Goal: Task Accomplishment & Management: Manage account settings

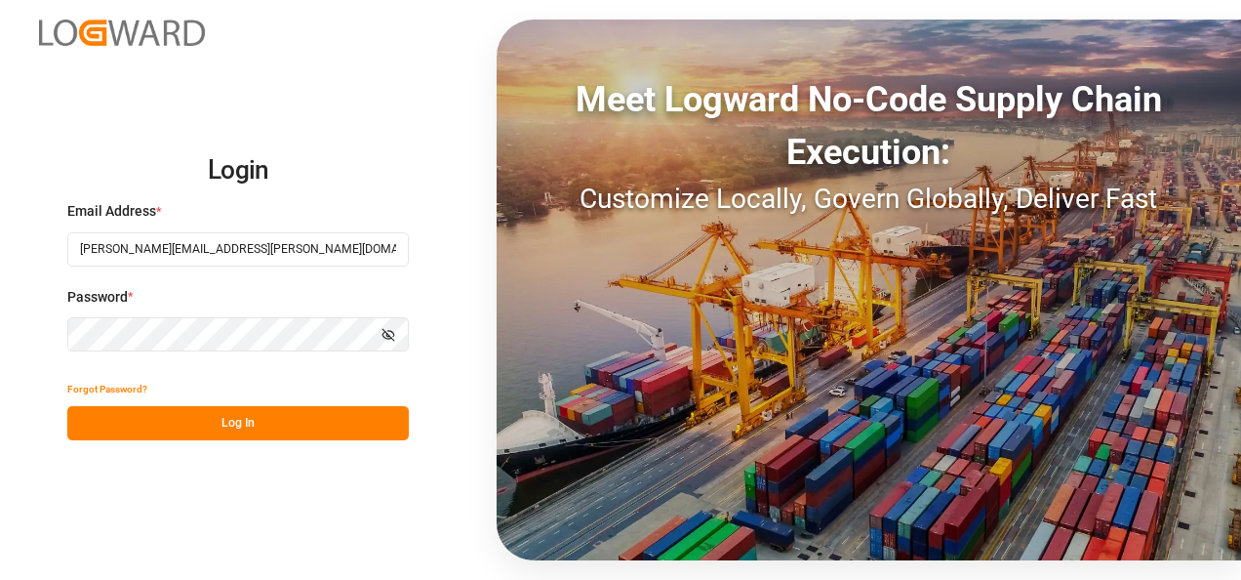
drag, startPoint x: 236, startPoint y: 427, endPoint x: 245, endPoint y: 417, distance: 13.9
click at [237, 428] on button "Log In" at bounding box center [238, 423] width 342 height 34
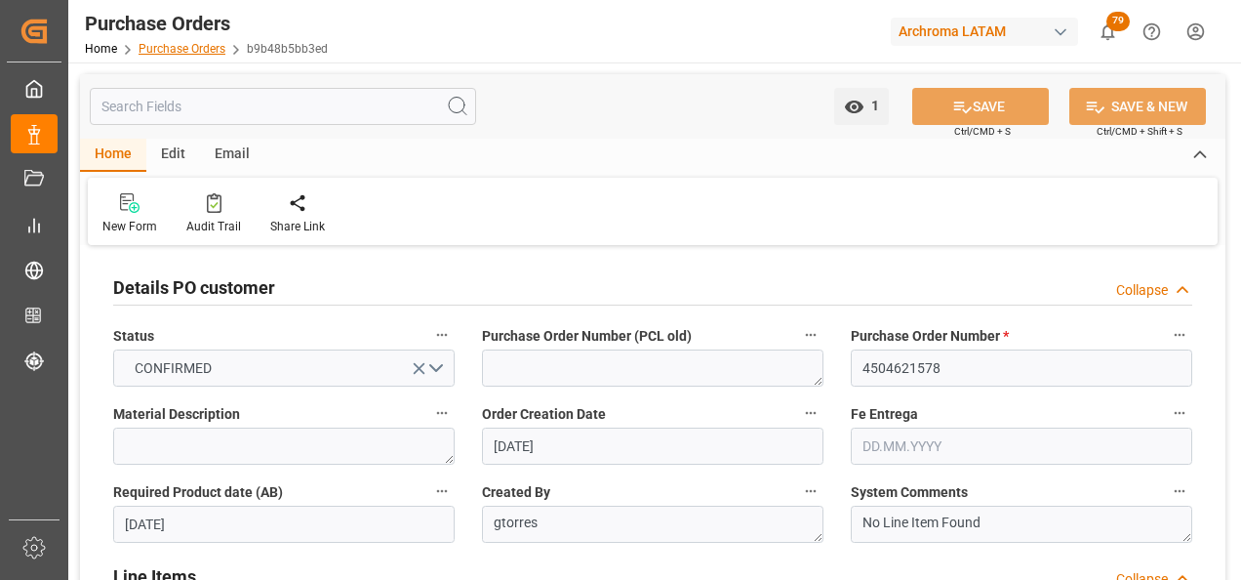
click at [191, 45] on link "Purchase Orders" at bounding box center [182, 49] width 87 height 14
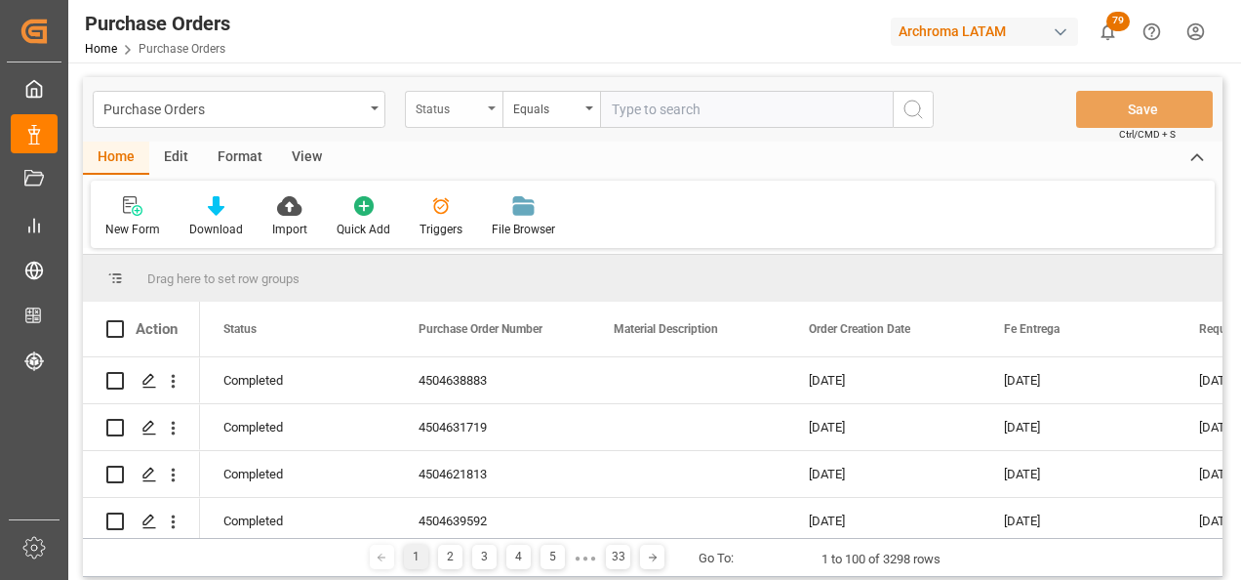
click at [480, 120] on div "Status" at bounding box center [454, 109] width 98 height 37
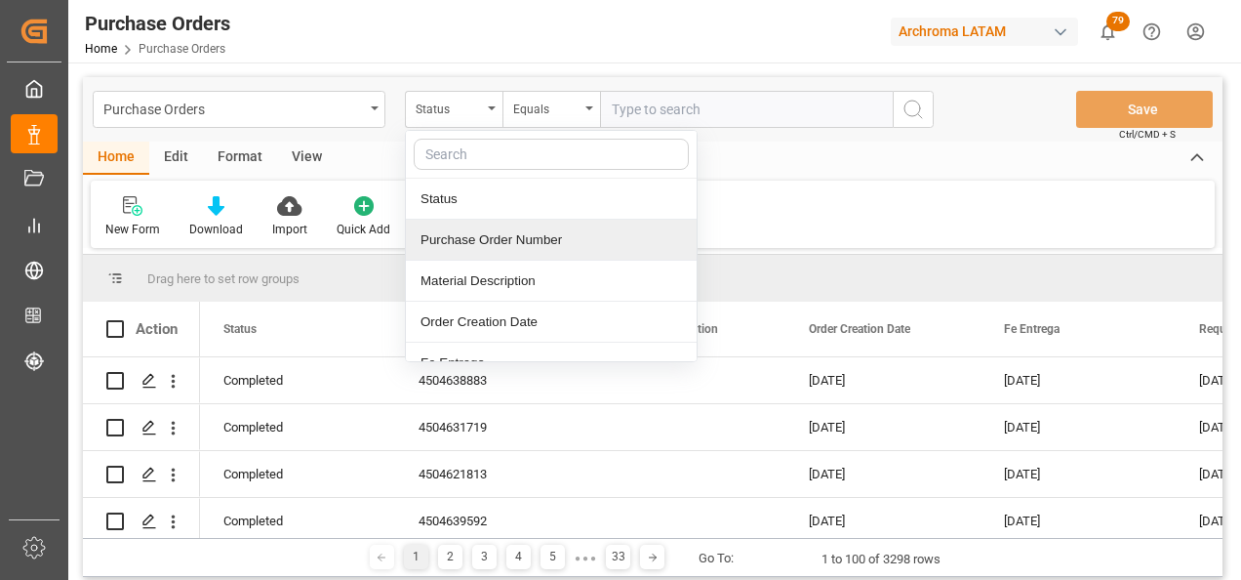
click at [478, 248] on div "Purchase Order Number" at bounding box center [551, 240] width 291 height 41
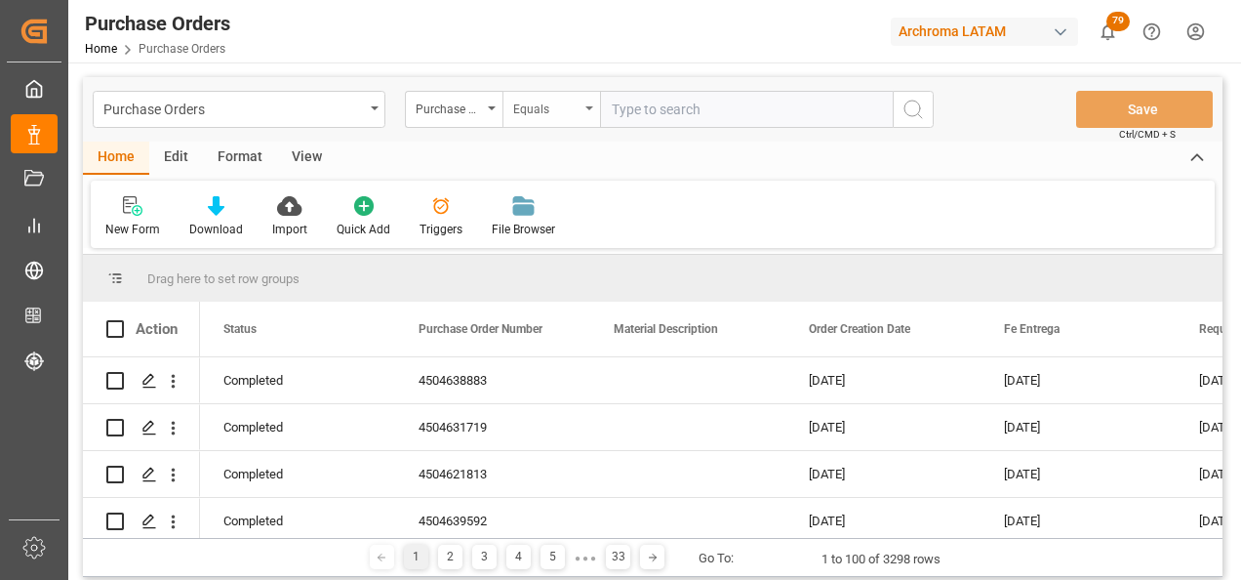
click at [563, 110] on div "Equals" at bounding box center [546, 107] width 66 height 22
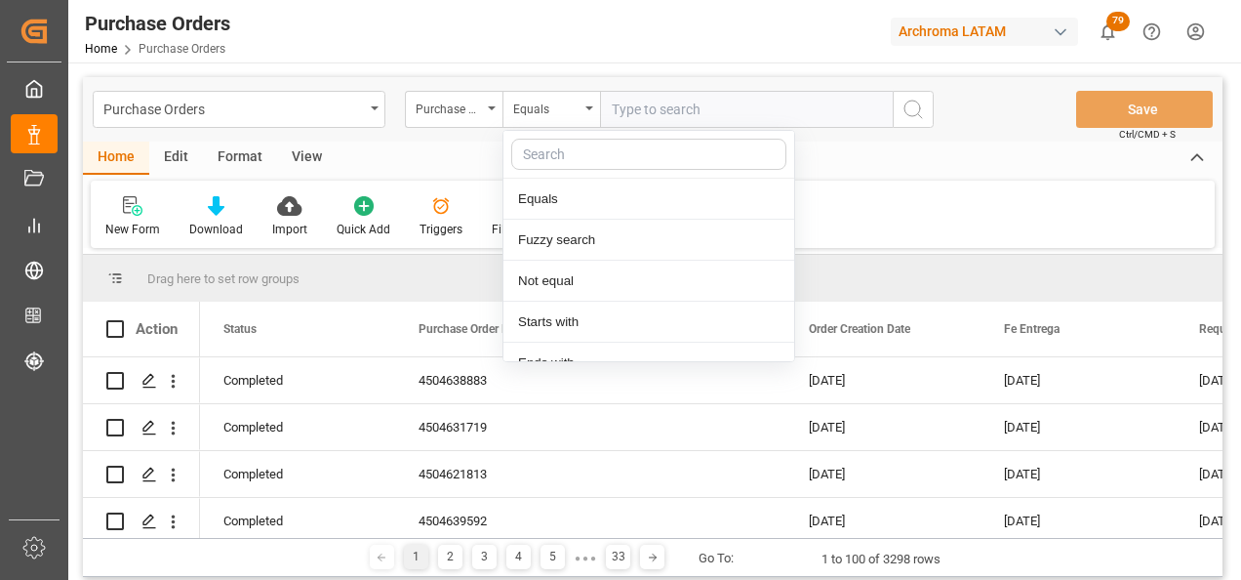
click at [576, 238] on div "Fuzzy search" at bounding box center [649, 240] width 291 height 41
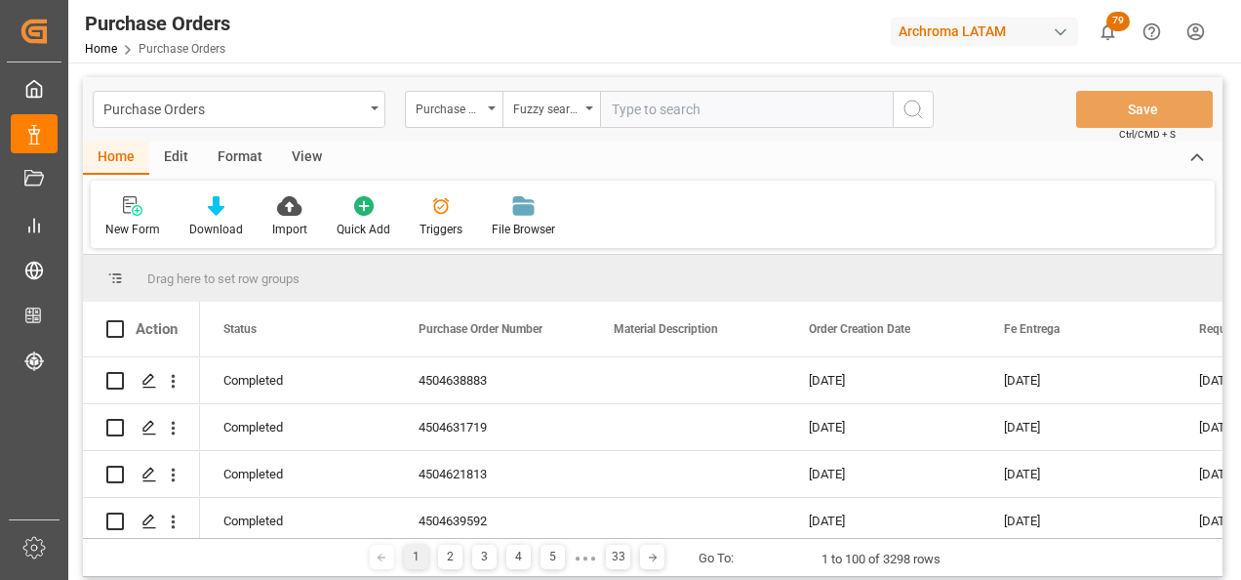
paste input "4504641346"
click at [892, 114] on input "4504641346" at bounding box center [746, 109] width 293 height 37
type input "4504641346"
click at [903, 113] on button "search button" at bounding box center [913, 109] width 41 height 37
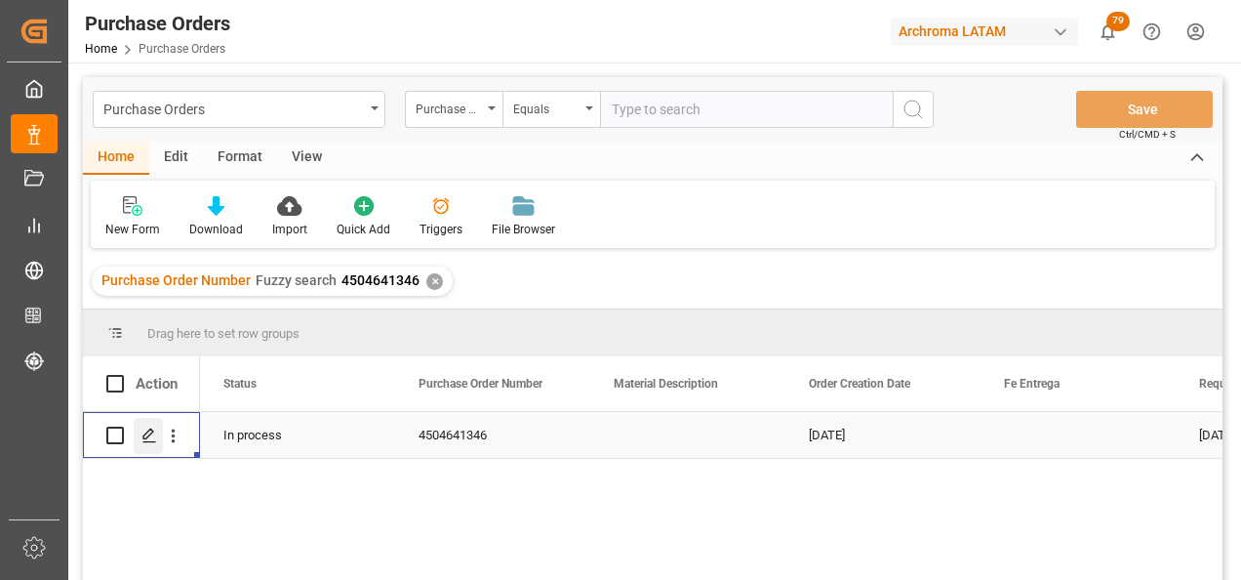
click at [140, 423] on div "Press SPACE to select this row." at bounding box center [148, 436] width 29 height 36
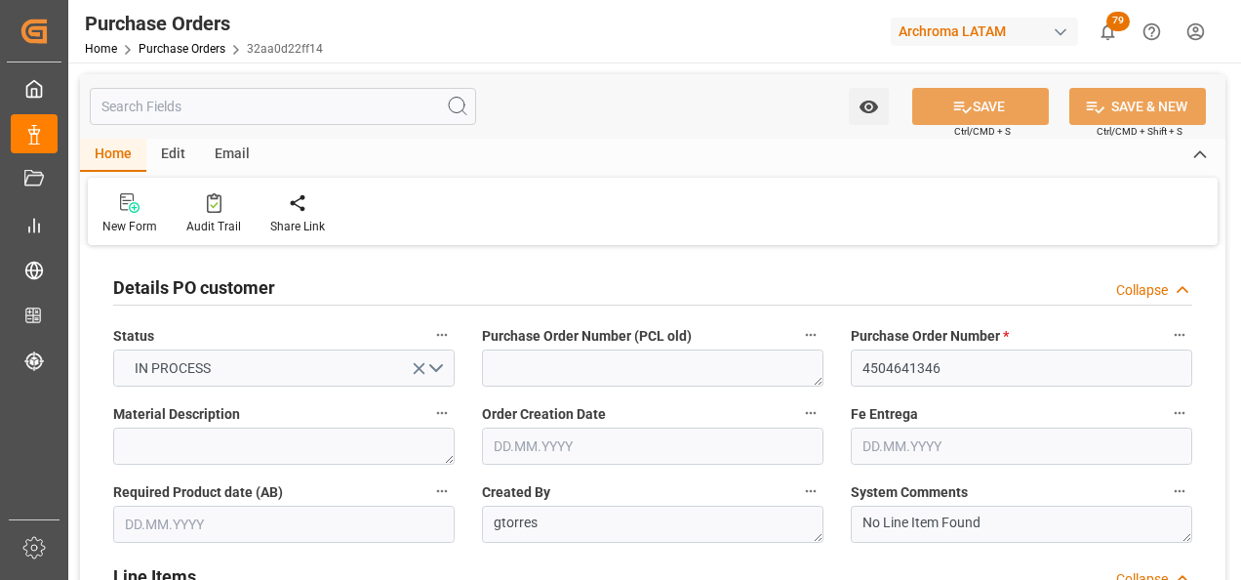
type input "[DATE]"
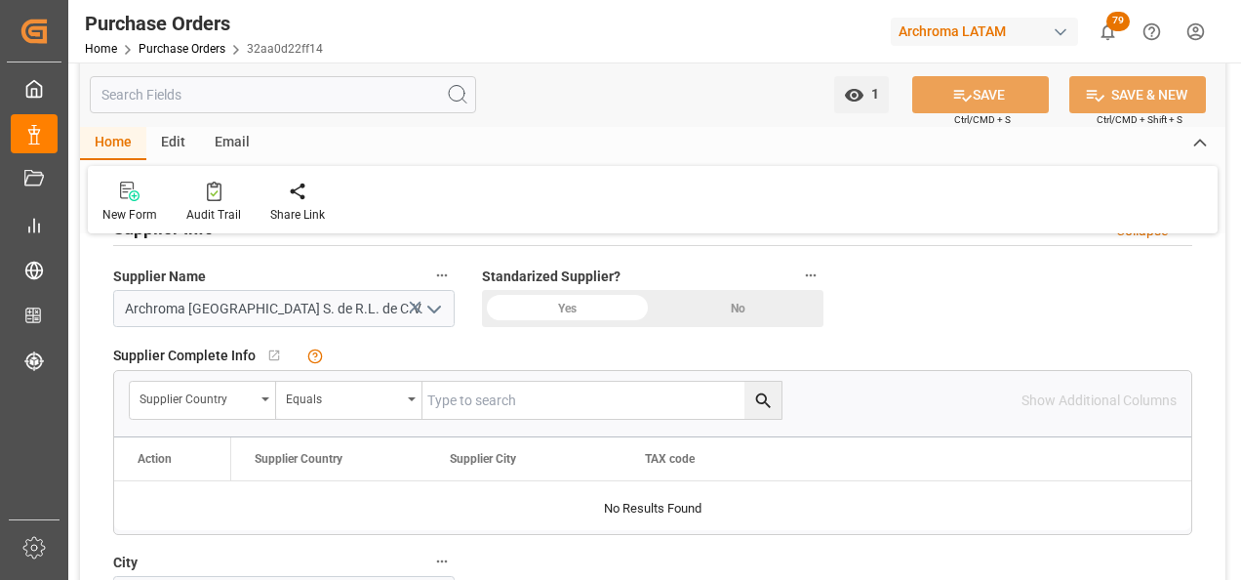
scroll to position [488, 0]
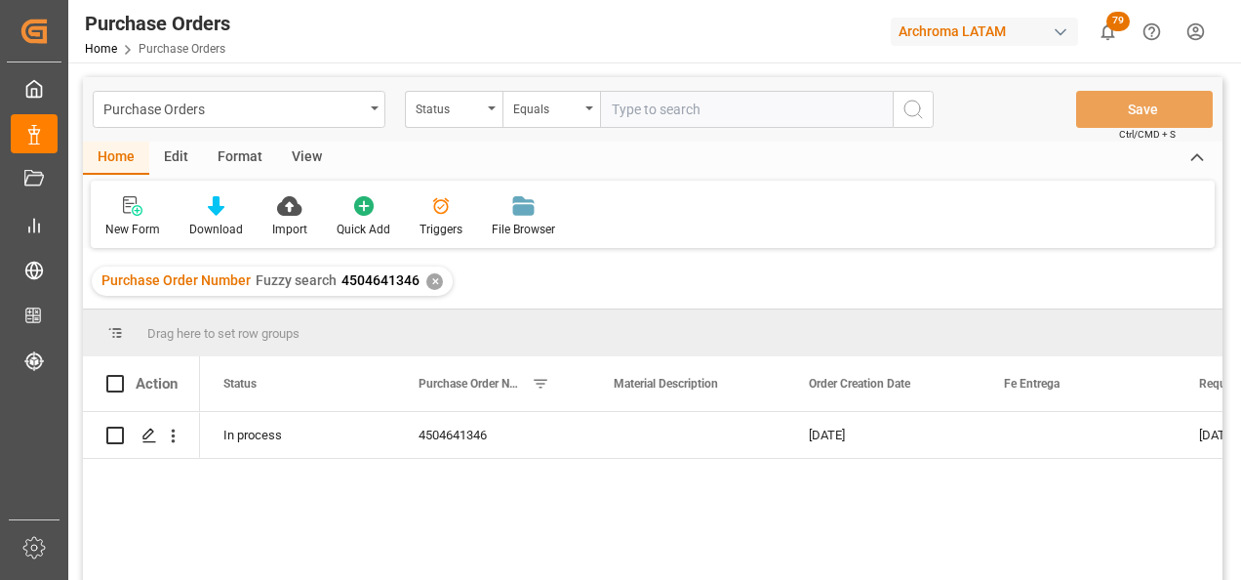
click at [434, 279] on div "✕" at bounding box center [434, 281] width 17 height 17
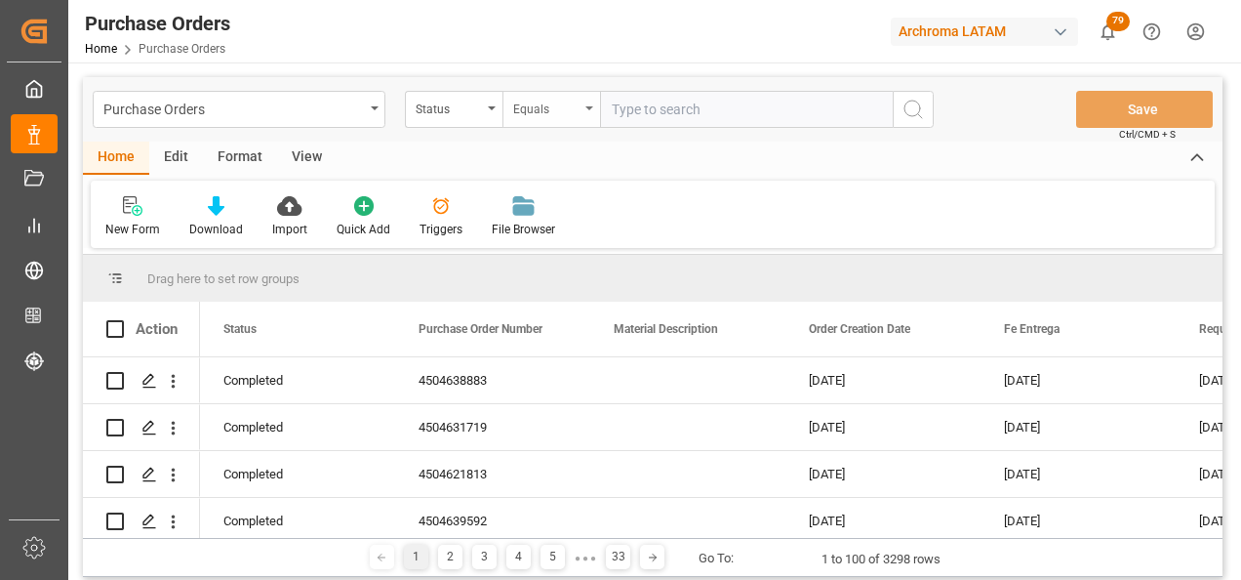
click at [561, 113] on div "Equals" at bounding box center [546, 107] width 66 height 22
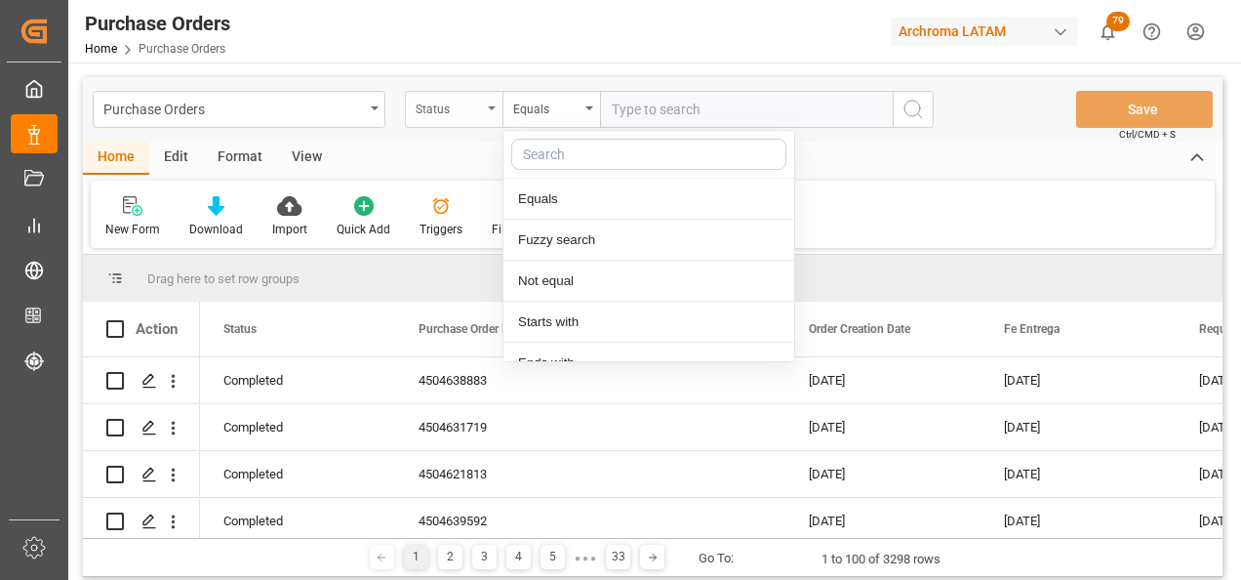
click at [492, 104] on div "Status" at bounding box center [454, 109] width 98 height 37
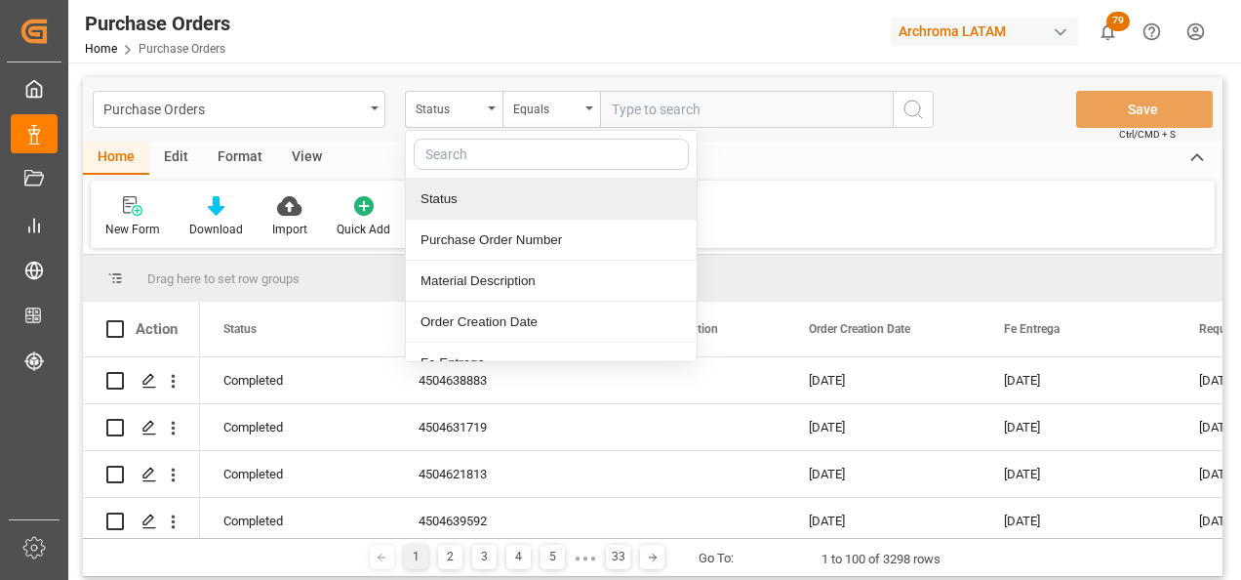
click at [488, 235] on div "Purchase Order Number" at bounding box center [551, 240] width 291 height 41
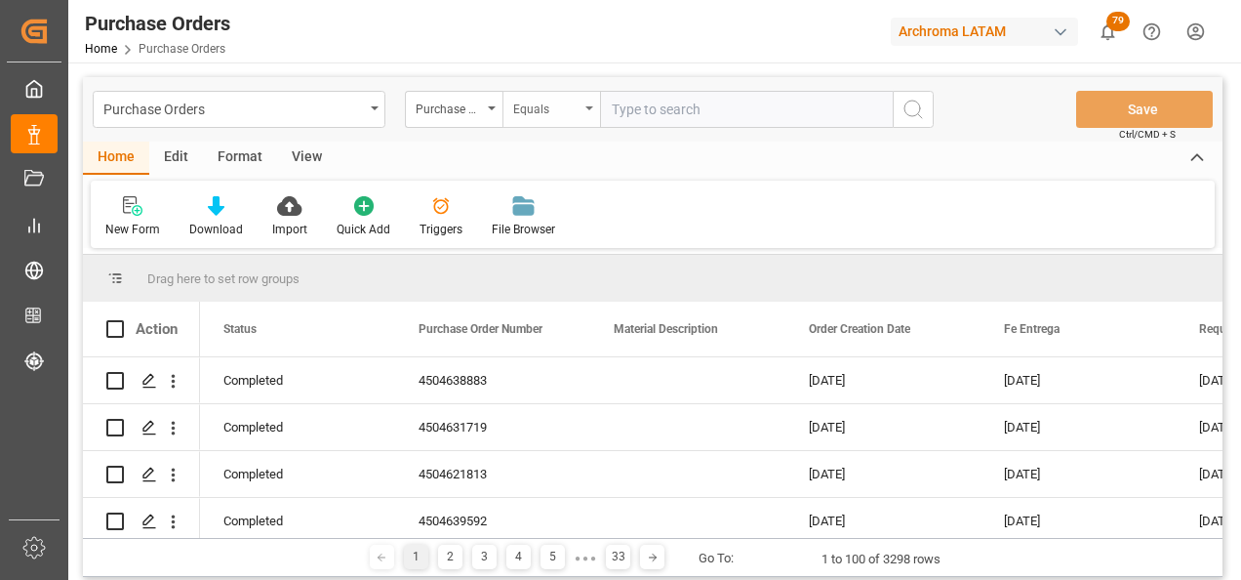
click at [547, 106] on div "Equals" at bounding box center [546, 107] width 66 height 22
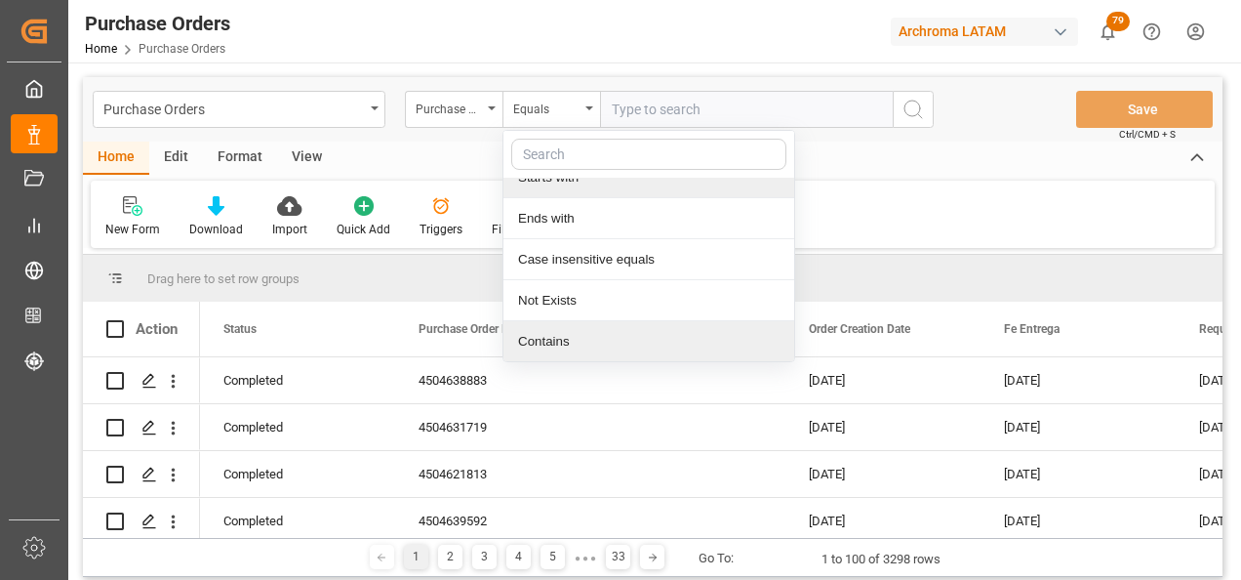
scroll to position [145, 0]
click at [594, 334] on div "Contains" at bounding box center [649, 340] width 291 height 41
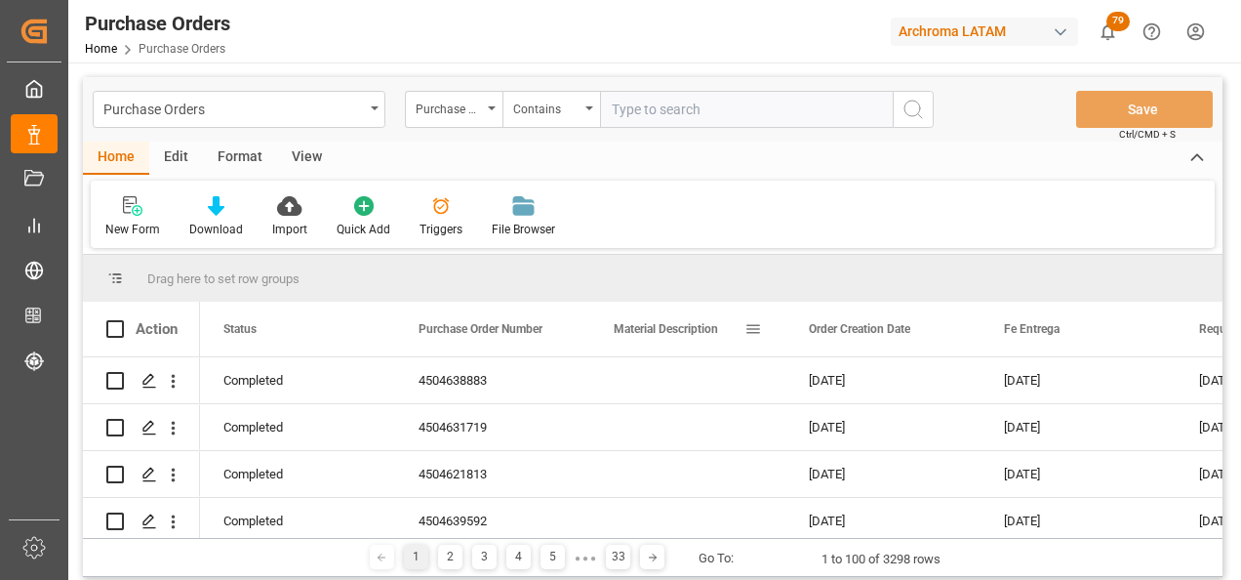
paste input "4504628137,4504641346"
type input "4504628137,4504641346"
click at [898, 112] on button "search button" at bounding box center [913, 109] width 41 height 37
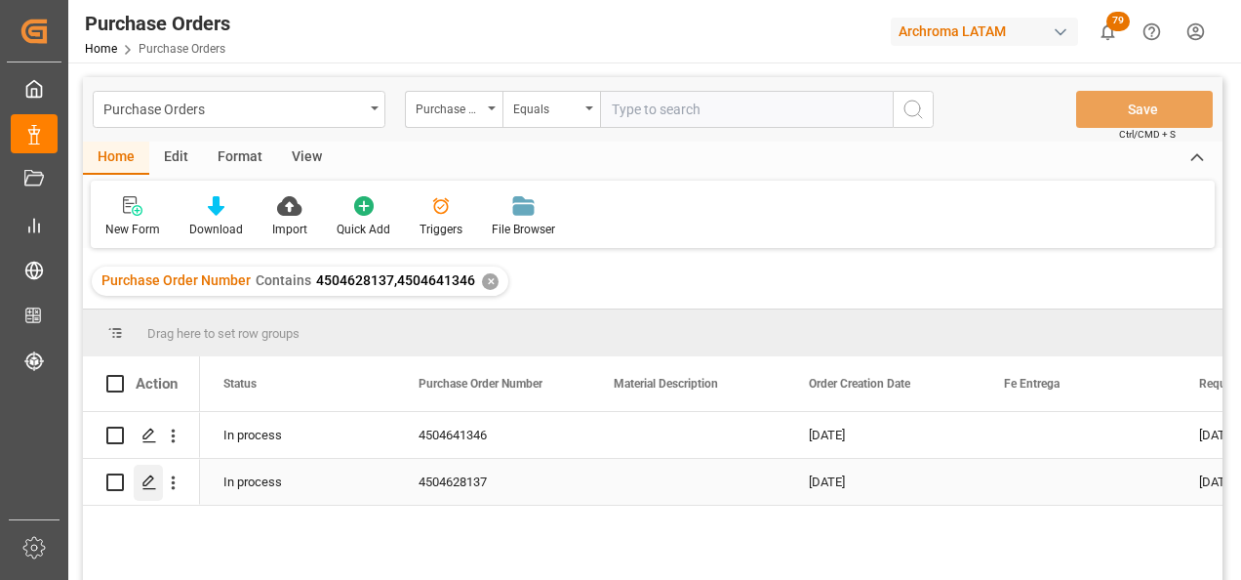
click at [154, 474] on icon "Press SPACE to select this row." at bounding box center [150, 482] width 16 height 16
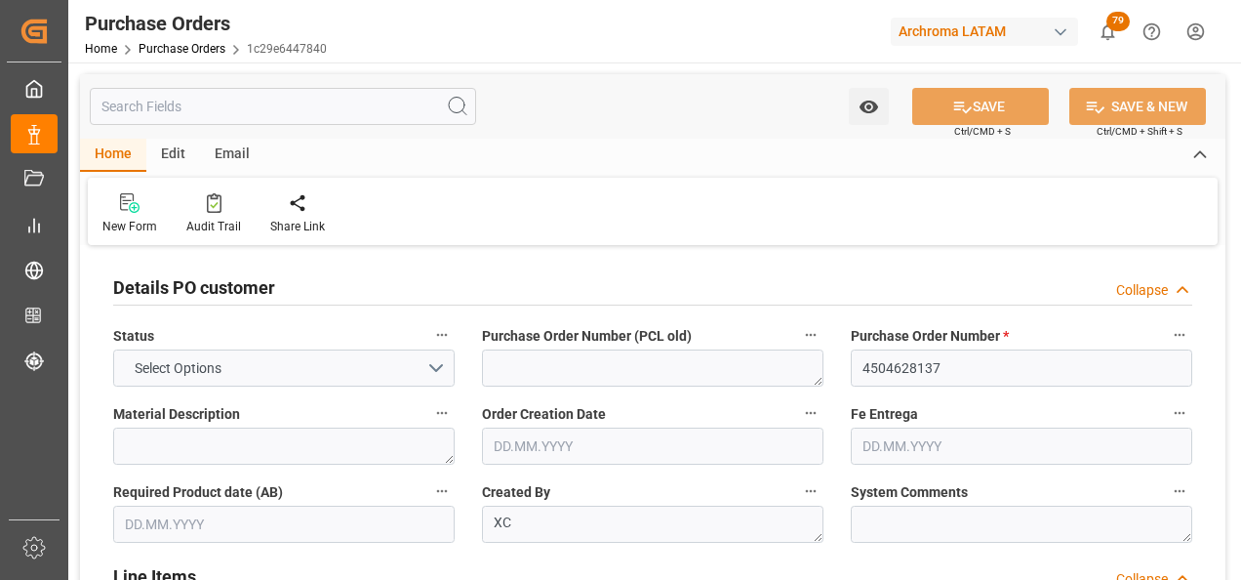
type input "1"
type input "04.06.2025"
type input "04.07.2025"
type input "[DATE]"
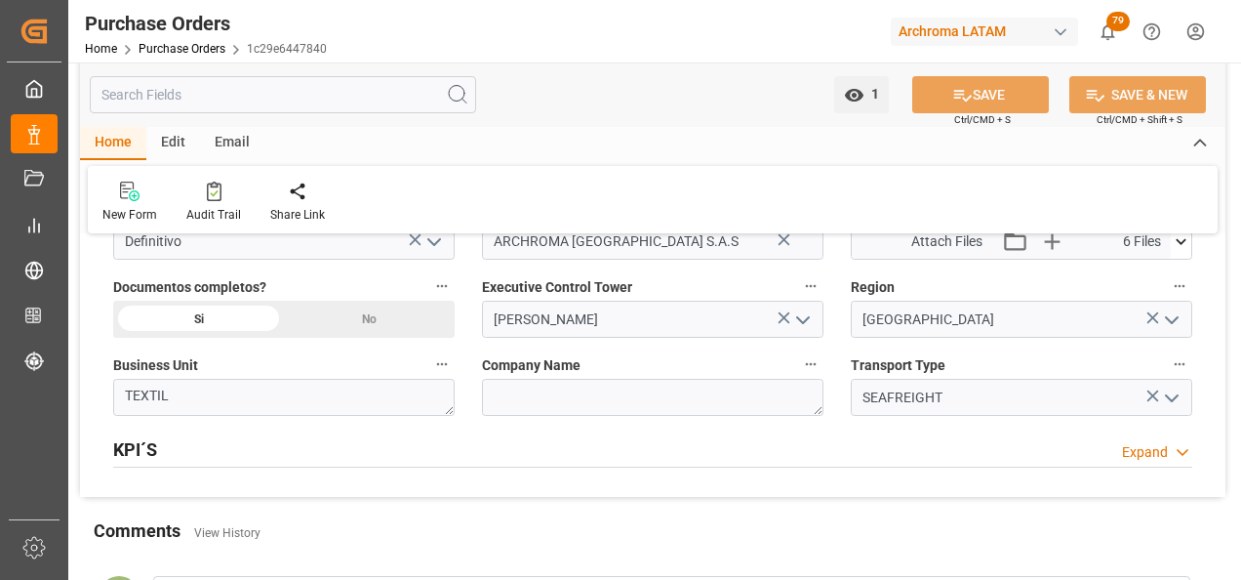
scroll to position [1366, 0]
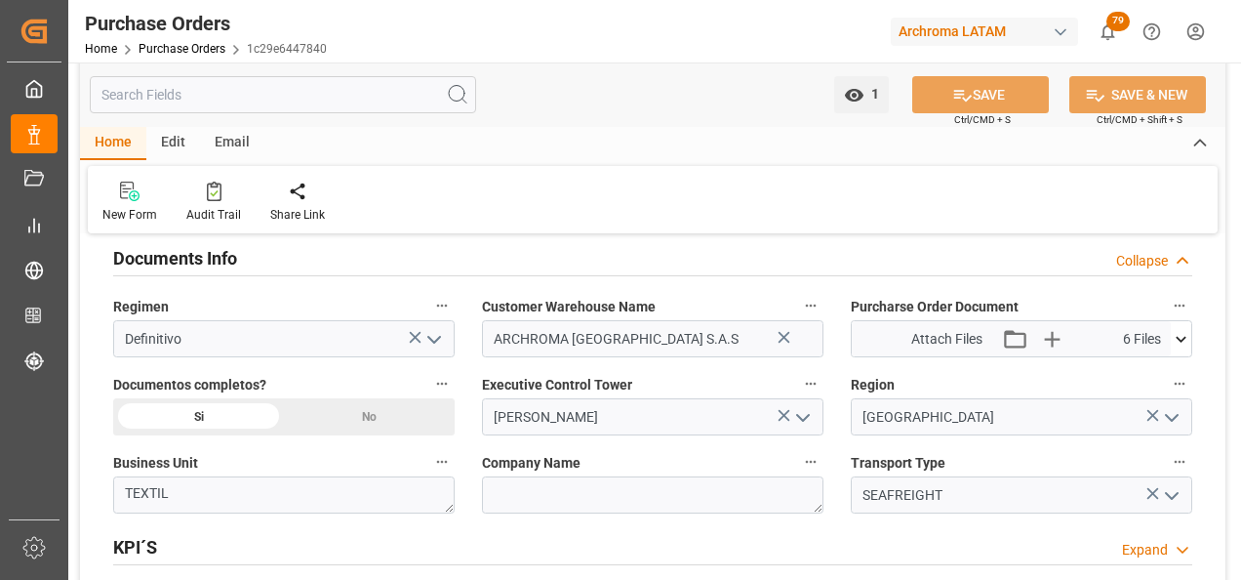
click at [1181, 331] on icon at bounding box center [1181, 339] width 20 height 20
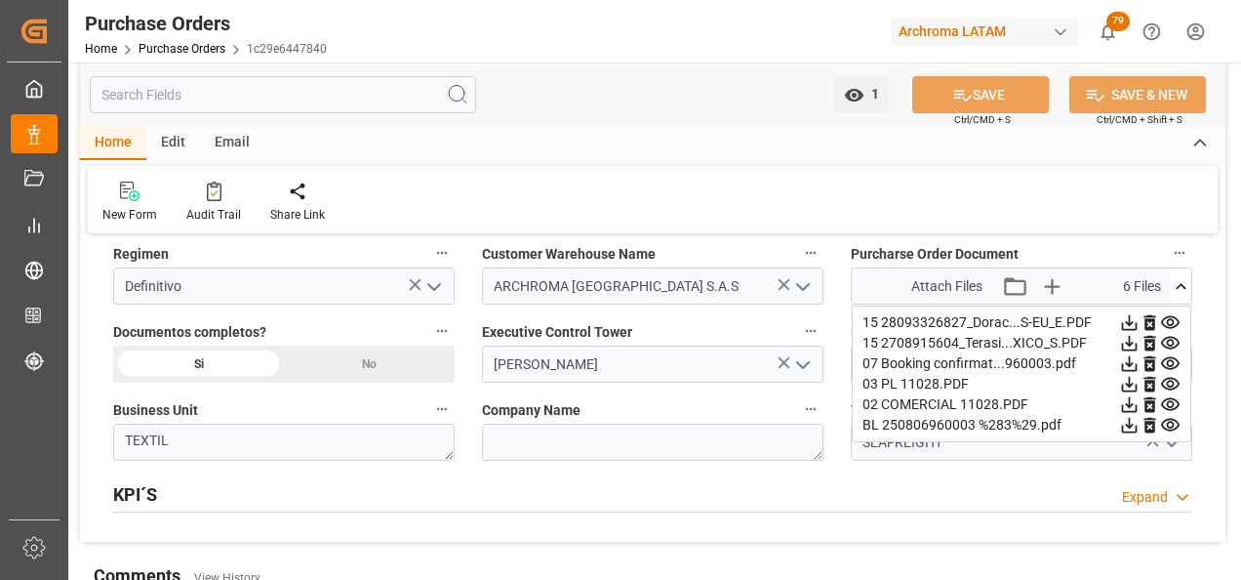
scroll to position [1464, 0]
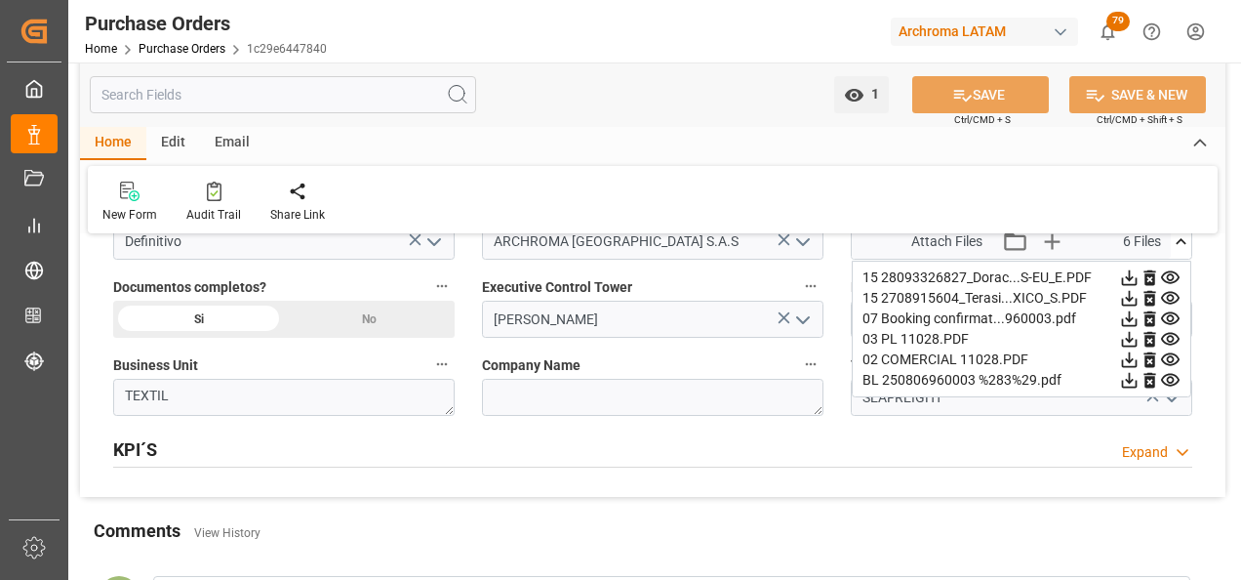
click at [1127, 278] on icon at bounding box center [1130, 278] width 16 height 16
click at [1127, 298] on icon at bounding box center [1130, 299] width 16 height 16
click at [1127, 320] on icon at bounding box center [1130, 319] width 16 height 16
click at [1127, 340] on icon at bounding box center [1130, 340] width 16 height 16
click at [1128, 359] on icon at bounding box center [1129, 359] width 20 height 20
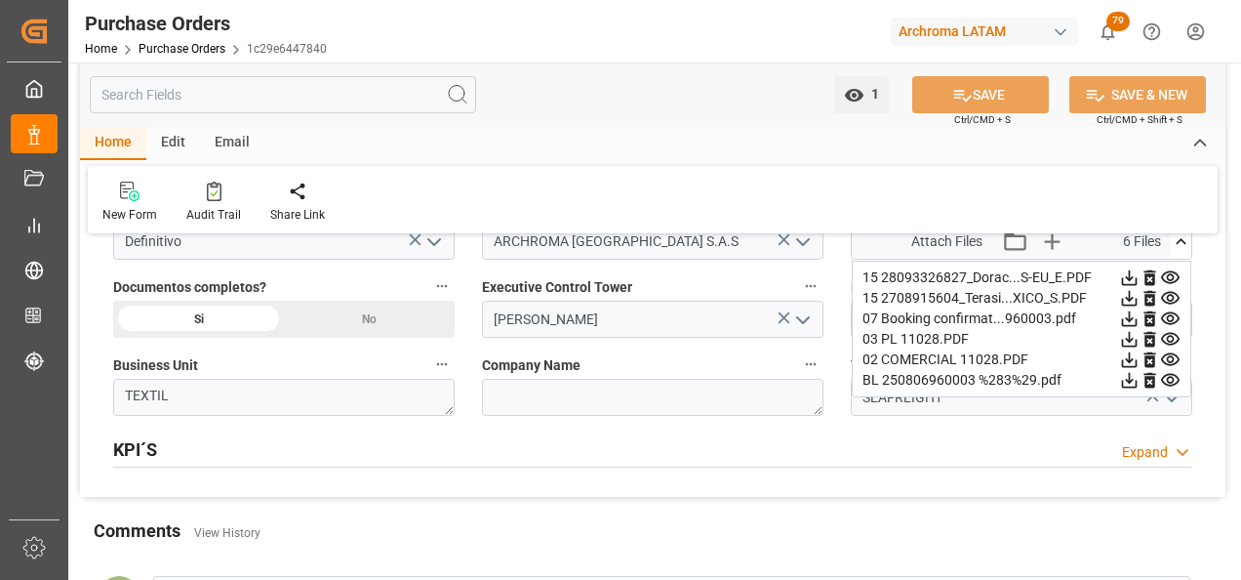
click at [1131, 381] on icon at bounding box center [1130, 381] width 16 height 16
click at [190, 46] on link "Purchase Orders" at bounding box center [182, 49] width 87 height 14
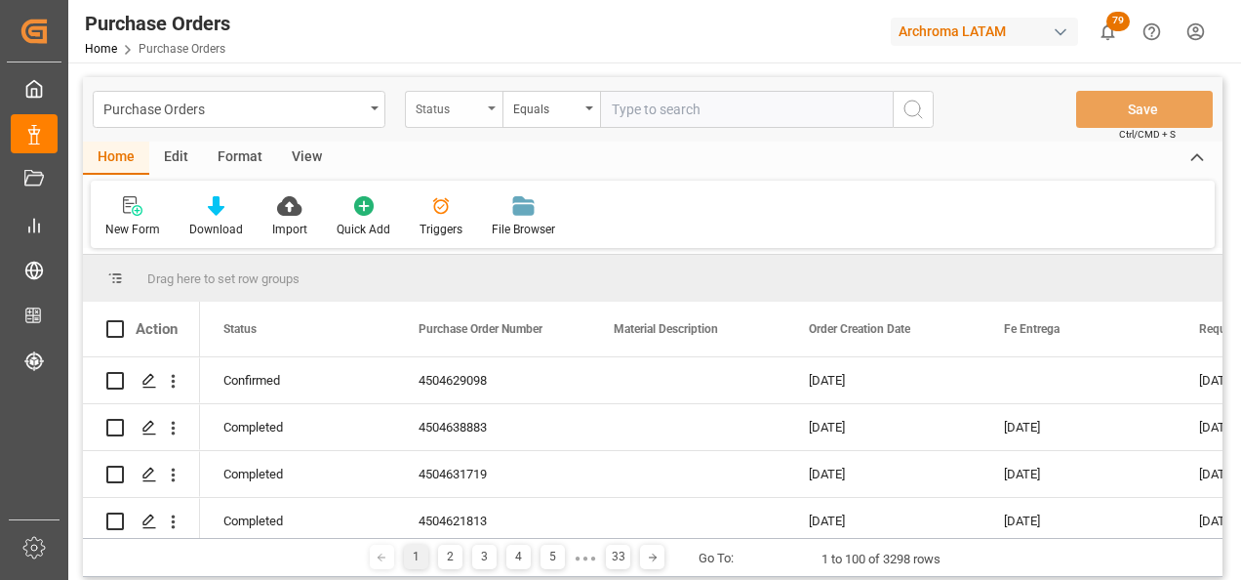
click at [479, 117] on div "Status" at bounding box center [449, 107] width 66 height 22
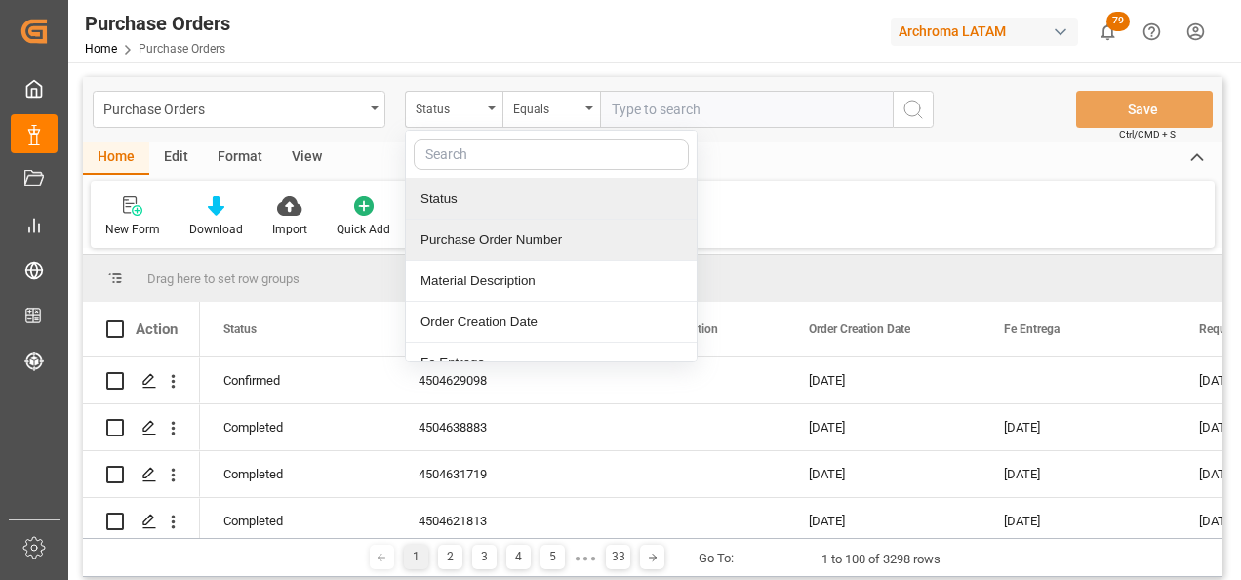
click at [467, 242] on div "Purchase Order Number" at bounding box center [551, 240] width 291 height 41
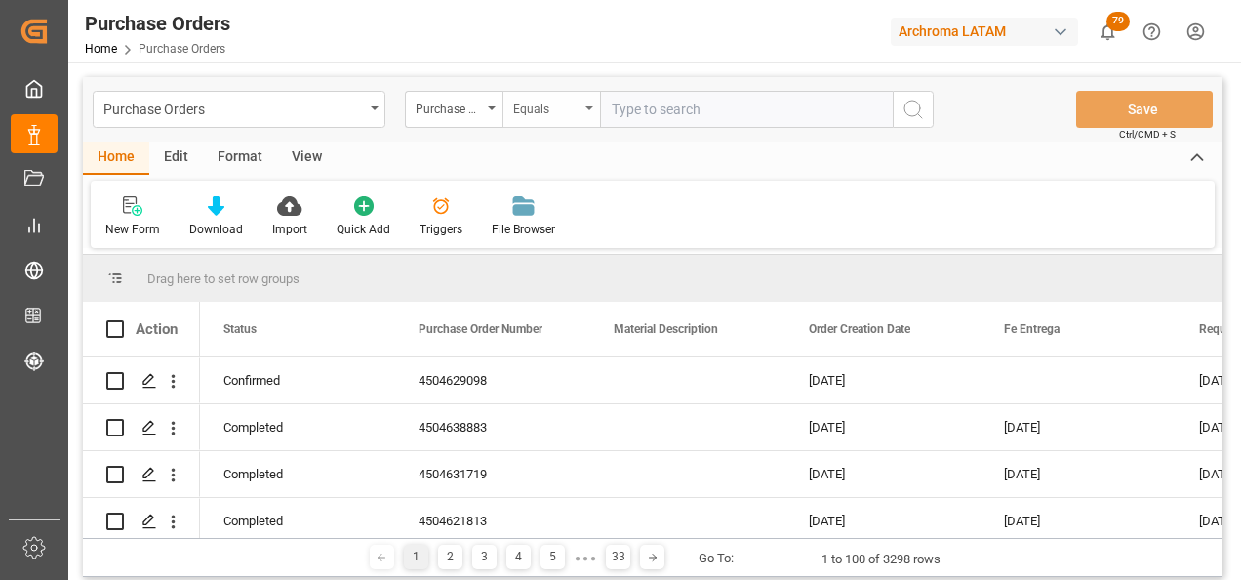
click at [536, 98] on div "Equals" at bounding box center [546, 107] width 66 height 22
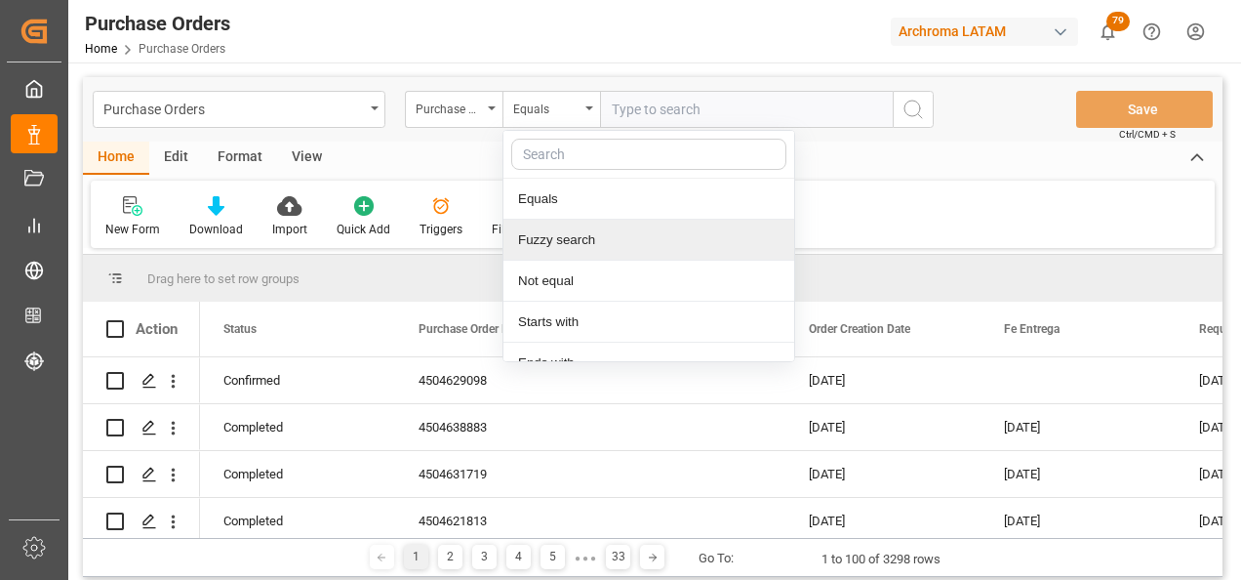
click at [568, 247] on div "Fuzzy search" at bounding box center [649, 240] width 291 height 41
paste input "4504645825"
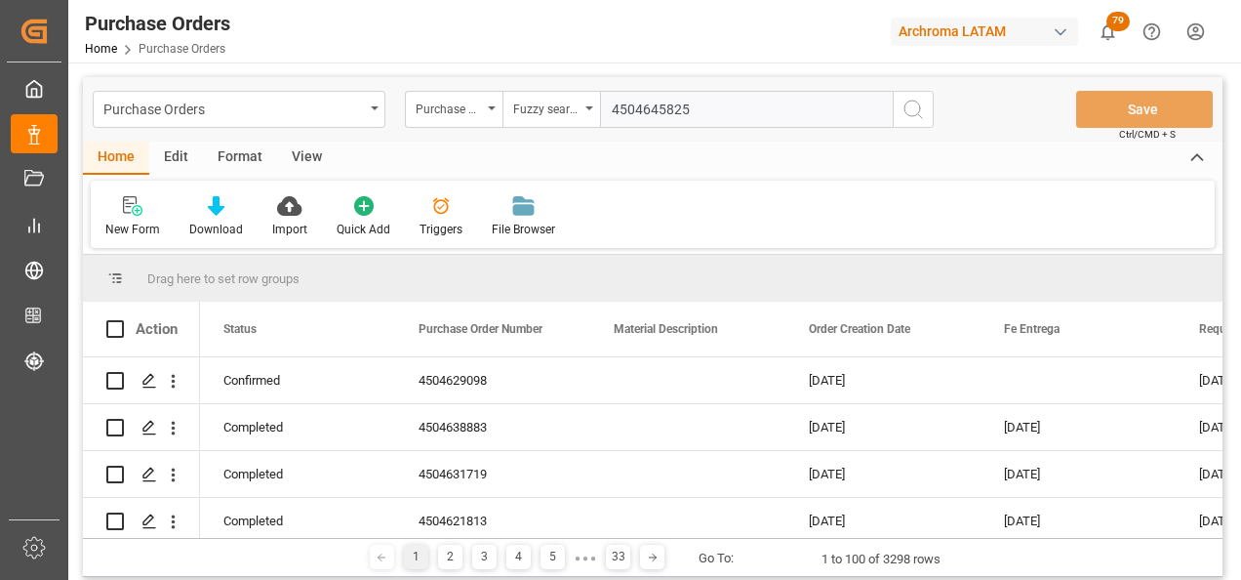
type input "4504645825"
click at [915, 107] on icon "search button" at bounding box center [913, 109] width 23 height 23
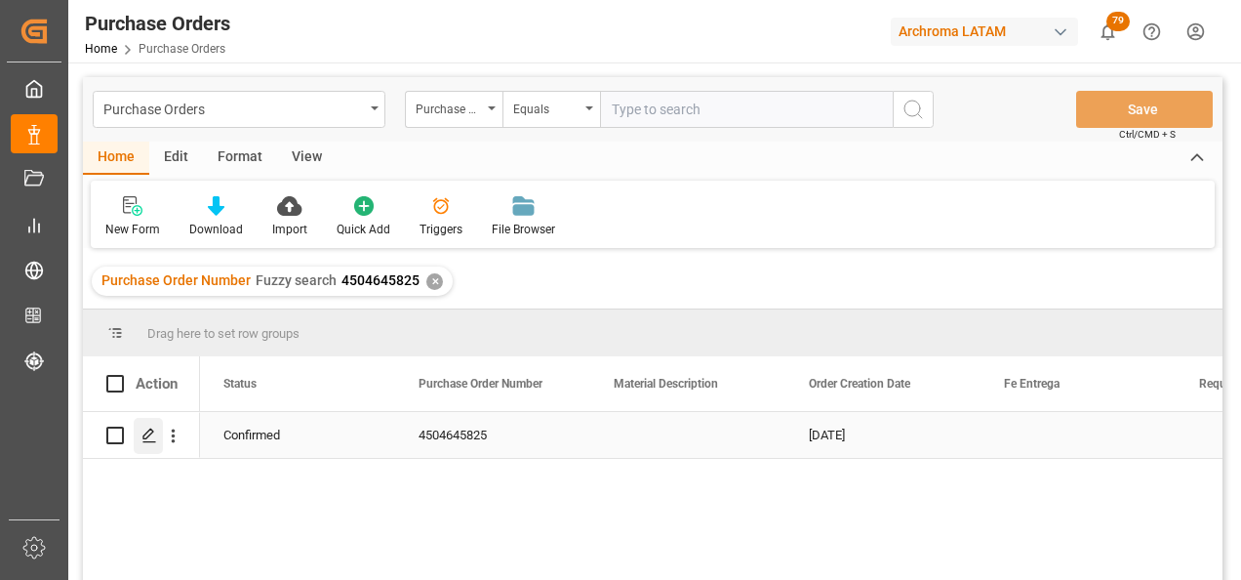
click at [155, 450] on div "Press SPACE to select this row." at bounding box center [148, 436] width 29 height 36
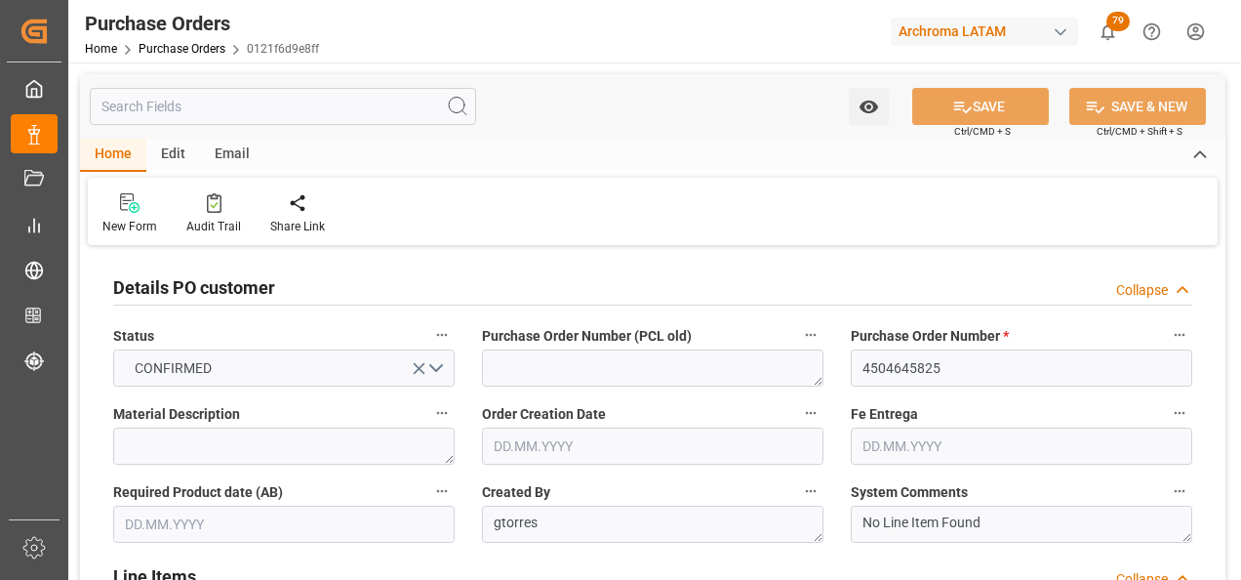
type input "[DATE]"
type input "23.08.2025"
type input "02.09.2025"
click at [227, 148] on div "Email" at bounding box center [232, 155] width 64 height 33
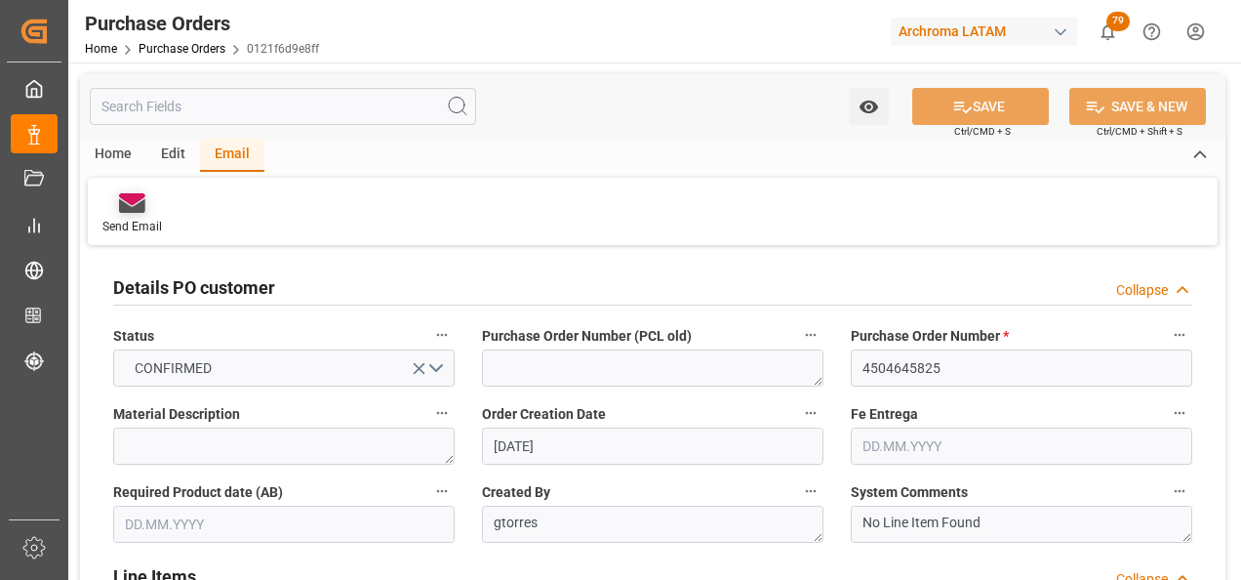
click at [130, 205] on icon at bounding box center [132, 203] width 26 height 20
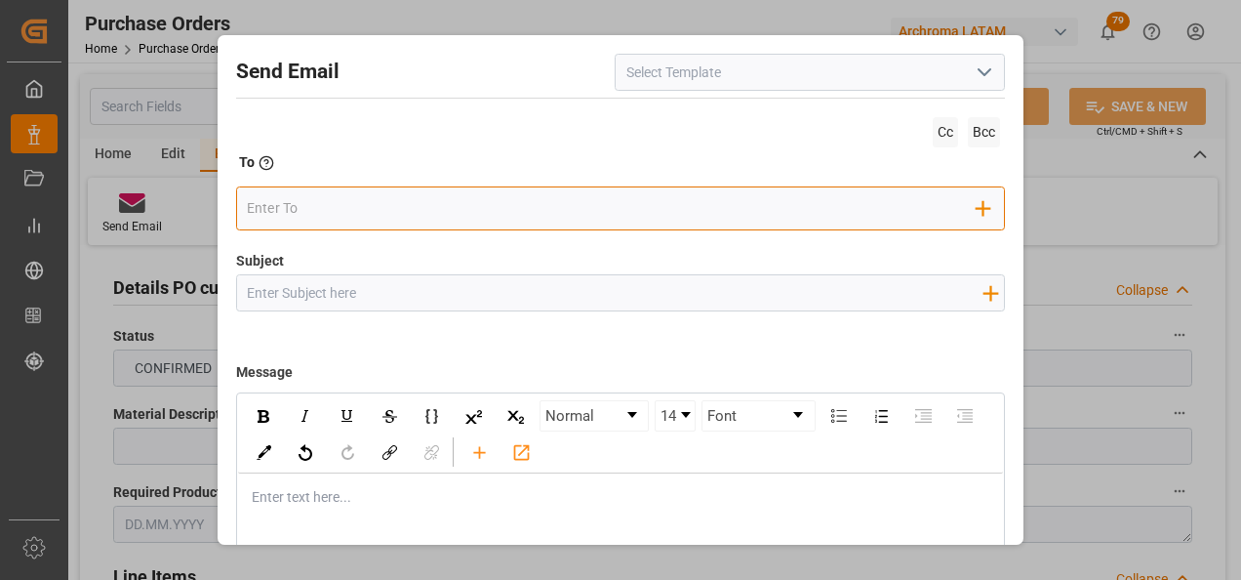
click at [308, 219] on input "email" at bounding box center [612, 207] width 730 height 29
type input "A"
type input "angiee.lamilla@archroma.com"
click at [643, 211] on input "email" at bounding box center [810, 207] width 334 height 29
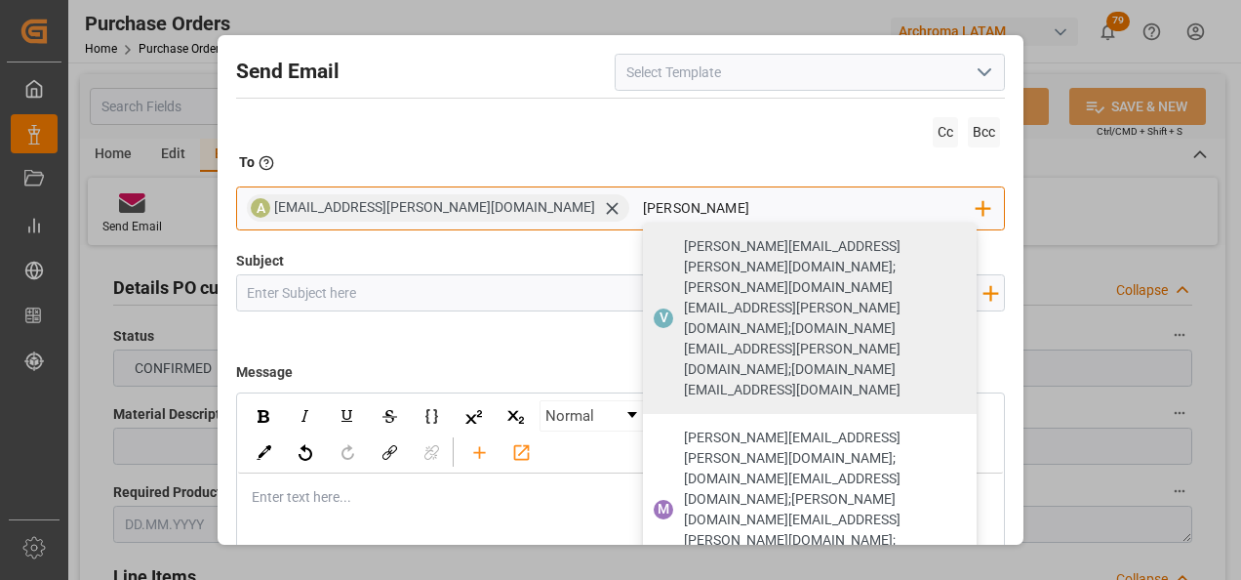
type input "valeri"
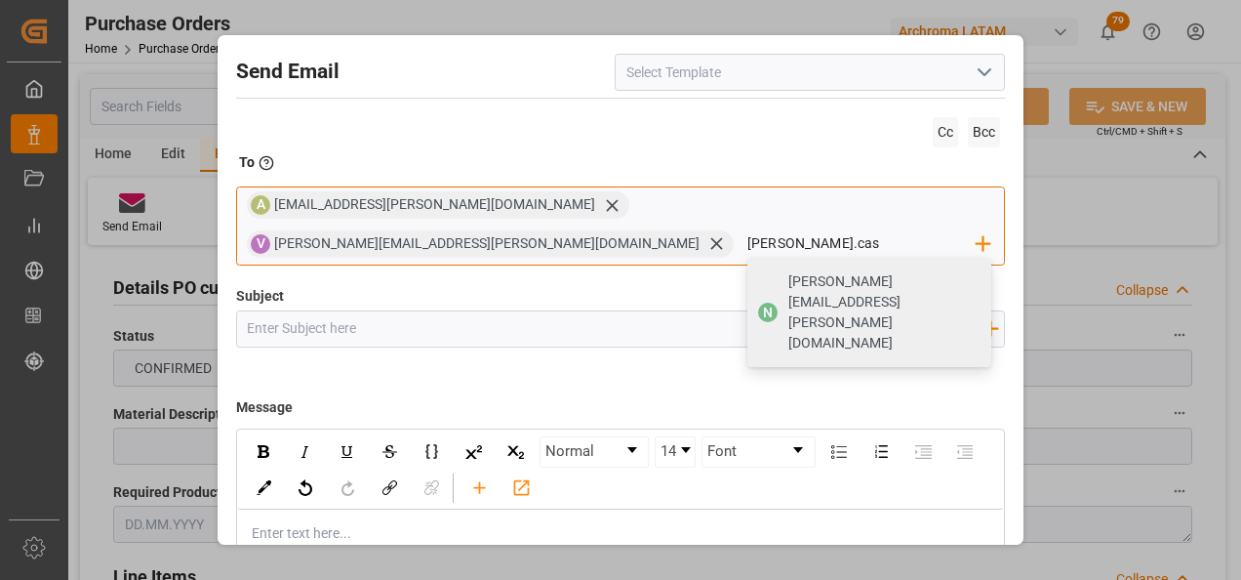
type input "nancy.castellanos@archroma.com"
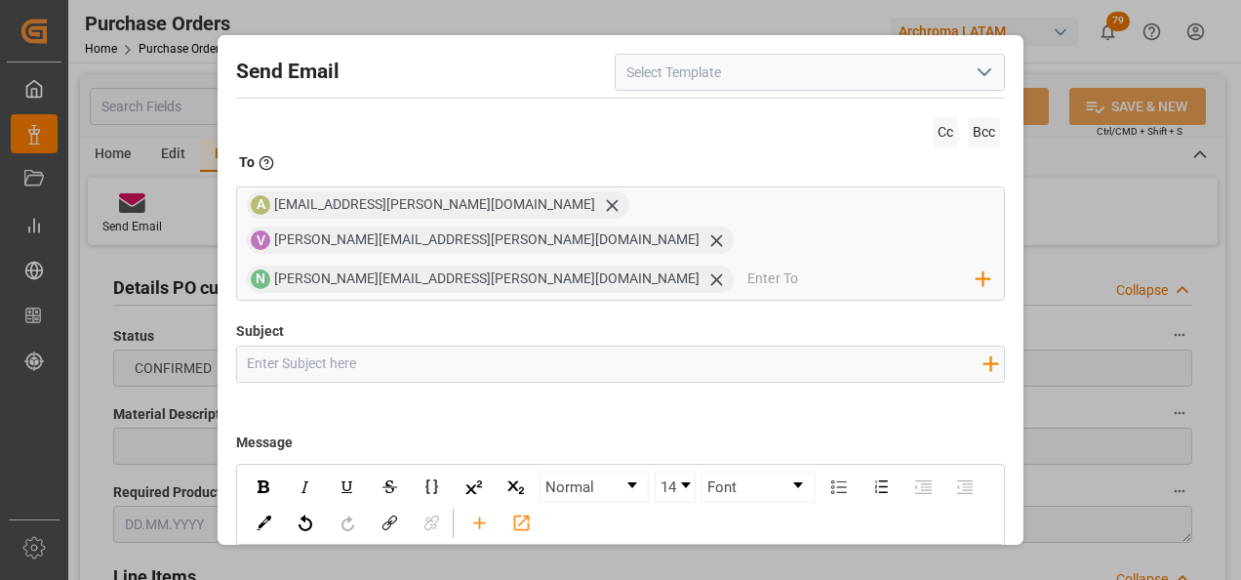
click at [552, 346] on input "Subject" at bounding box center [615, 363] width 756 height 34
paste input "4504645825"
paste input "4504647387"
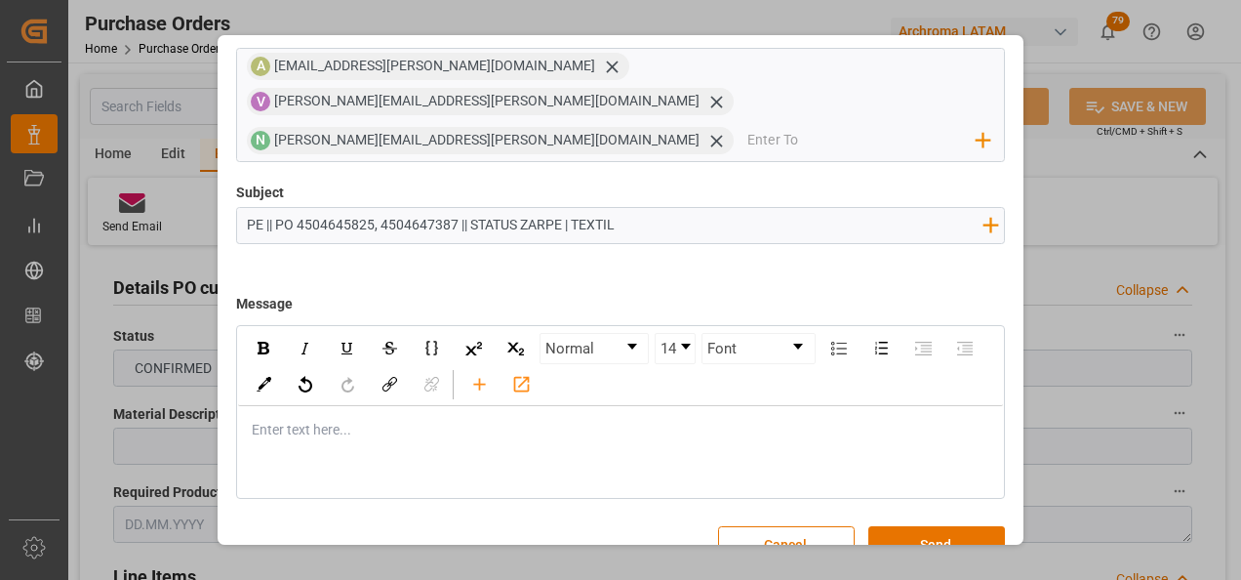
scroll to position [140, 0]
type input "PE || PO 4504645825, 4504647387 || STATUS ZARPE | TEXTIL"
click at [383, 419] on div "rdw-editor" at bounding box center [622, 429] width 738 height 20
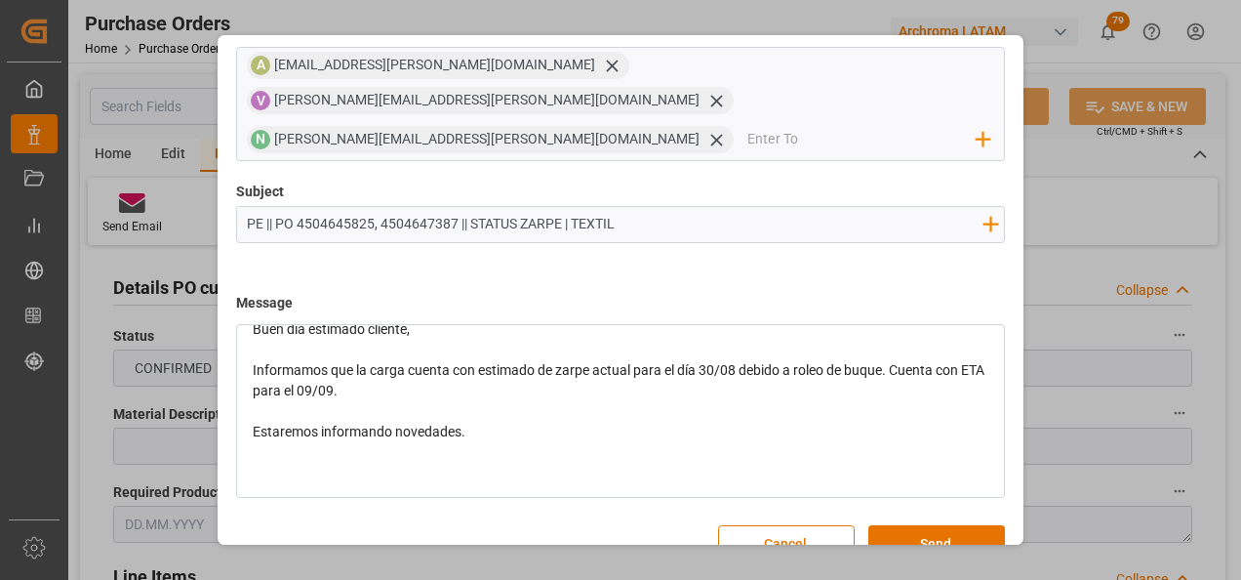
scroll to position [121, 0]
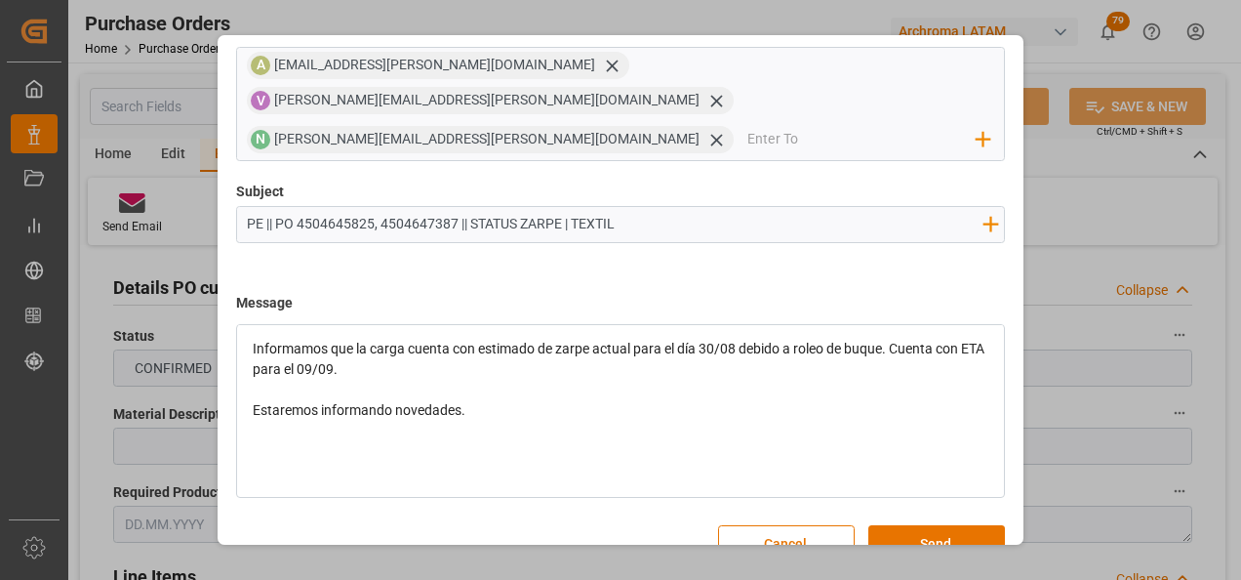
click at [287, 441] on div "rdw-editor" at bounding box center [622, 451] width 738 height 20
click at [371, 441] on div "Atentamente," at bounding box center [622, 451] width 738 height 20
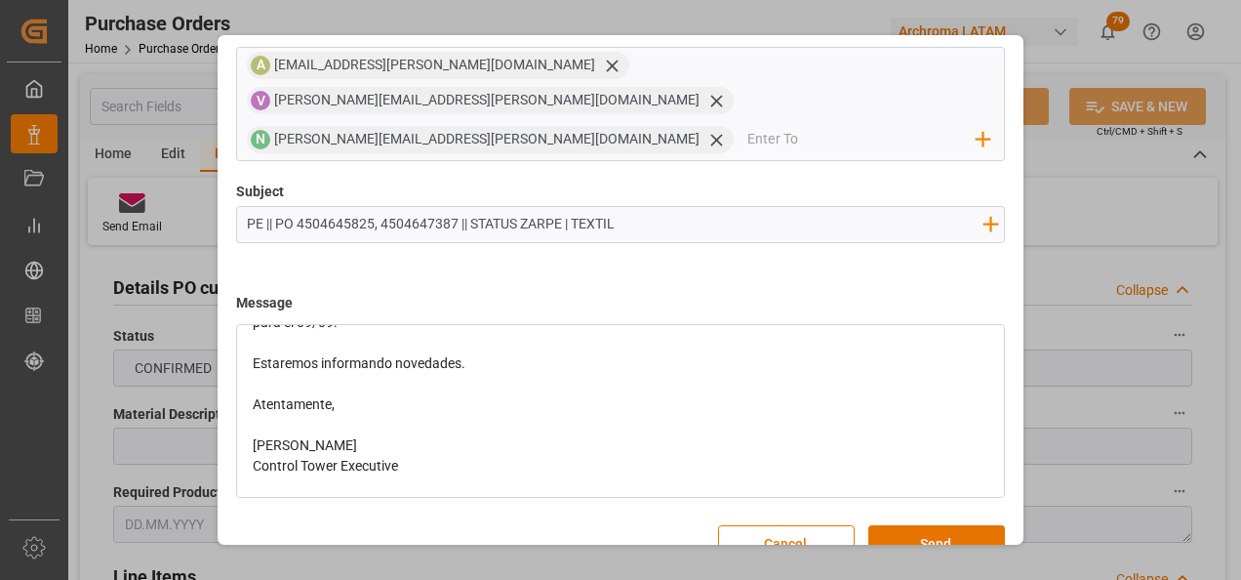
scroll to position [182, 0]
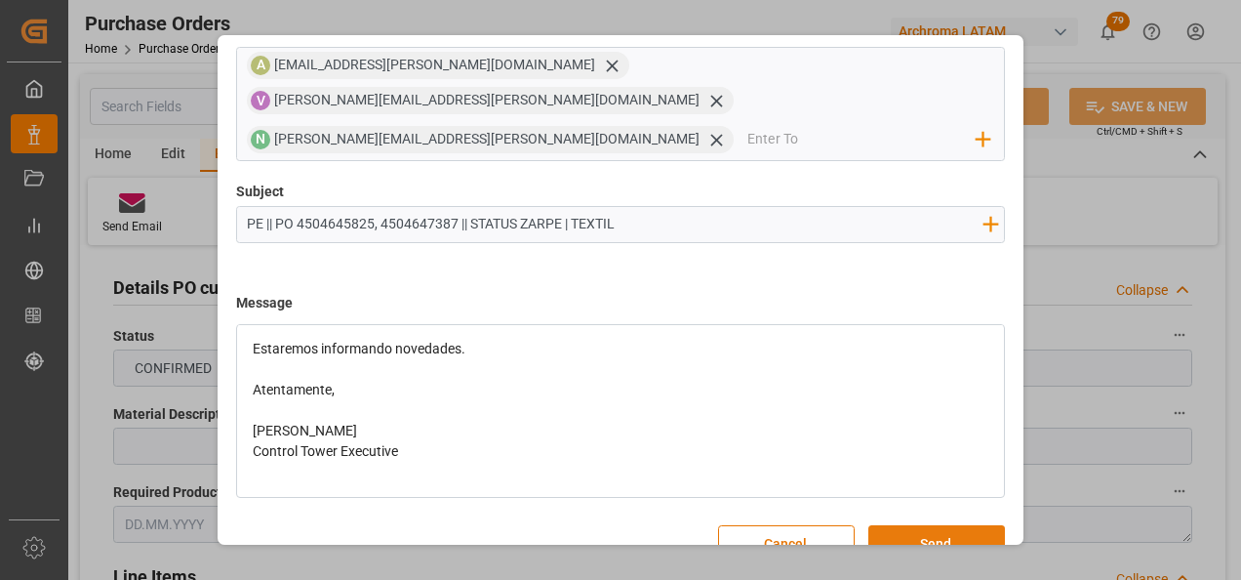
click at [916, 525] on button "Send" at bounding box center [937, 543] width 137 height 37
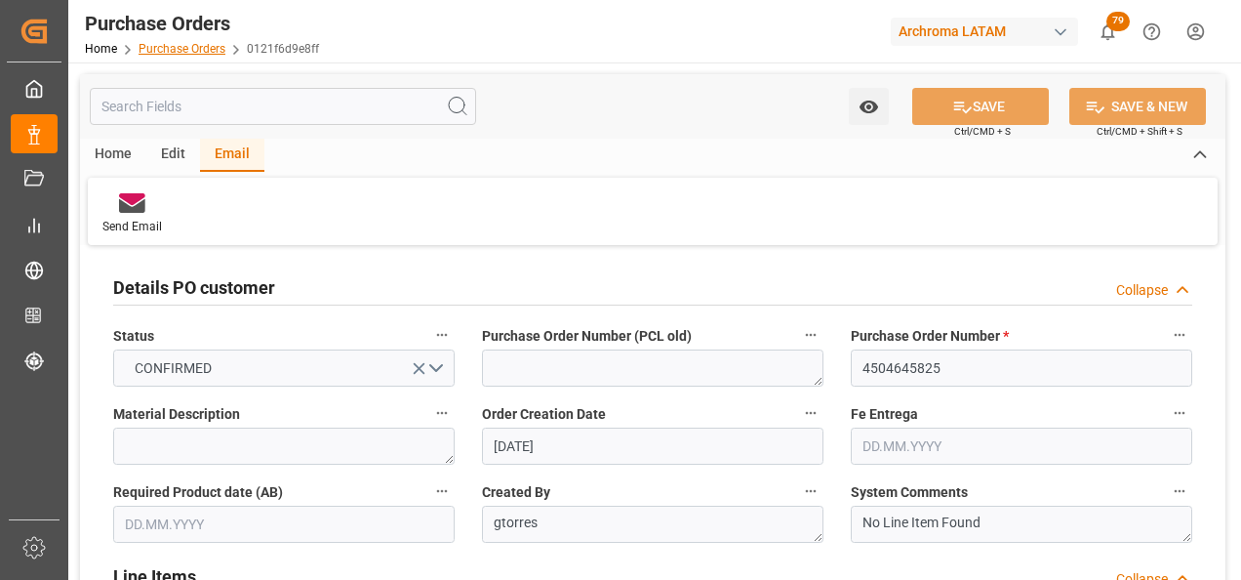
click at [194, 42] on link "Purchase Orders" at bounding box center [182, 49] width 87 height 14
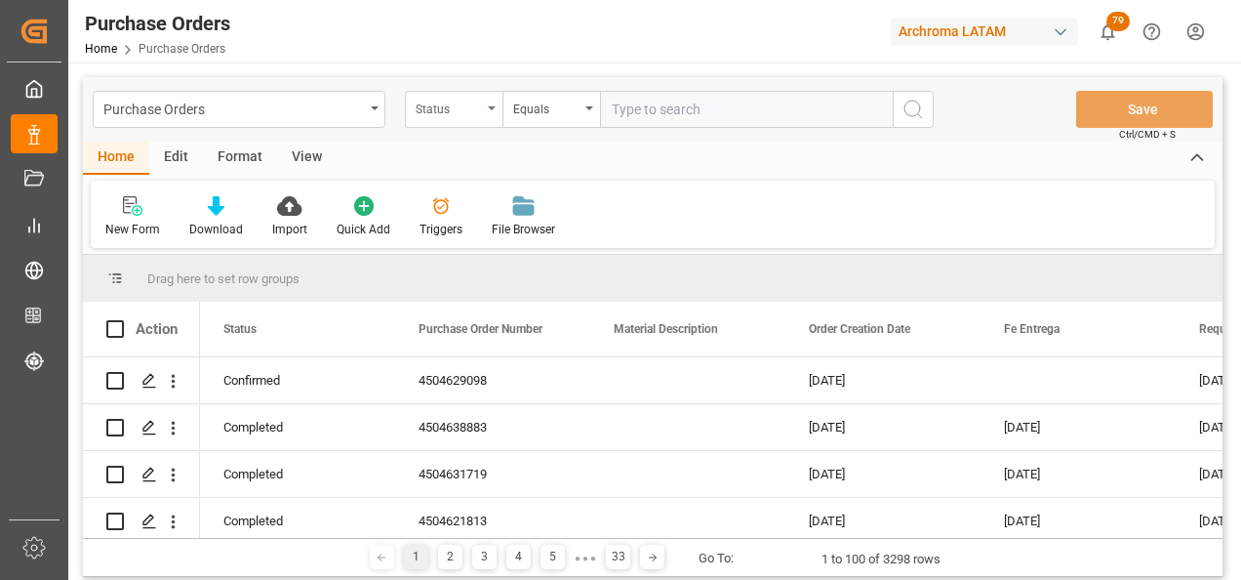
drag, startPoint x: 490, startPoint y: 105, endPoint x: 492, endPoint y: 125, distance: 19.6
click at [490, 104] on div "Status" at bounding box center [454, 109] width 98 height 37
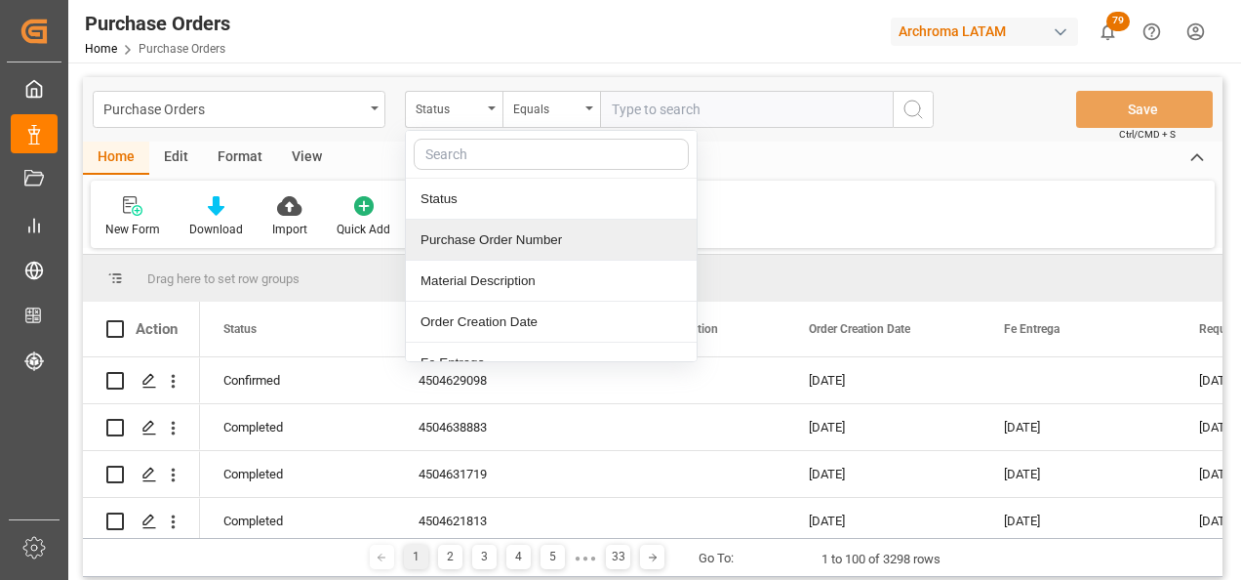
click at [494, 234] on div "Purchase Order Number" at bounding box center [551, 240] width 291 height 41
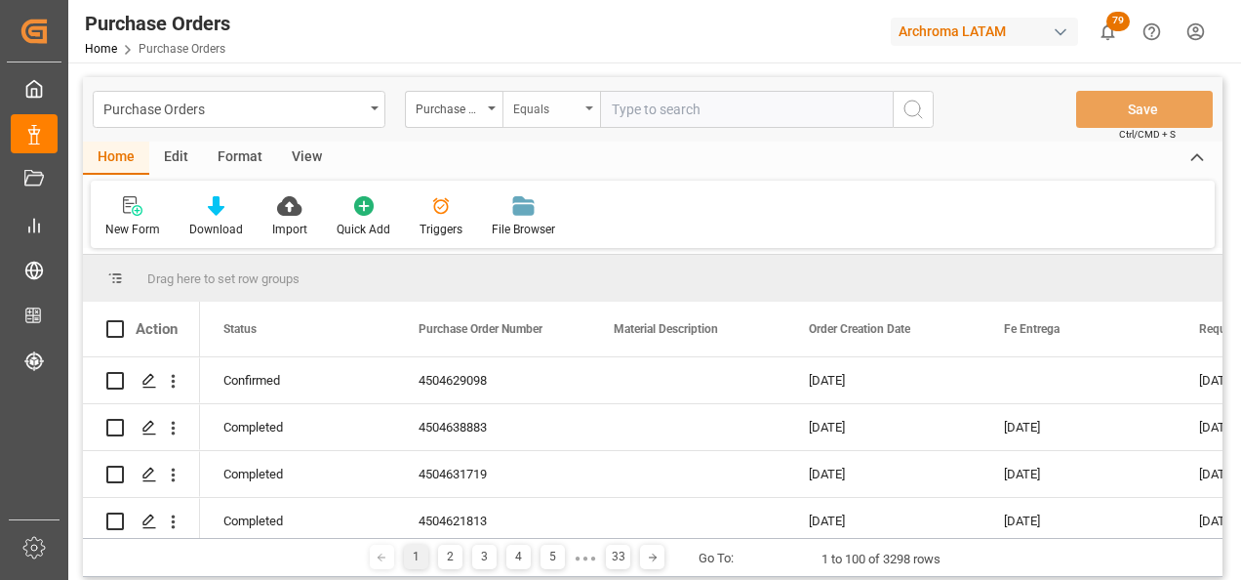
drag, startPoint x: 544, startPoint y: 101, endPoint x: 548, endPoint y: 110, distance: 10.0
click at [545, 101] on div "Equals" at bounding box center [546, 107] width 66 height 22
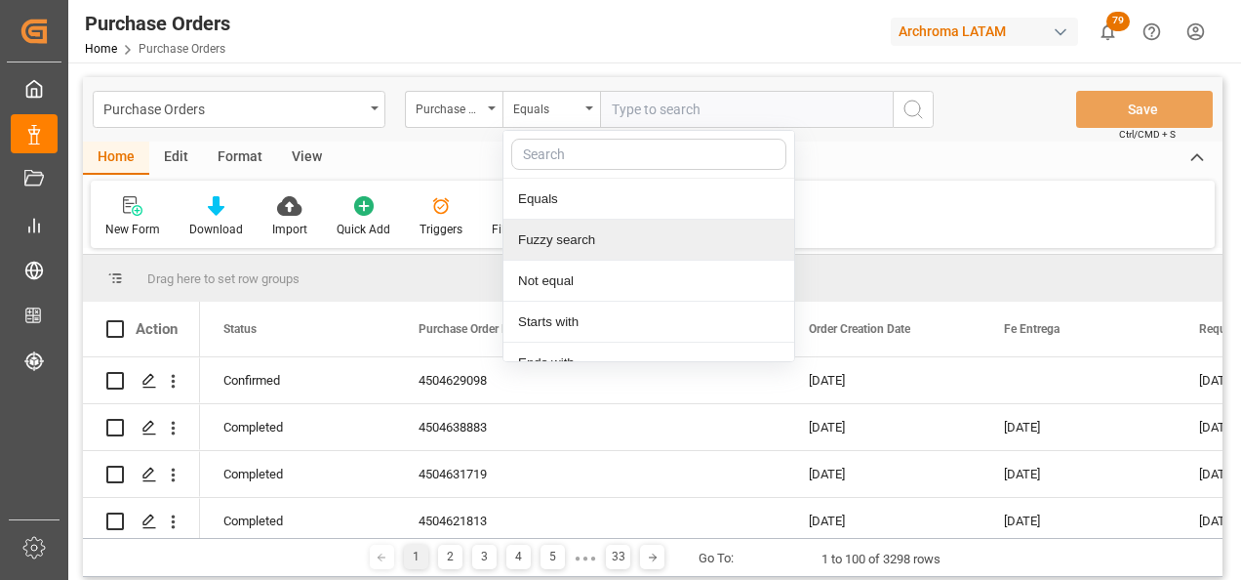
click at [591, 236] on div "Fuzzy search" at bounding box center [649, 240] width 291 height 41
paste input "4504626128"
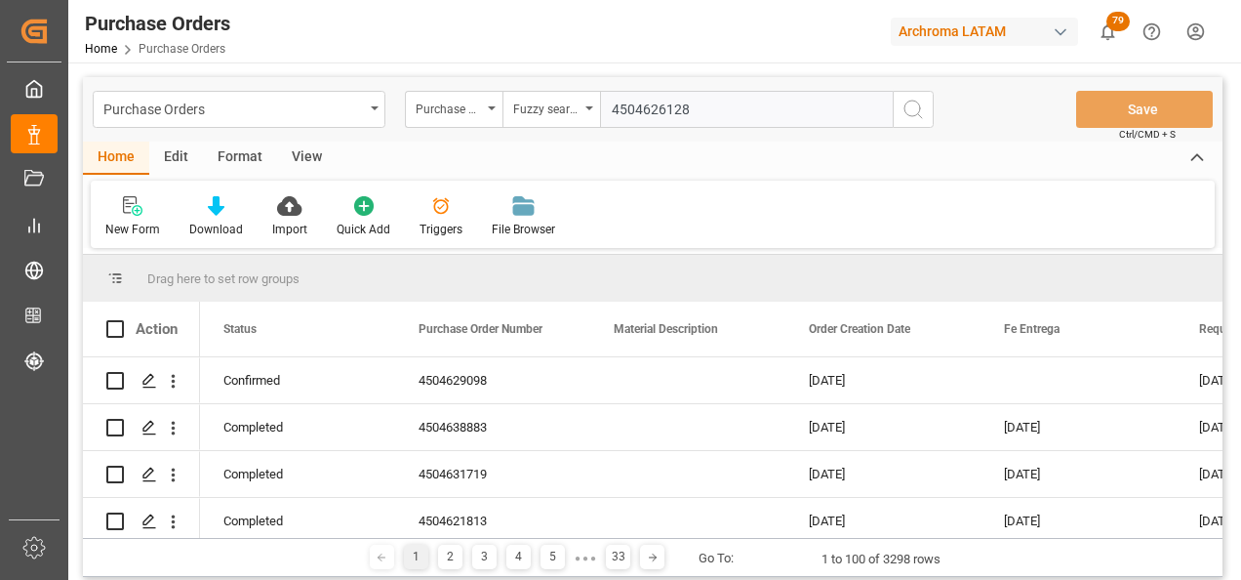
type input "4504626128"
click at [913, 110] on icon "search button" at bounding box center [913, 109] width 23 height 23
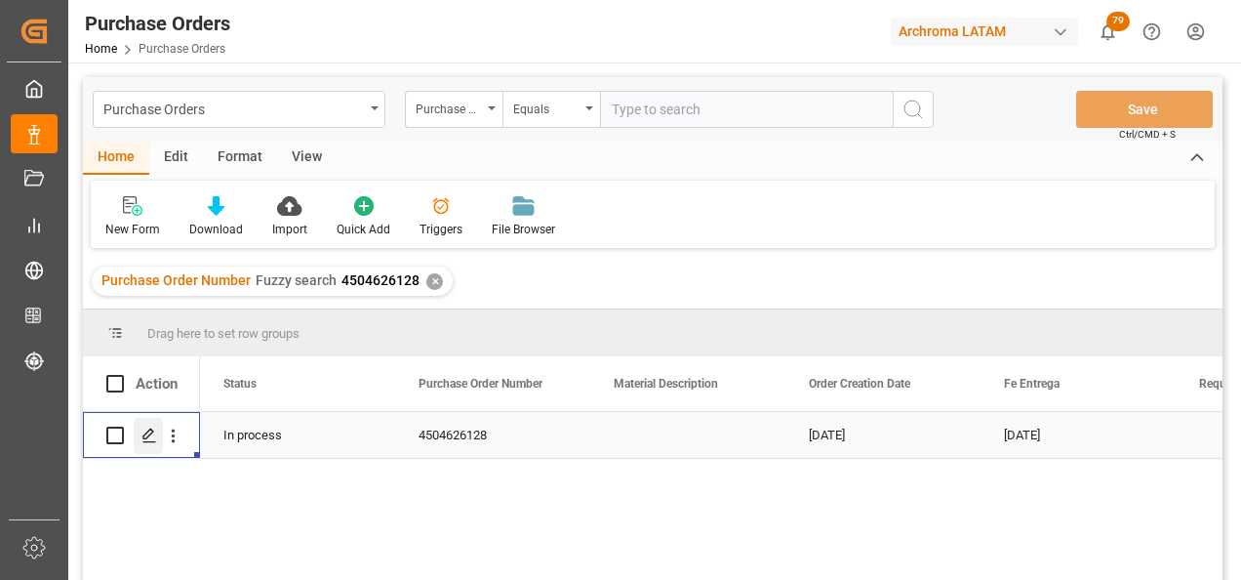
click at [145, 433] on icon "Press SPACE to select this row." at bounding box center [150, 435] width 16 height 16
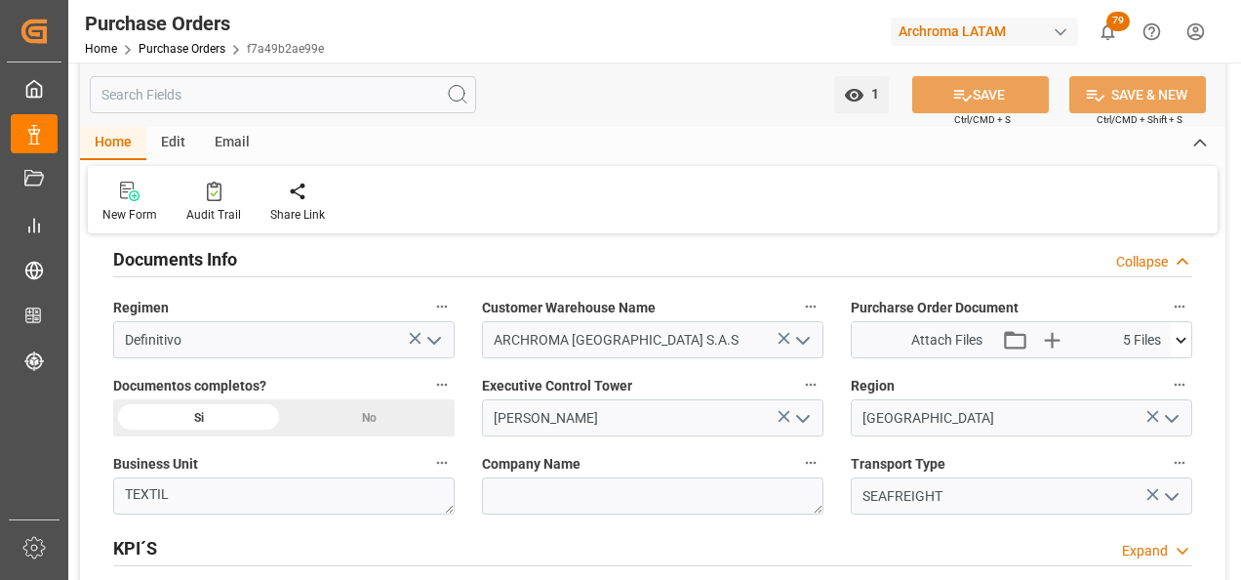
scroll to position [1366, 0]
click at [1182, 336] on icon at bounding box center [1181, 339] width 20 height 20
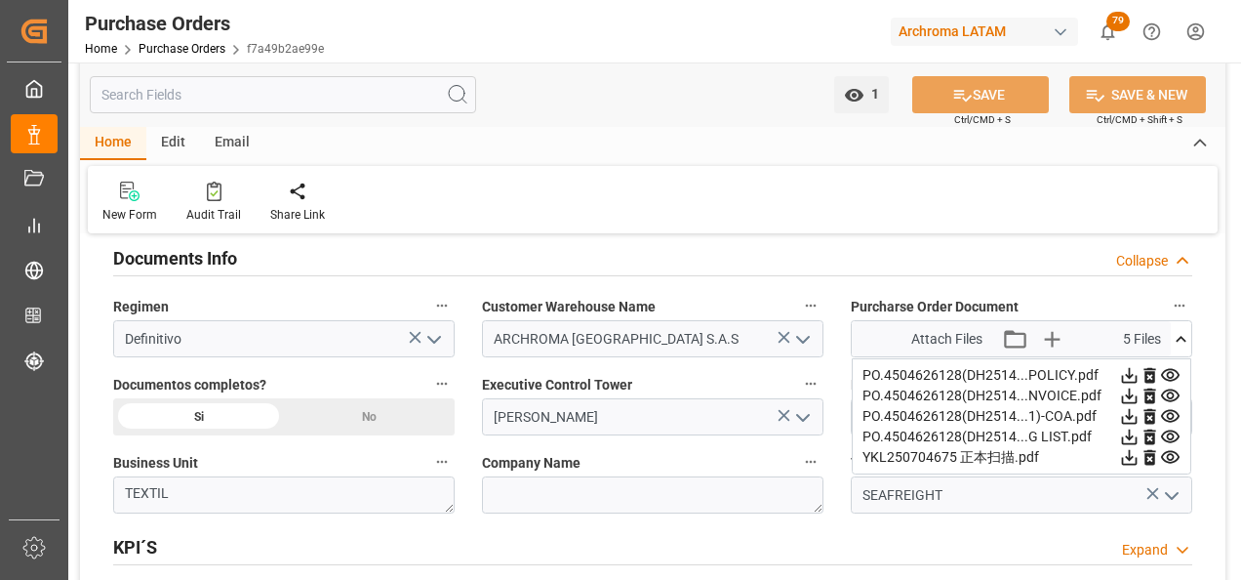
click at [1130, 371] on icon at bounding box center [1130, 376] width 16 height 16
click at [1138, 400] on icon at bounding box center [1129, 395] width 20 height 20
click at [1136, 417] on icon at bounding box center [1130, 417] width 16 height 16
click at [1134, 437] on icon at bounding box center [1129, 436] width 20 height 20
click at [1136, 460] on icon at bounding box center [1130, 458] width 16 height 16
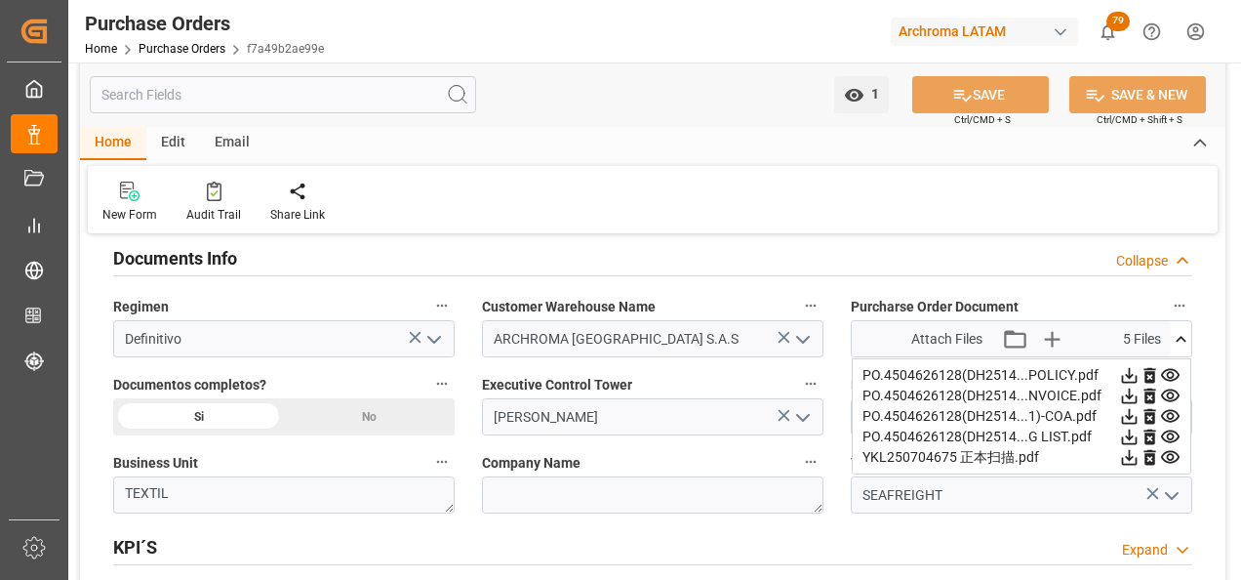
click at [1175, 334] on icon at bounding box center [1181, 339] width 20 height 20
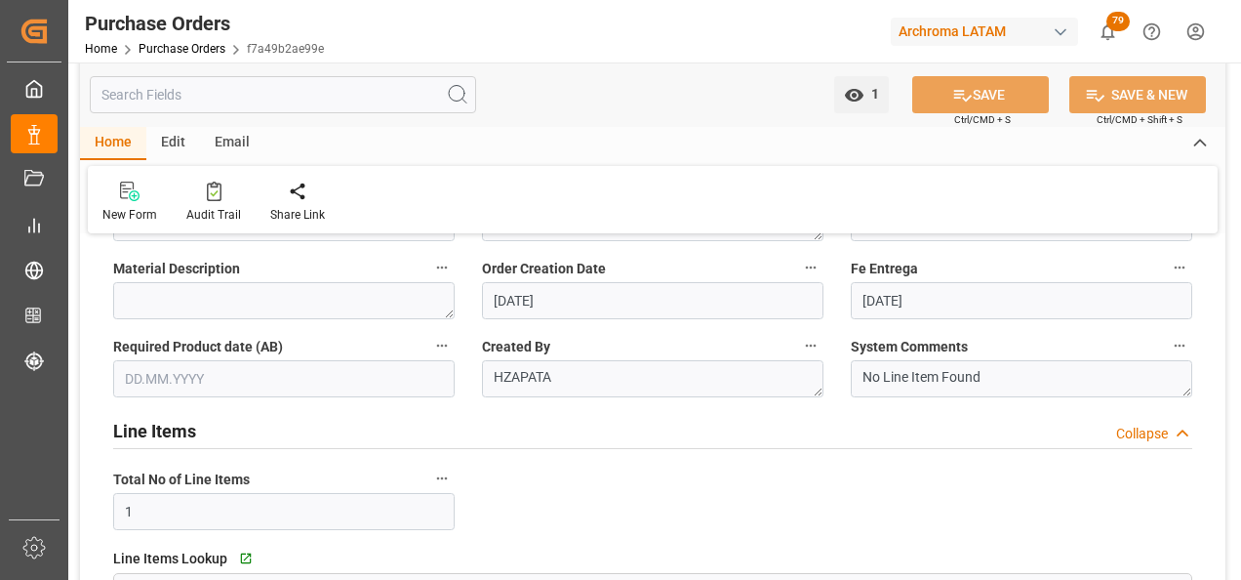
scroll to position [0, 0]
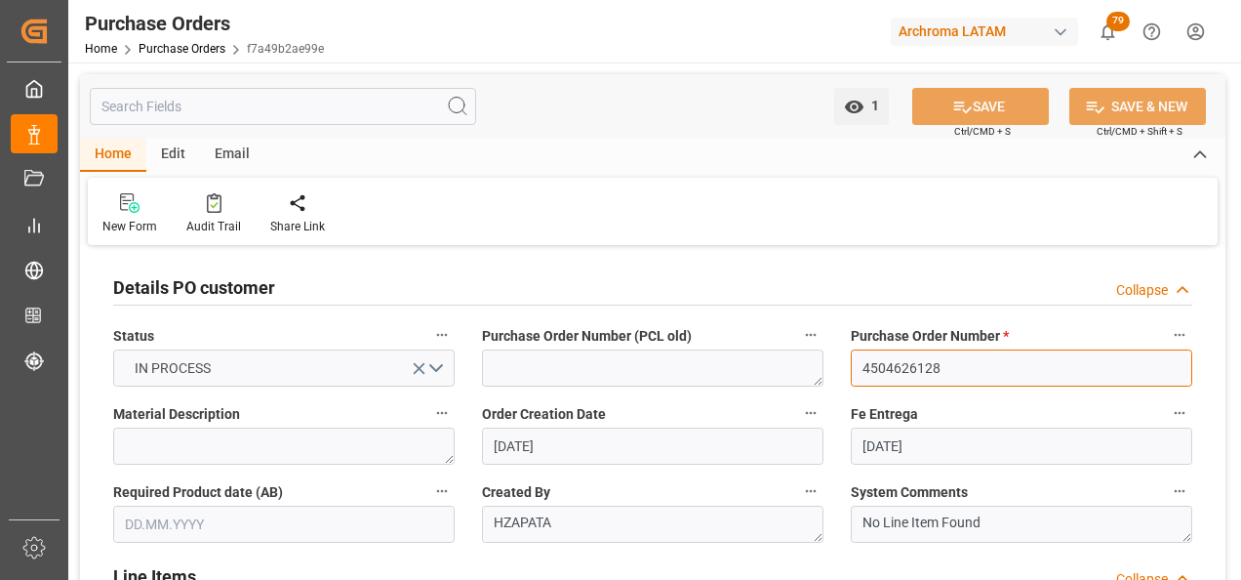
click at [889, 364] on input "4504626128" at bounding box center [1022, 367] width 342 height 37
click at [155, 52] on link "Purchase Orders" at bounding box center [182, 49] width 87 height 14
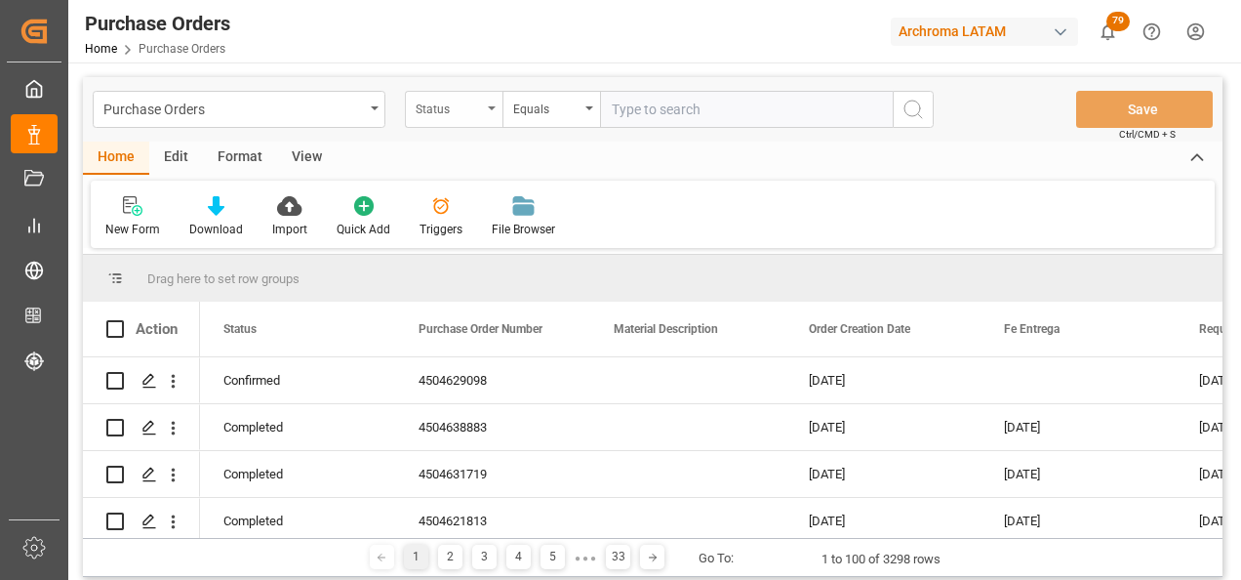
click at [487, 118] on div "Status" at bounding box center [454, 109] width 98 height 37
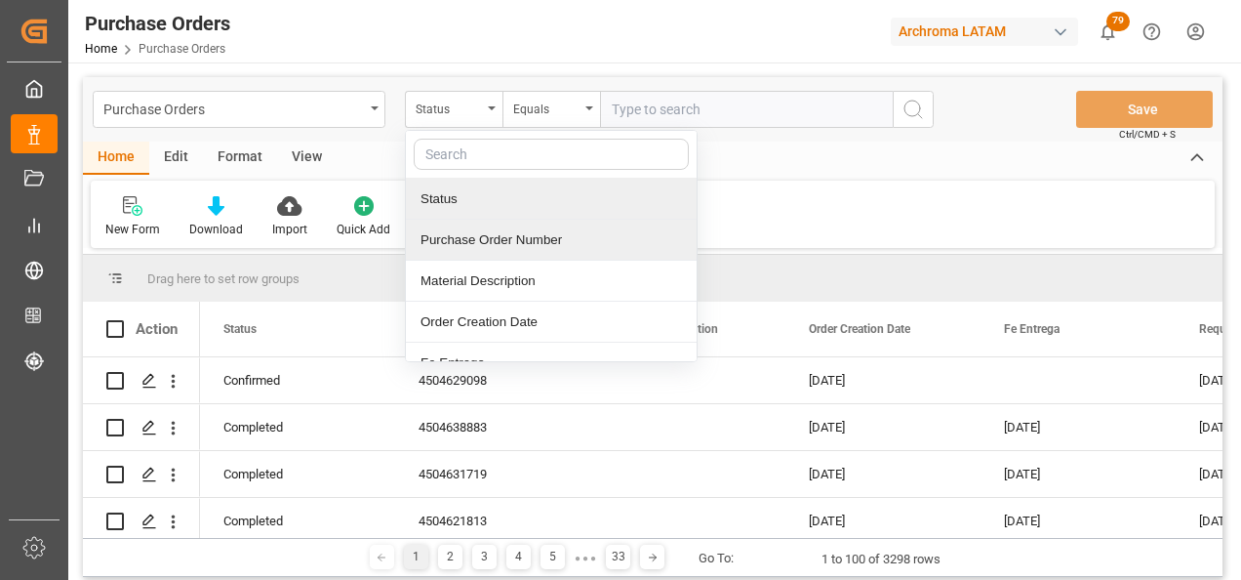
click at [476, 249] on div "Purchase Order Number" at bounding box center [551, 240] width 291 height 41
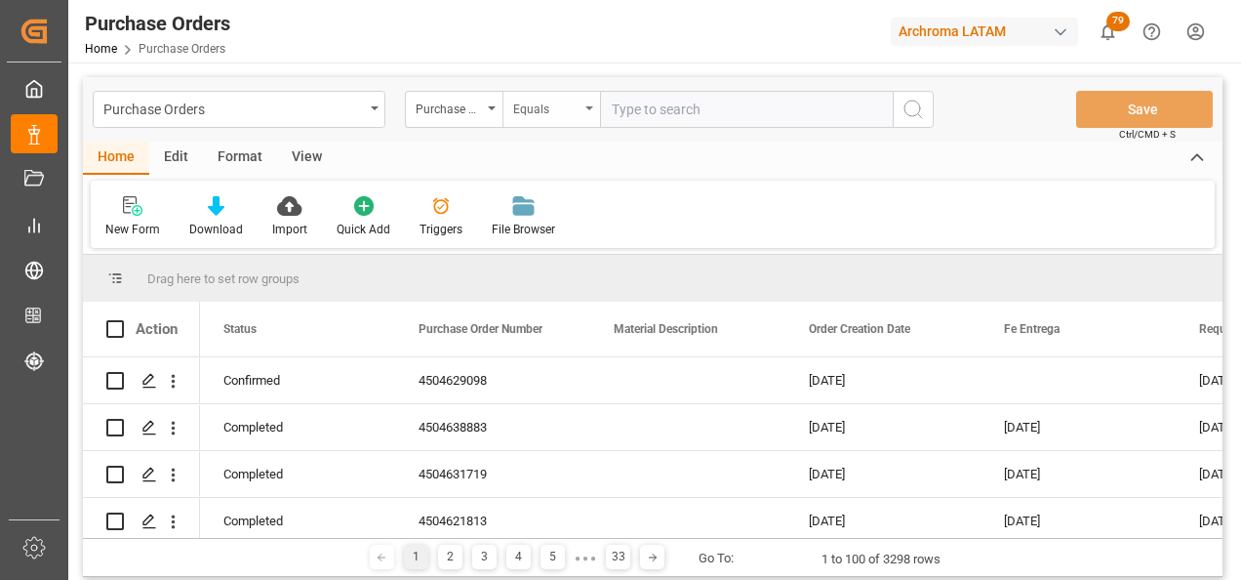
drag, startPoint x: 551, startPoint y: 118, endPoint x: 562, endPoint y: 122, distance: 11.4
click at [551, 117] on div "Equals" at bounding box center [552, 109] width 98 height 37
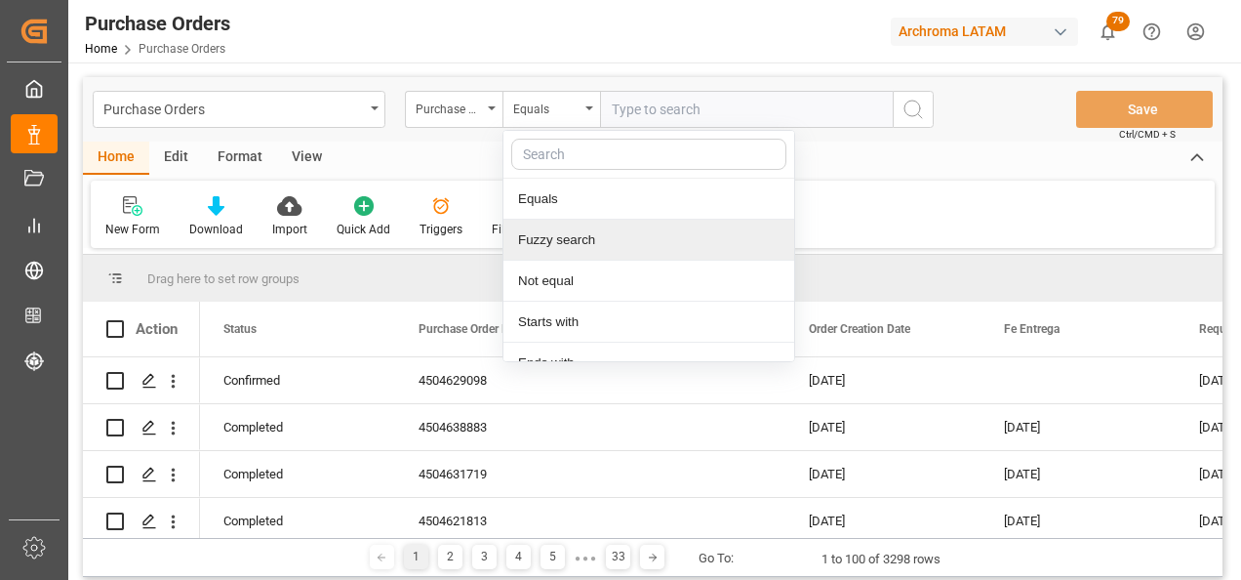
click at [601, 235] on div "Fuzzy search" at bounding box center [649, 240] width 291 height 41
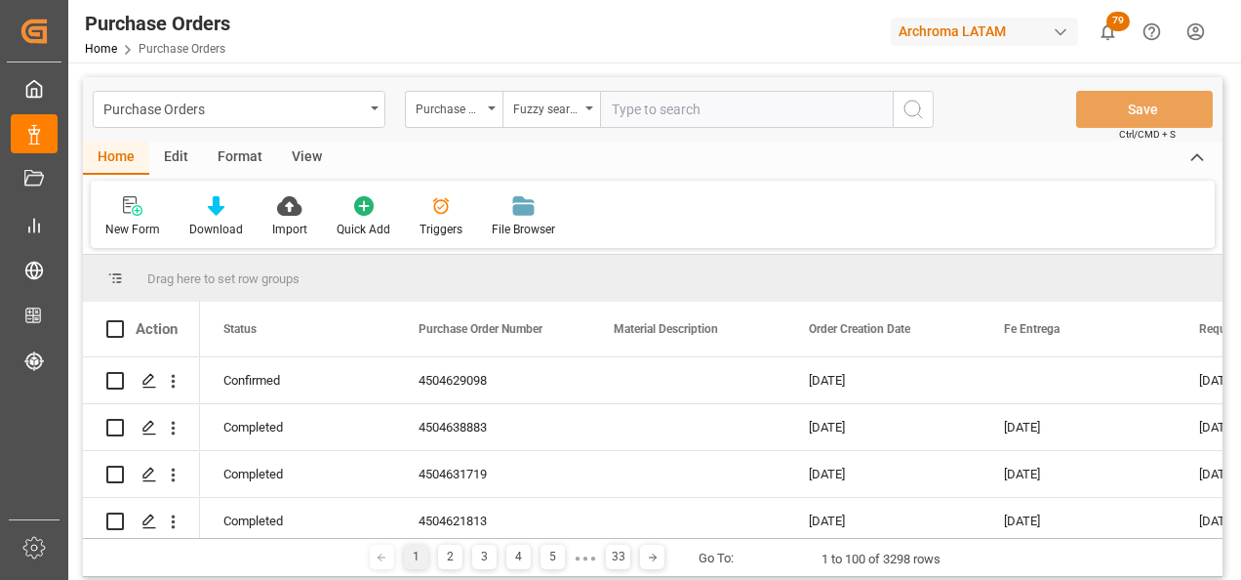
paste input "4504626128"
type input "4504626128"
click at [903, 114] on icon "search button" at bounding box center [913, 109] width 23 height 23
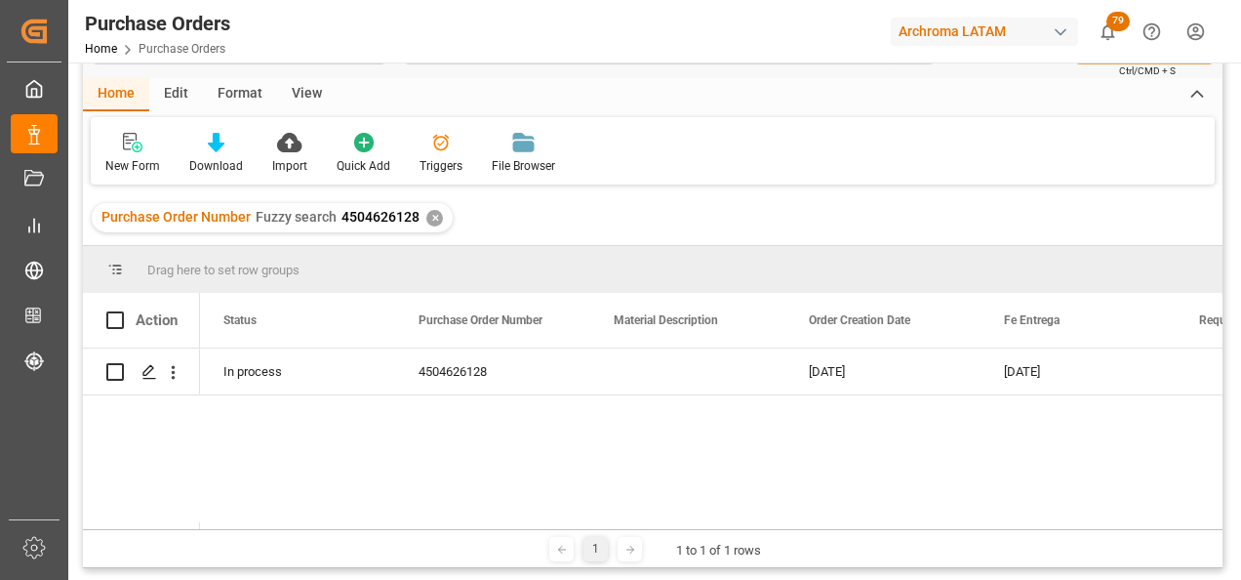
scroll to position [98, 0]
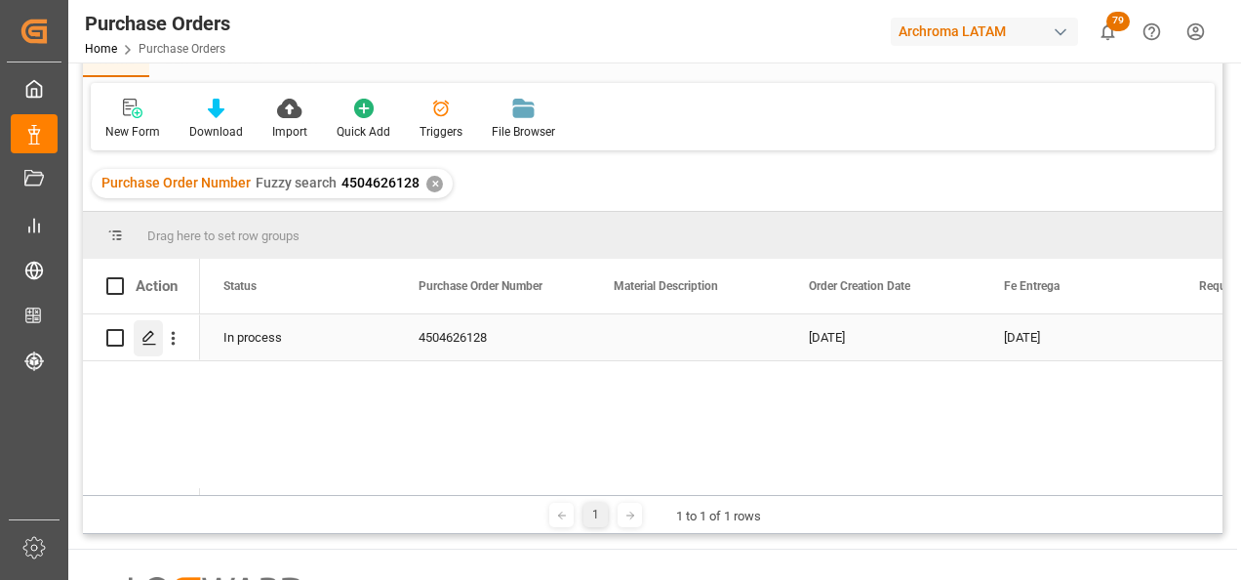
click at [152, 337] on icon "Press SPACE to select this row." at bounding box center [150, 338] width 16 height 16
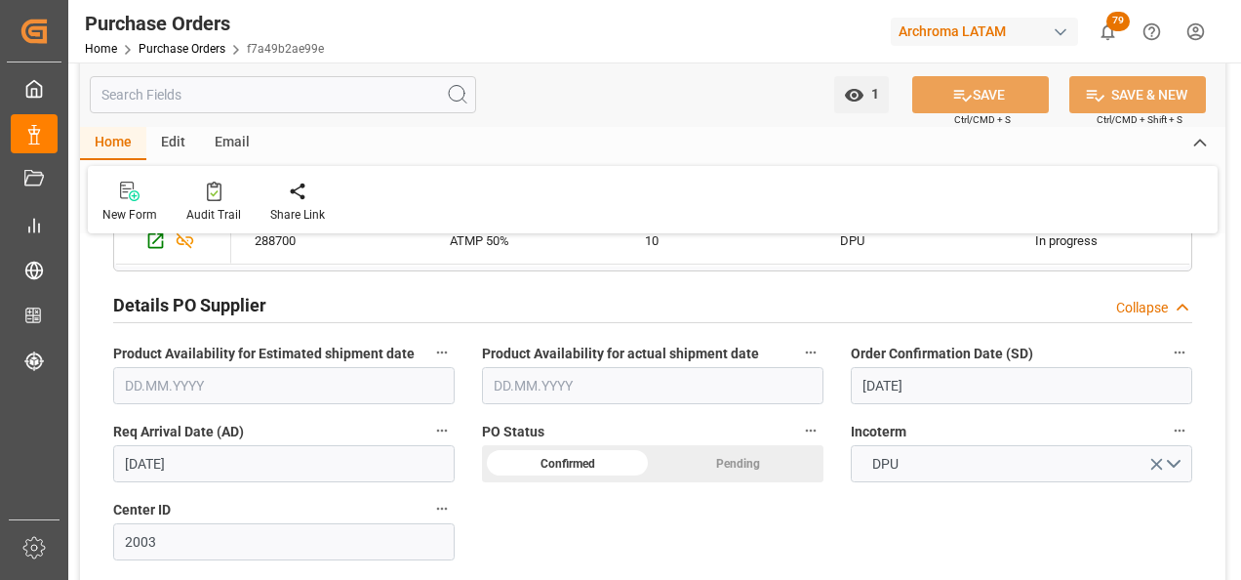
scroll to position [488, 0]
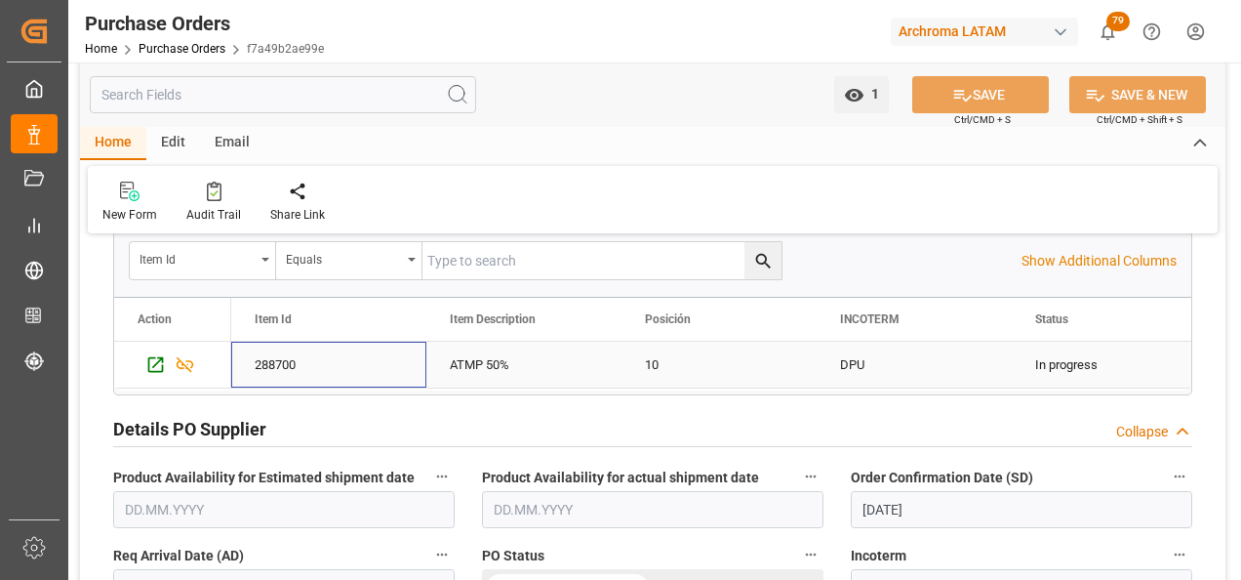
click at [307, 360] on div "288700" at bounding box center [328, 365] width 195 height 46
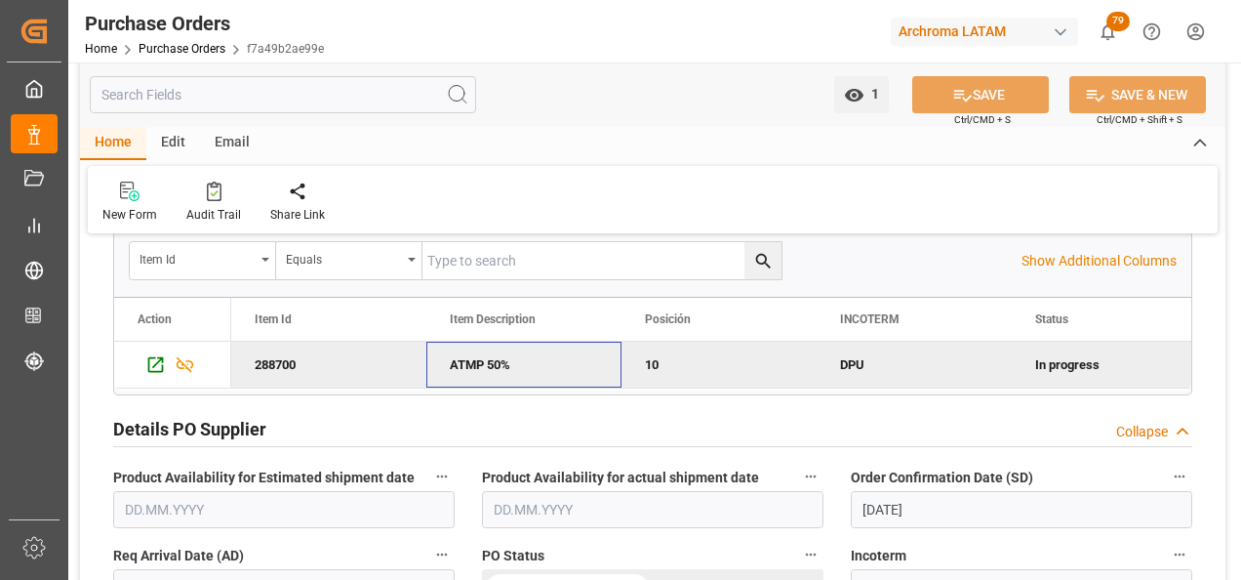
click at [504, 365] on div "ATMP 50%" at bounding box center [523, 365] width 195 height 46
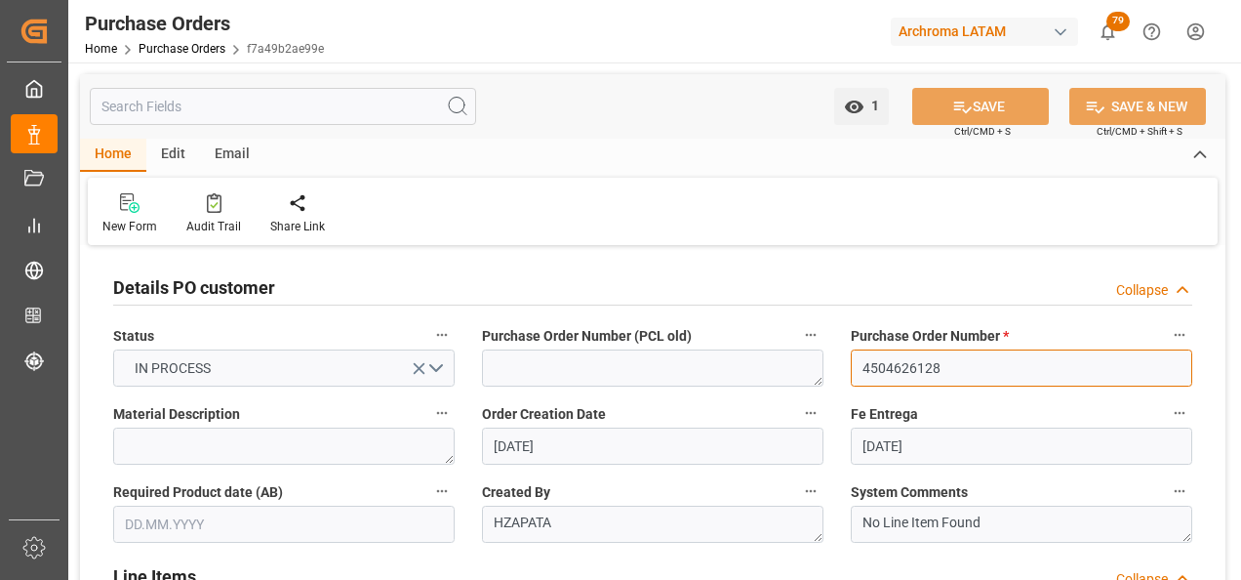
click at [902, 367] on input "4504626128" at bounding box center [1022, 367] width 342 height 37
click at [936, 366] on input "4504626128" at bounding box center [1022, 367] width 342 height 37
click at [935, 366] on input "4504626128" at bounding box center [1022, 367] width 342 height 37
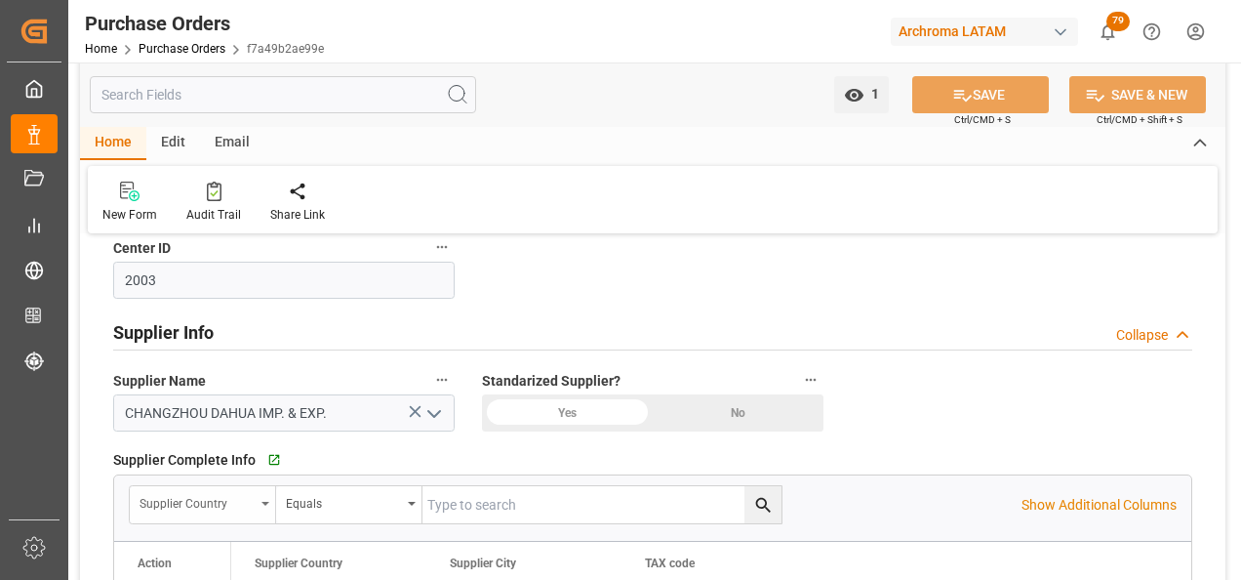
scroll to position [878, 0]
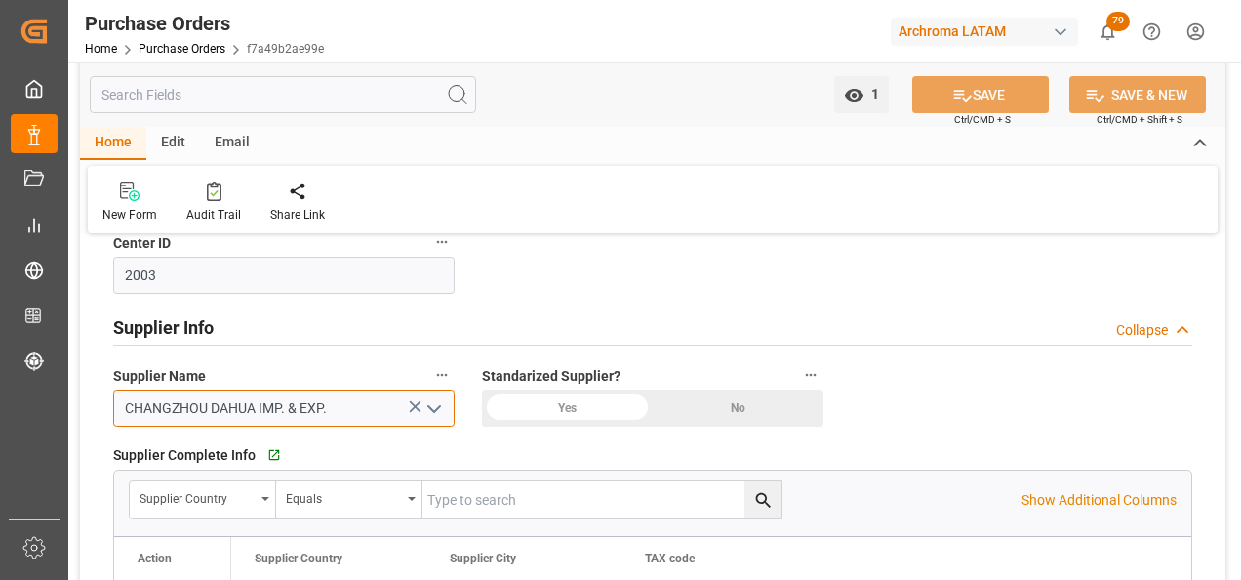
drag, startPoint x: 355, startPoint y: 409, endPoint x: 65, endPoint y: 411, distance: 289.9
click at [65, 411] on div "Created by potrace 1.15, written by Peter Selinger 2001-2017 Created by potrace…" at bounding box center [620, 290] width 1241 height 580
click at [941, 417] on div "Details PO customer Collapse Status IN PROCESS Purchase Order Number (PCL old) …" at bounding box center [653, 227] width 1146 height 1710
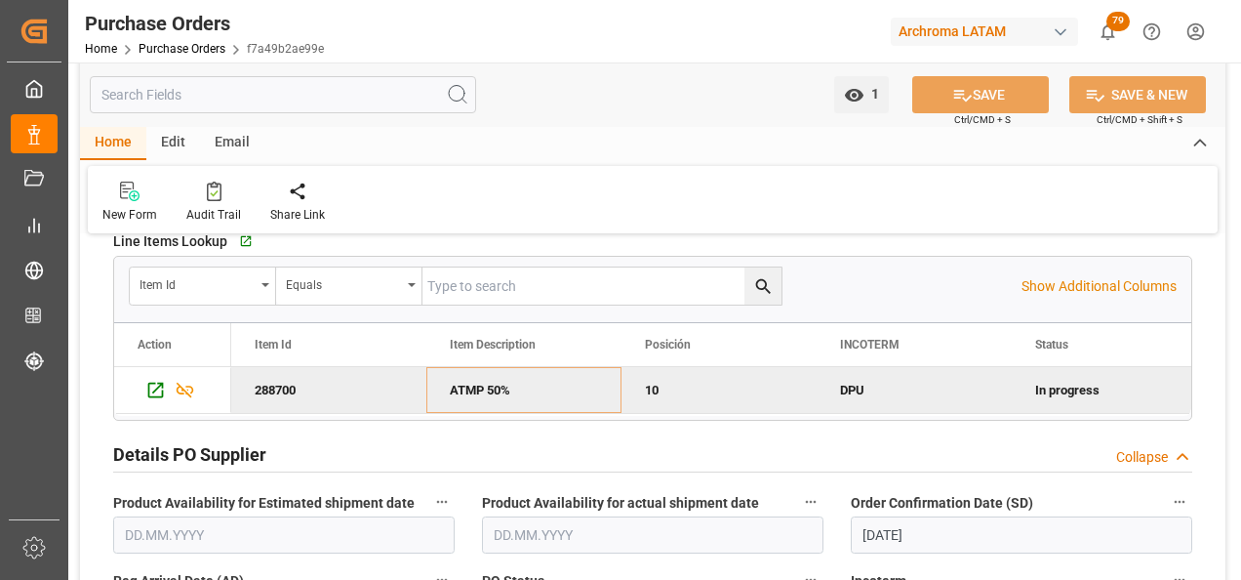
scroll to position [488, 0]
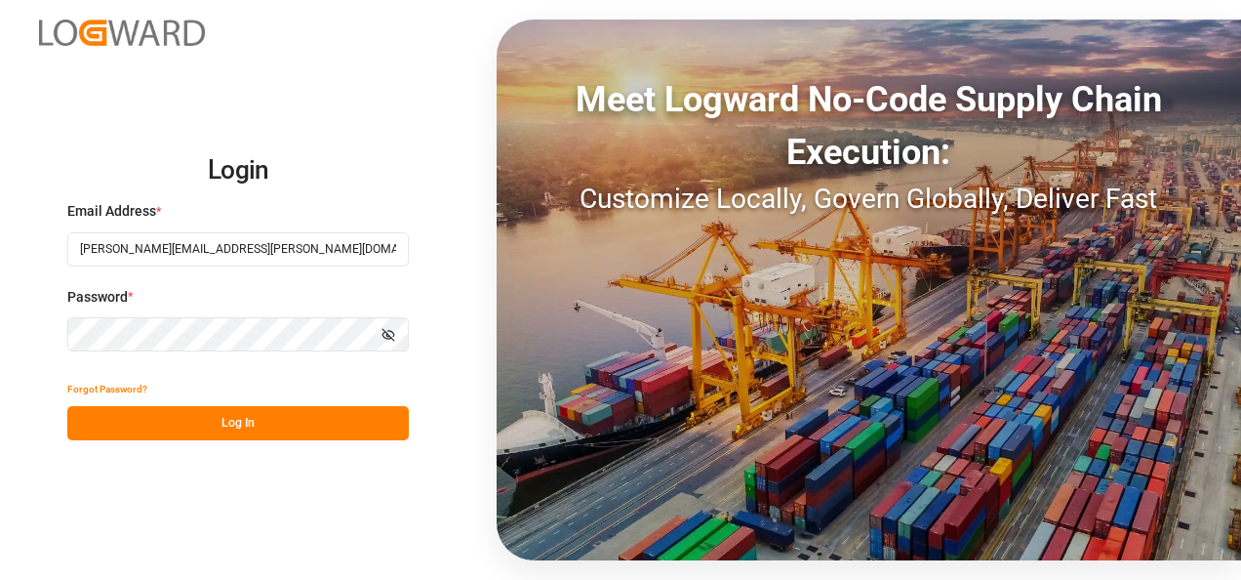
click at [239, 436] on button "Log In" at bounding box center [238, 423] width 342 height 34
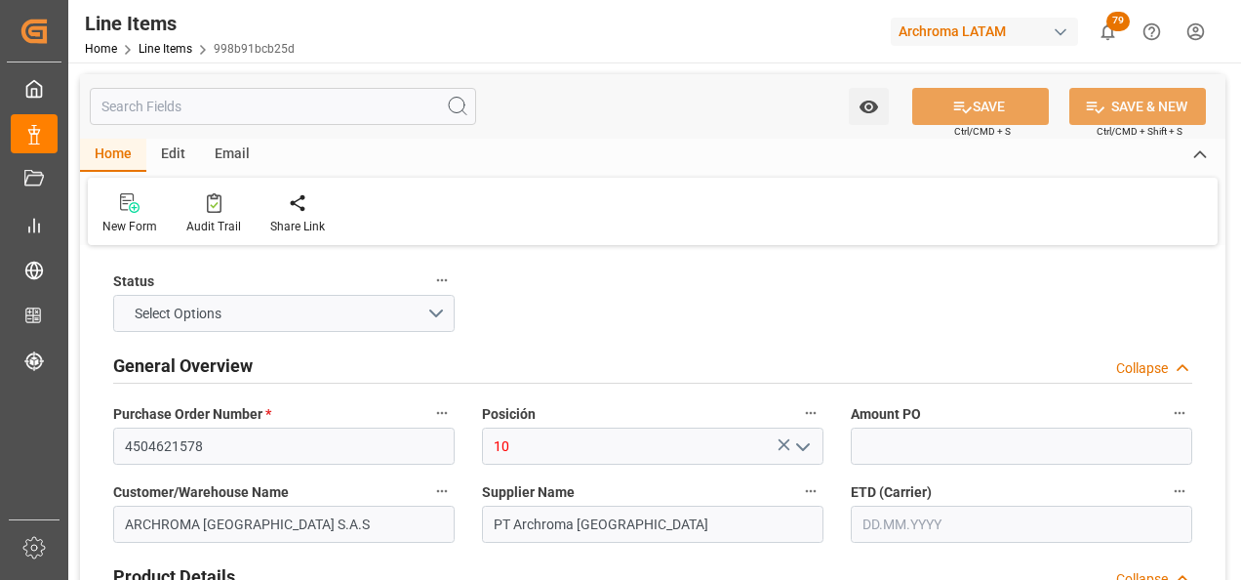
type input "1"
type input "12352301"
type input "13"
type input "1820"
type input "1903.72"
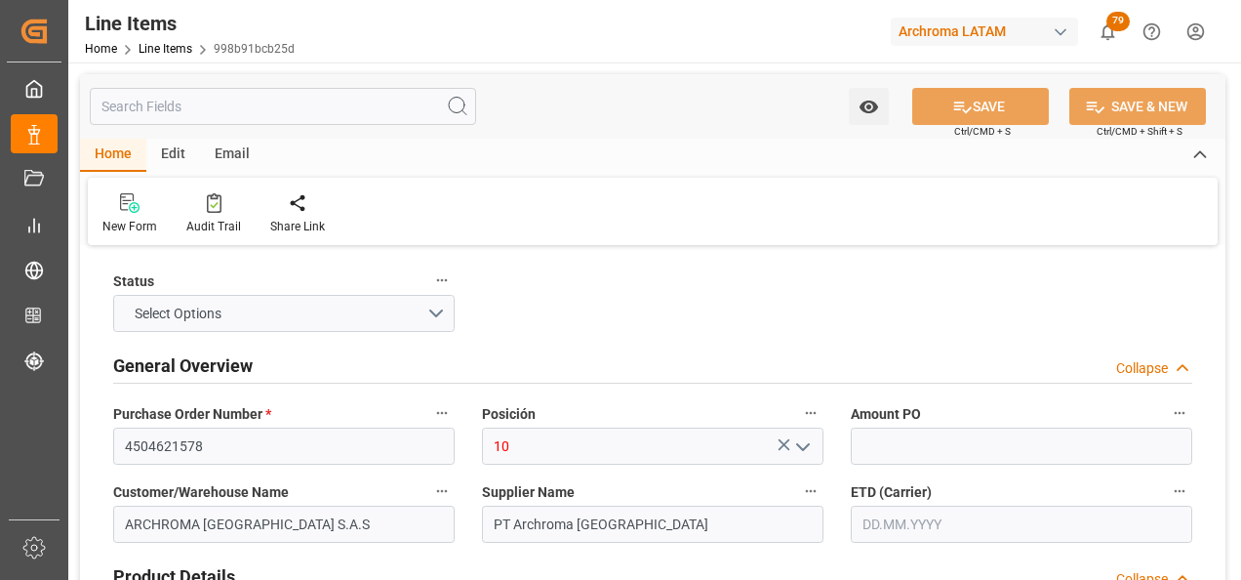
type input "3809919900"
type input "[DATE]"
type input "[DATE] 21:15"
type input "[DATE] 16:59"
click at [179, 47] on link "Line Items" at bounding box center [166, 49] width 54 height 14
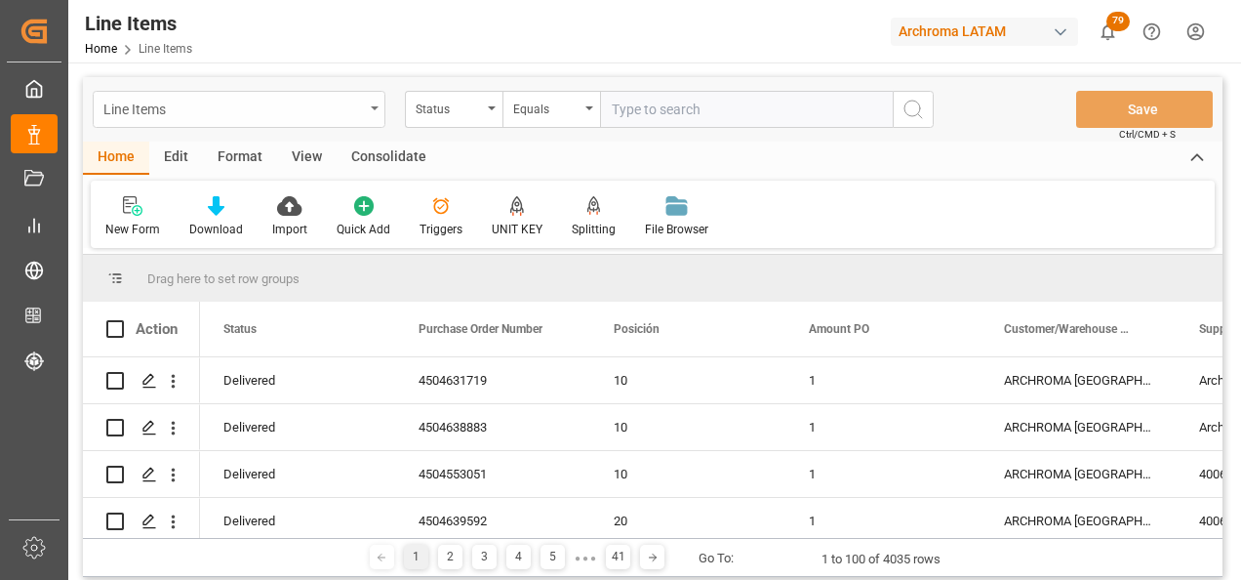
click at [374, 116] on div "Line Items" at bounding box center [239, 109] width 293 height 37
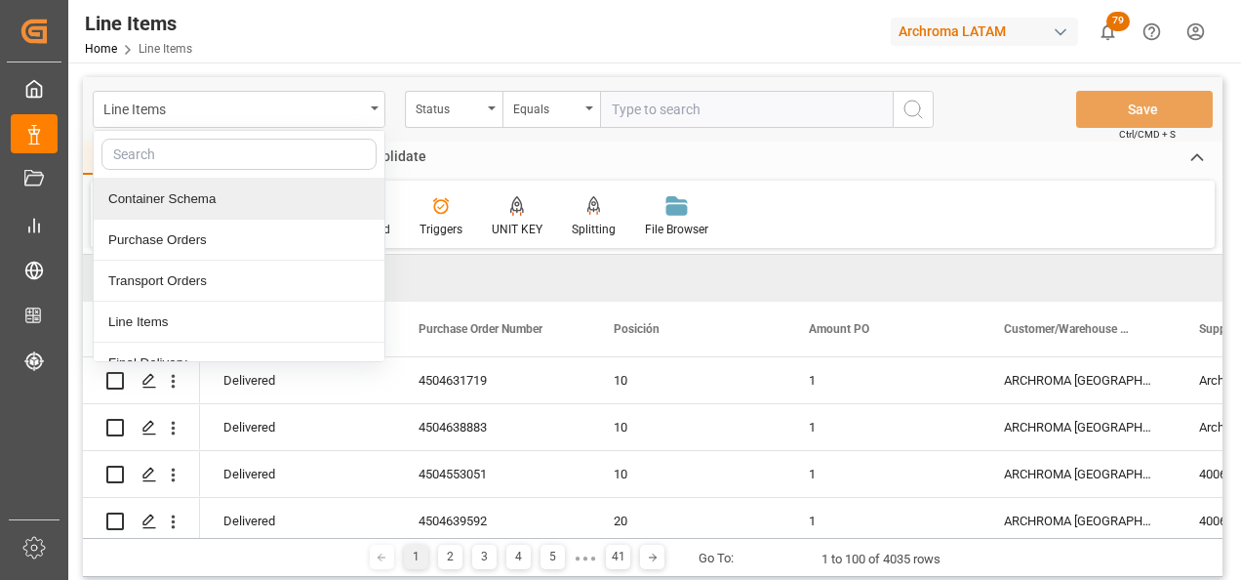
click at [217, 204] on div "Container Schema" at bounding box center [239, 199] width 291 height 41
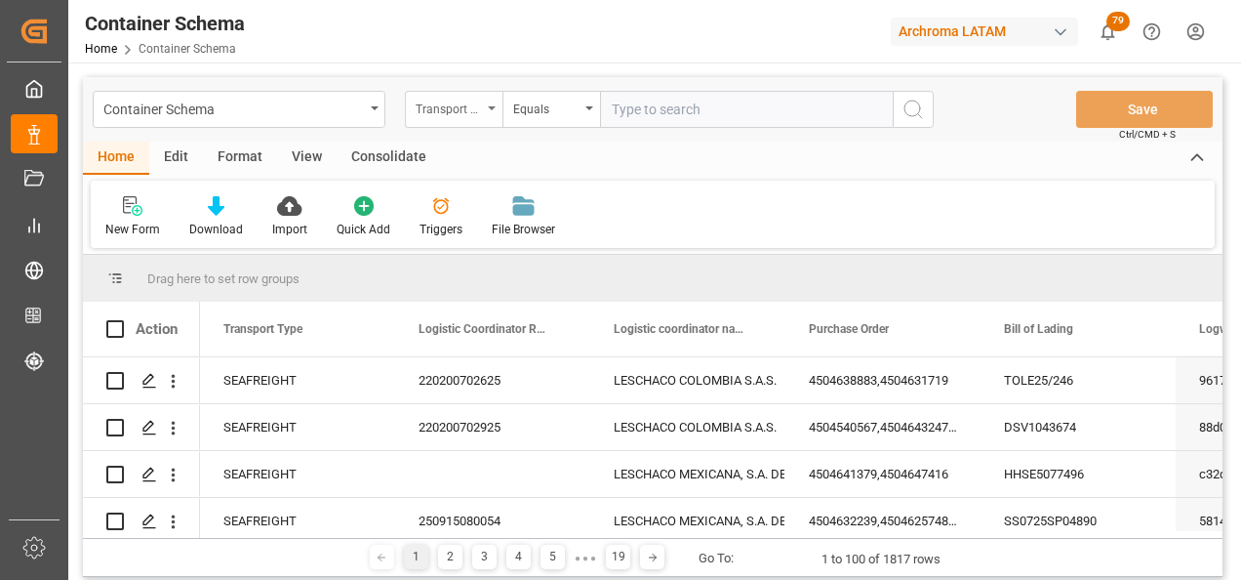
click at [489, 111] on div "Transport Type" at bounding box center [454, 109] width 98 height 37
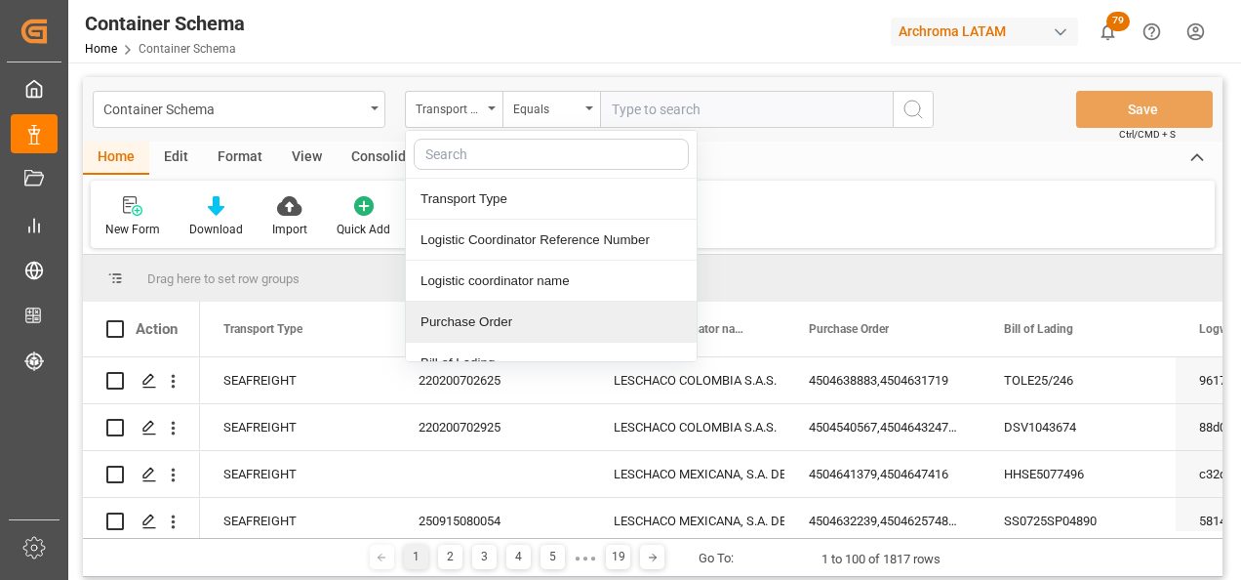
click at [491, 319] on div "Purchase Order" at bounding box center [551, 322] width 291 height 41
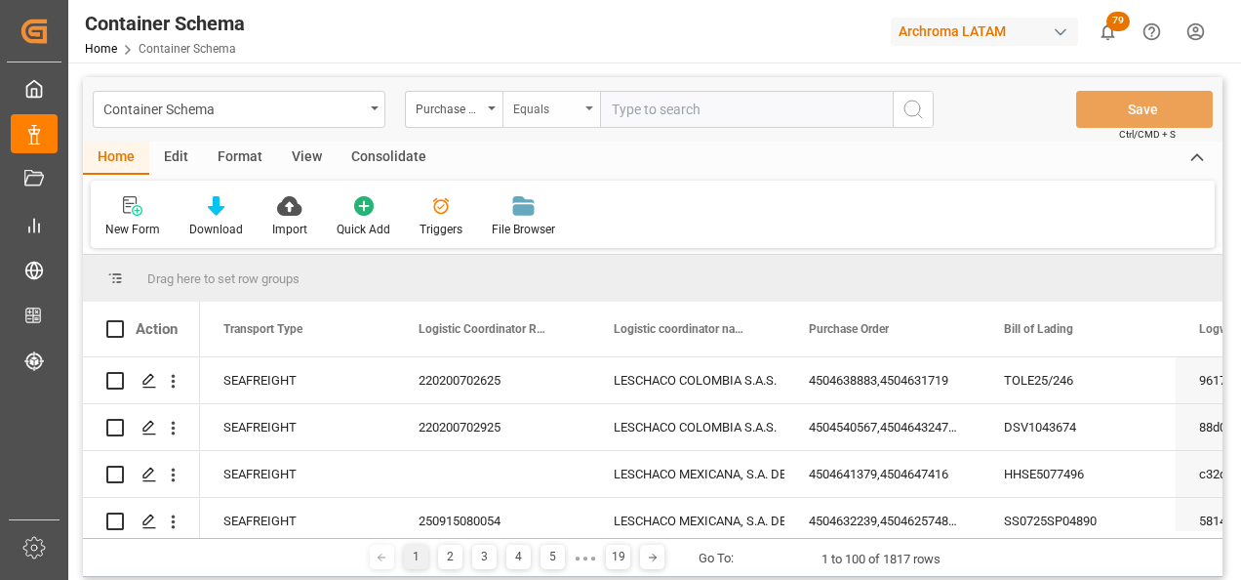
click at [527, 104] on div "Equals" at bounding box center [546, 107] width 66 height 22
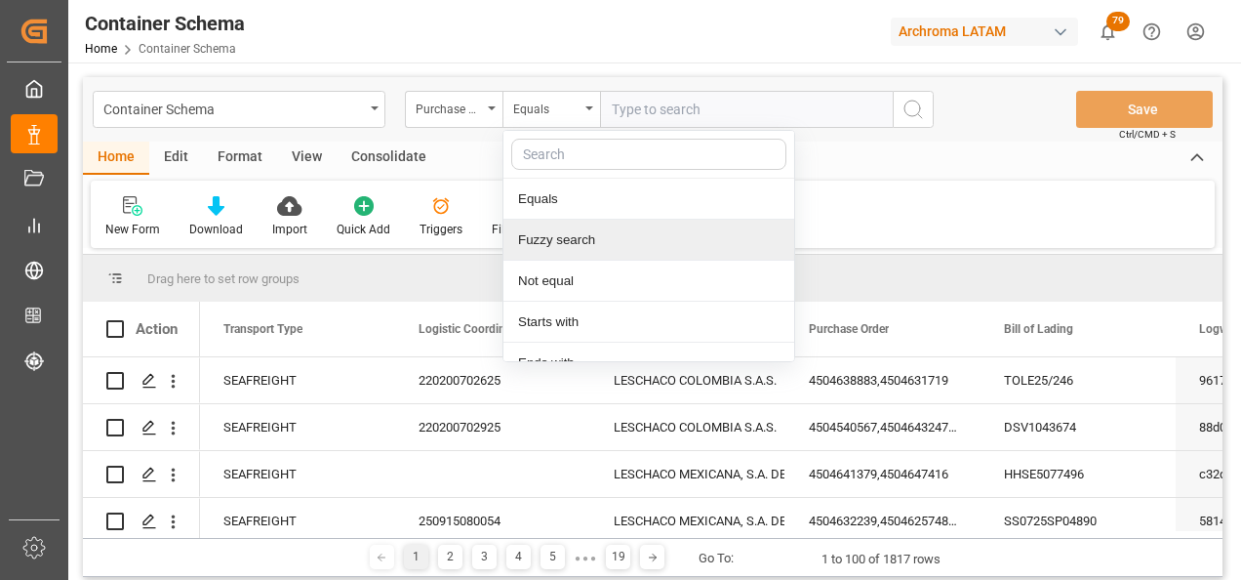
click at [586, 246] on div "Fuzzy search" at bounding box center [649, 240] width 291 height 41
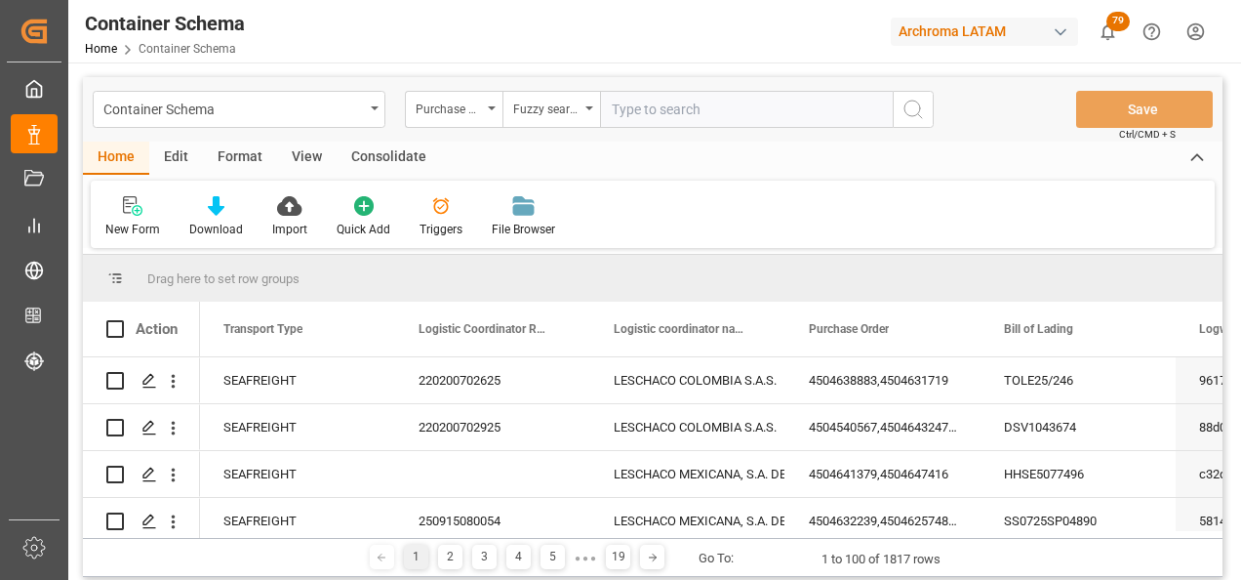
paste input "4504641346"
type input "4504641346"
click at [912, 112] on icon "search button" at bounding box center [913, 109] width 23 height 23
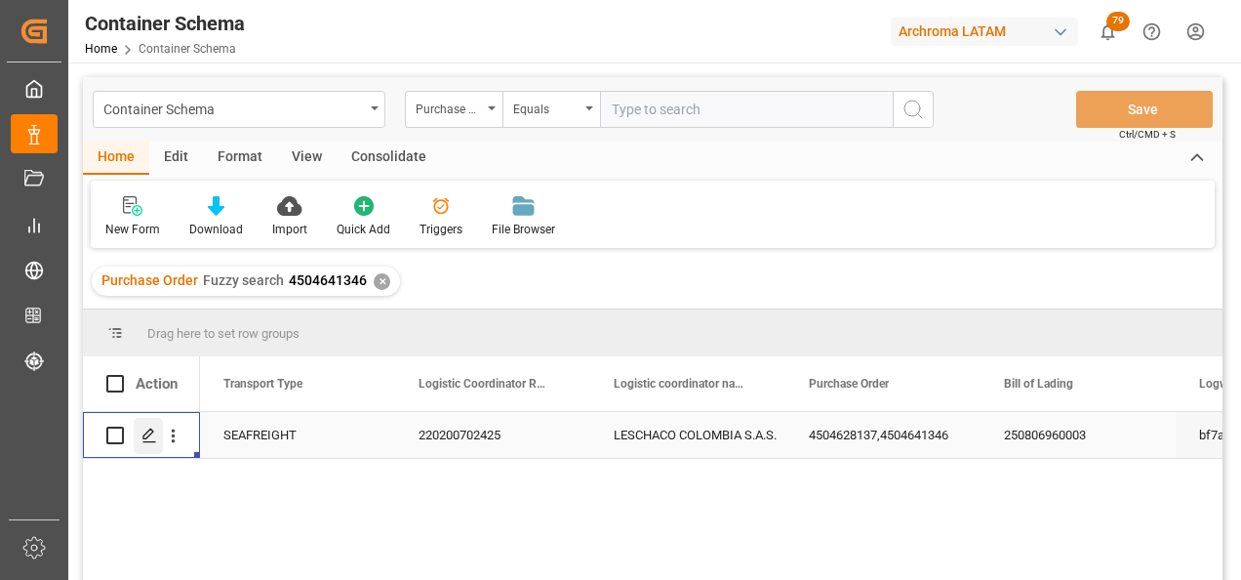
click at [147, 438] on polygon "Press SPACE to select this row." at bounding box center [148, 434] width 10 height 10
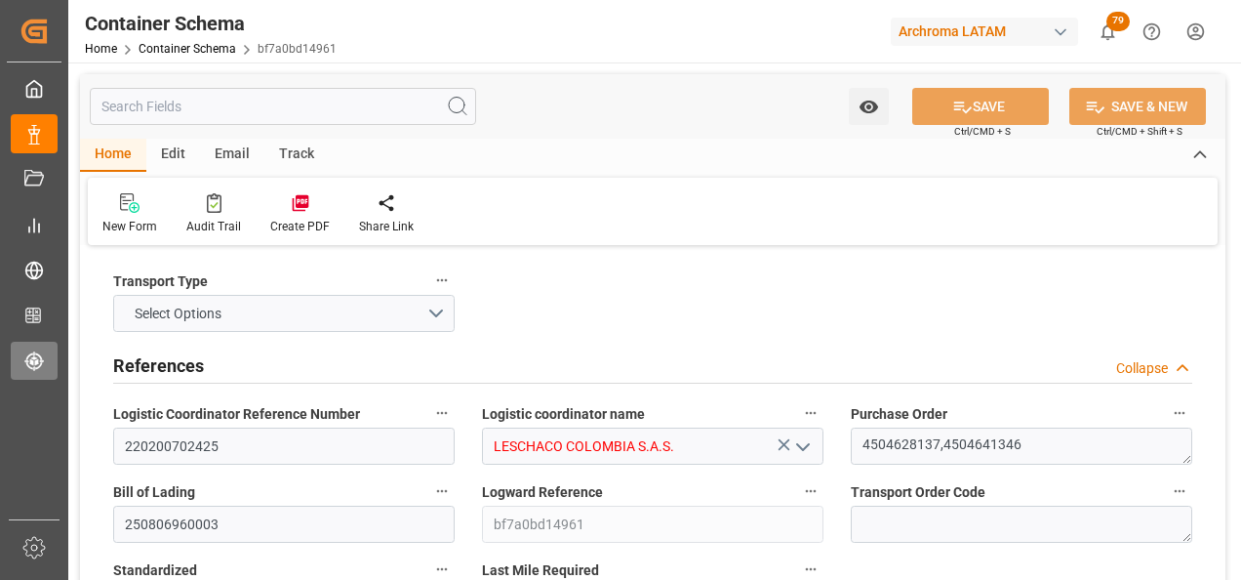
type input "0"
type input "3"
type input "2"
type input "27"
type input "675"
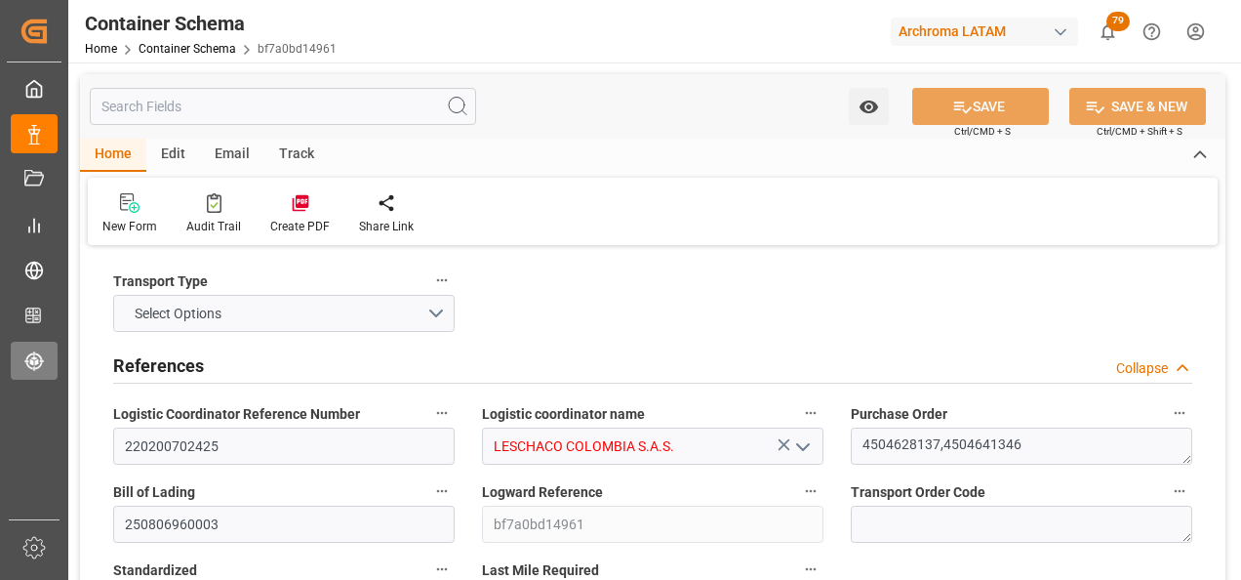
type input "716.15"
type input "Hapag [PERSON_NAME]"
type input "Hapag [PERSON_NAME] Aktiengesellschaft"
type input "MXZLO"
type input "COBUN"
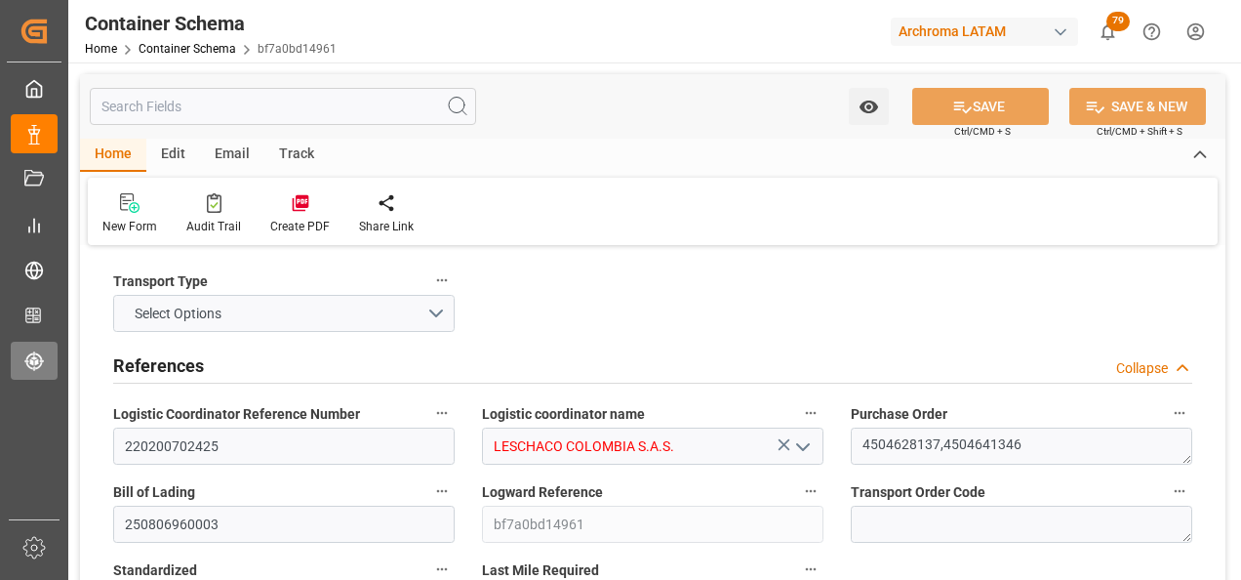
type input "COBUN"
type input "9307243"
type input "9713337"
type input "[DATE] 12:15"
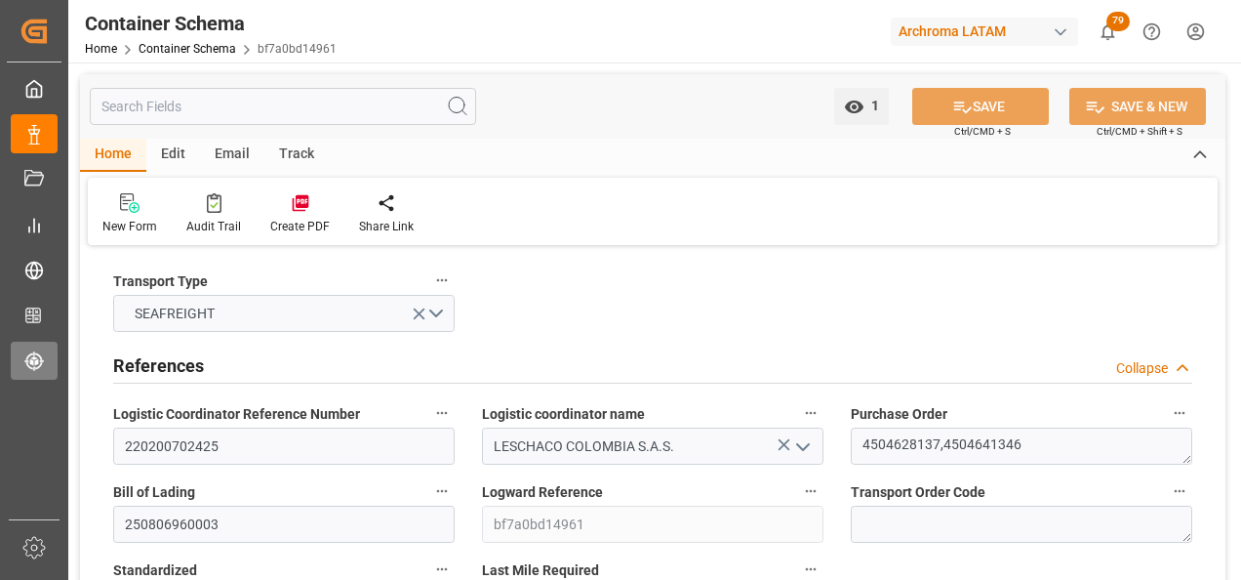
type input "[DATE]"
type input "[DATE] 00:00"
type input "[DATE] 12:00"
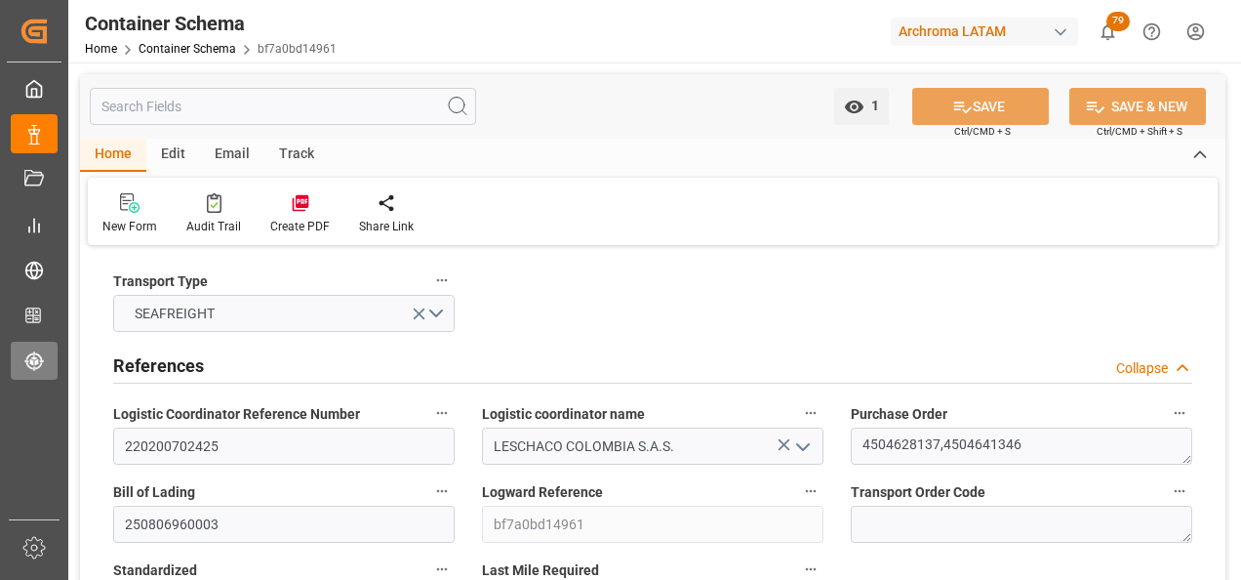
type input "[DATE] 12:00"
type input "[DATE] 00:00"
type input "[DATE] 12:30"
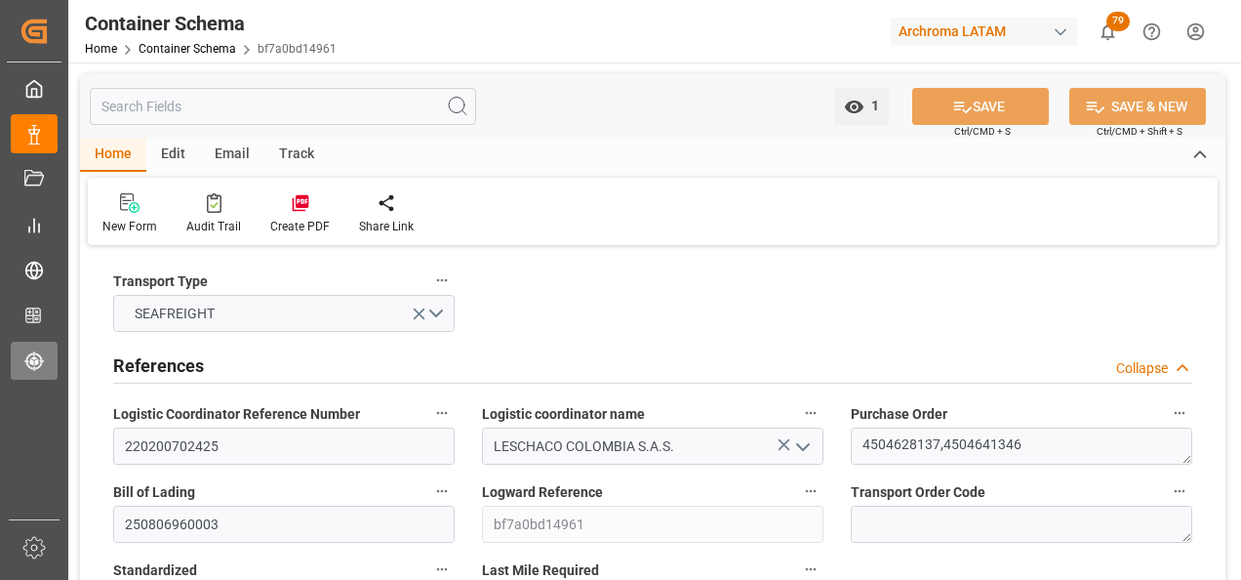
type input "[DATE] 00:00"
type input "[DATE] 12:30"
type input "[DATE] 00:00"
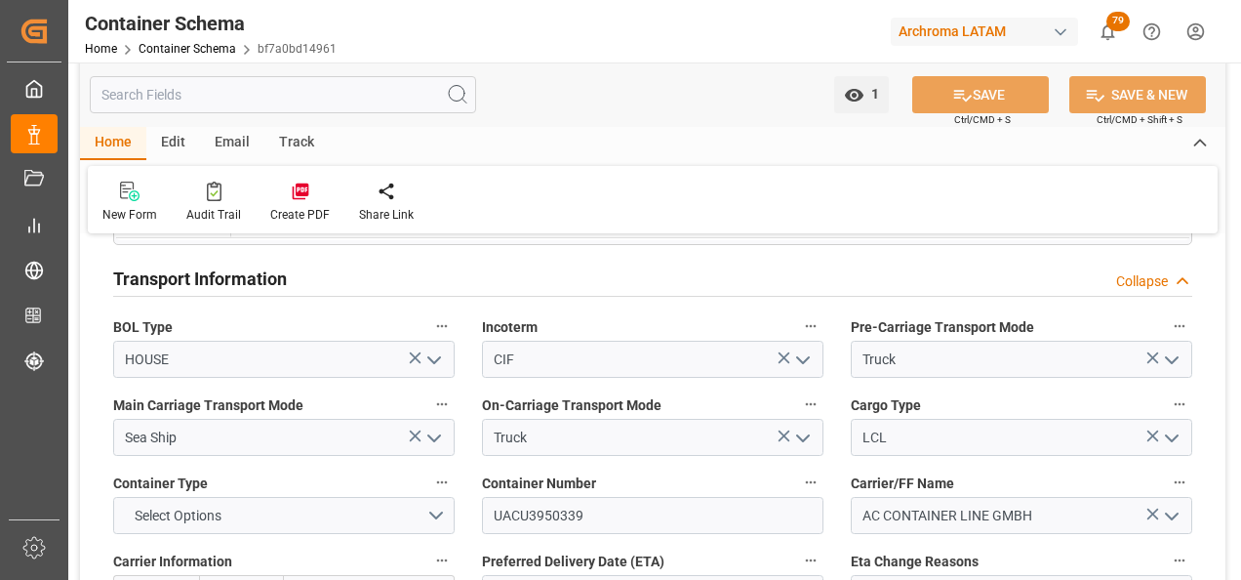
scroll to position [1757, 0]
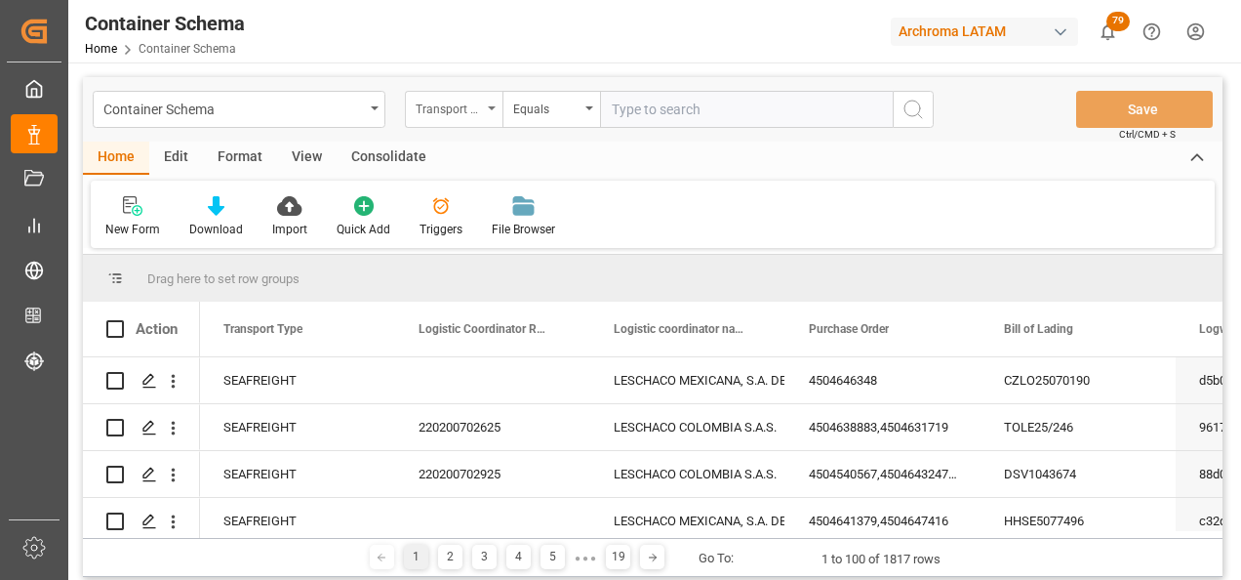
drag, startPoint x: 469, startPoint y: 96, endPoint x: 469, endPoint y: 107, distance: 11.7
click at [468, 96] on div "Transport Type" at bounding box center [449, 107] width 66 height 22
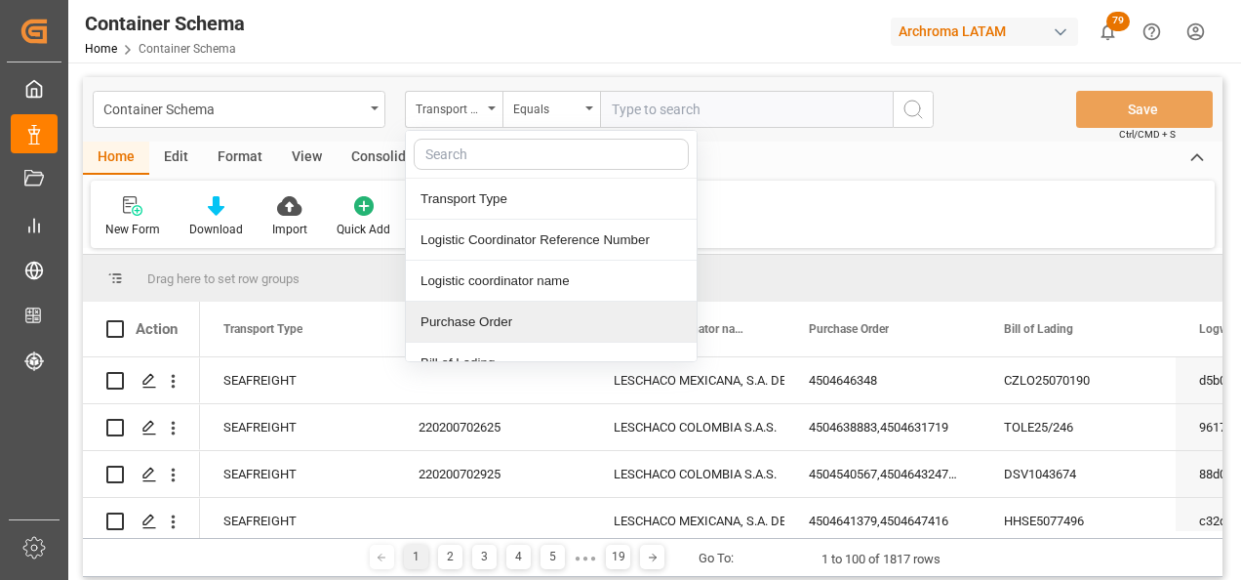
click at [520, 320] on div "Purchase Order" at bounding box center [551, 322] width 291 height 41
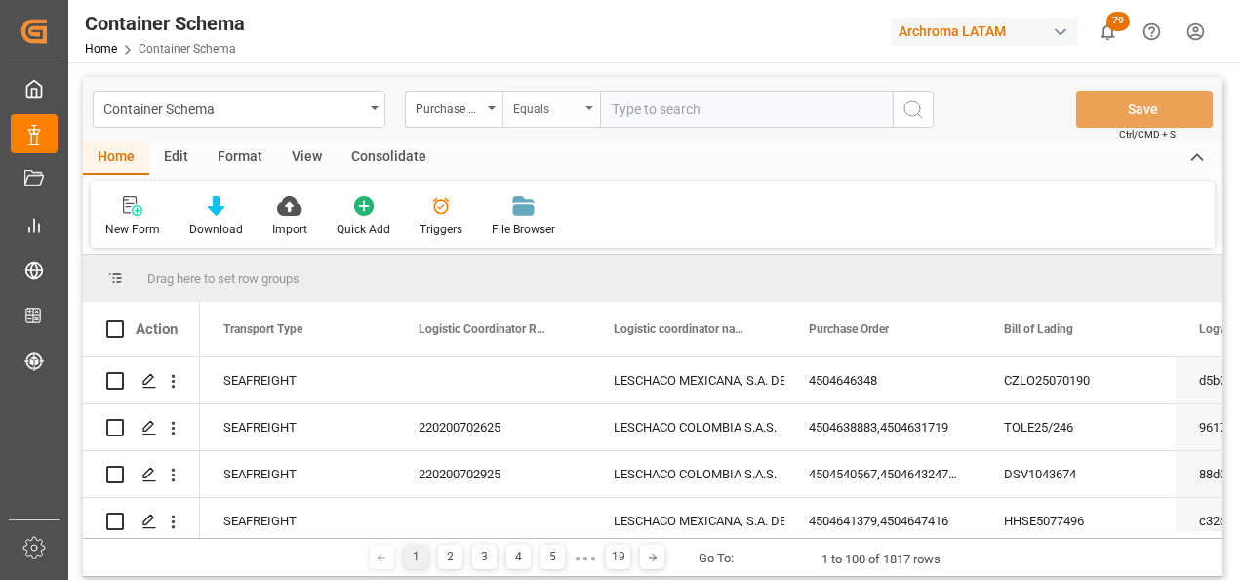
click at [546, 120] on div "Equals" at bounding box center [552, 109] width 98 height 37
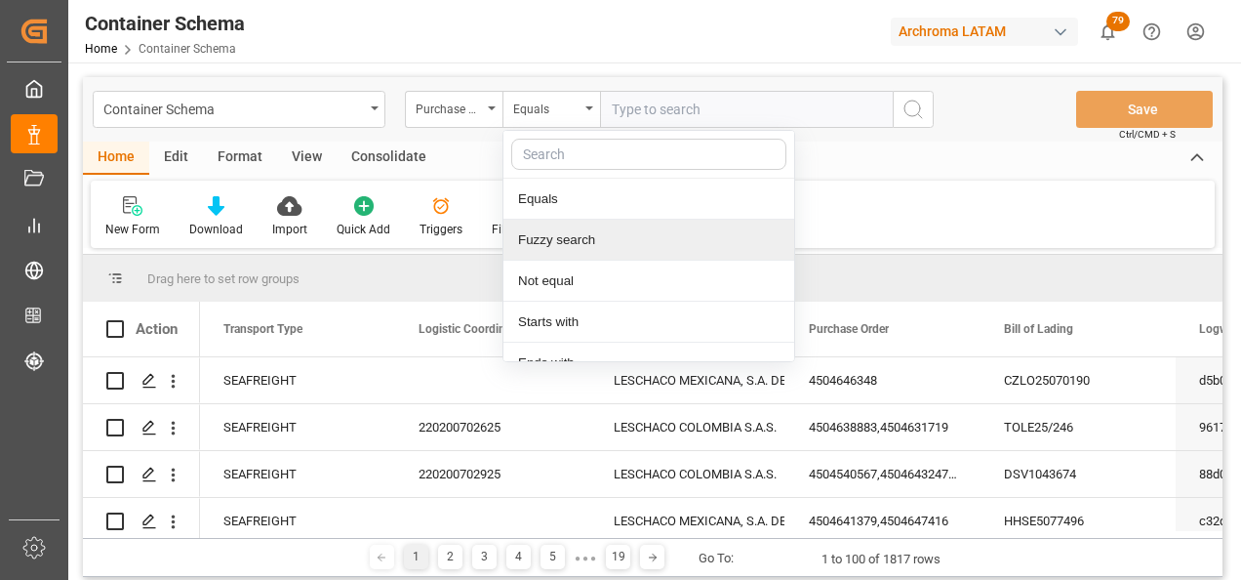
click at [560, 236] on div "Fuzzy search" at bounding box center [649, 240] width 291 height 41
paste input "4504620174"
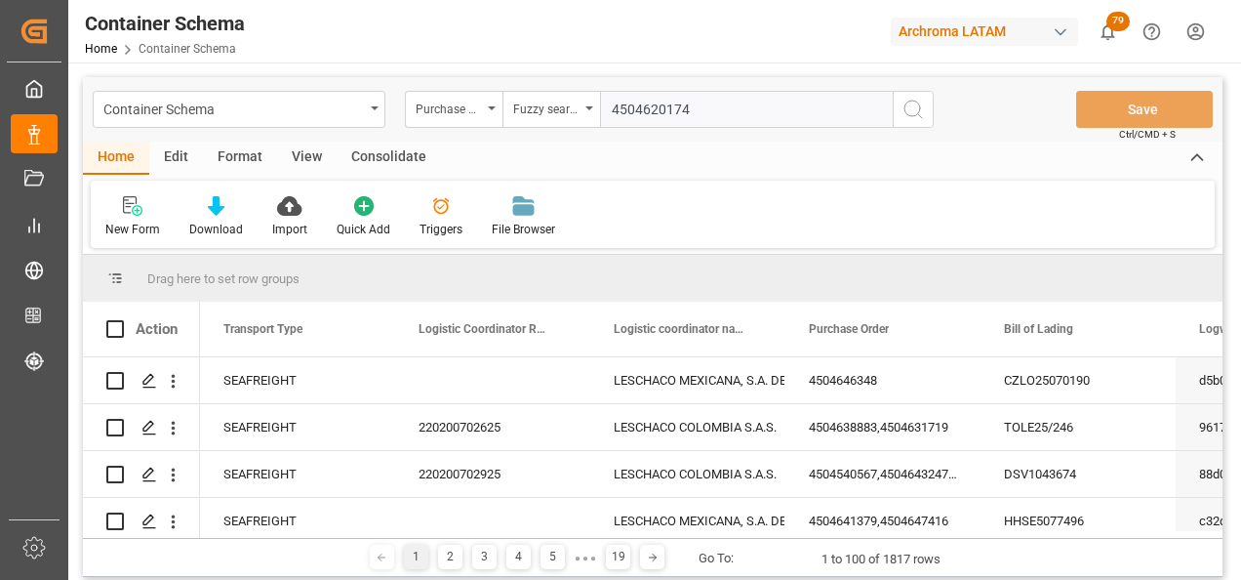
type input "4504620174"
click at [903, 118] on icon "search button" at bounding box center [913, 109] width 23 height 23
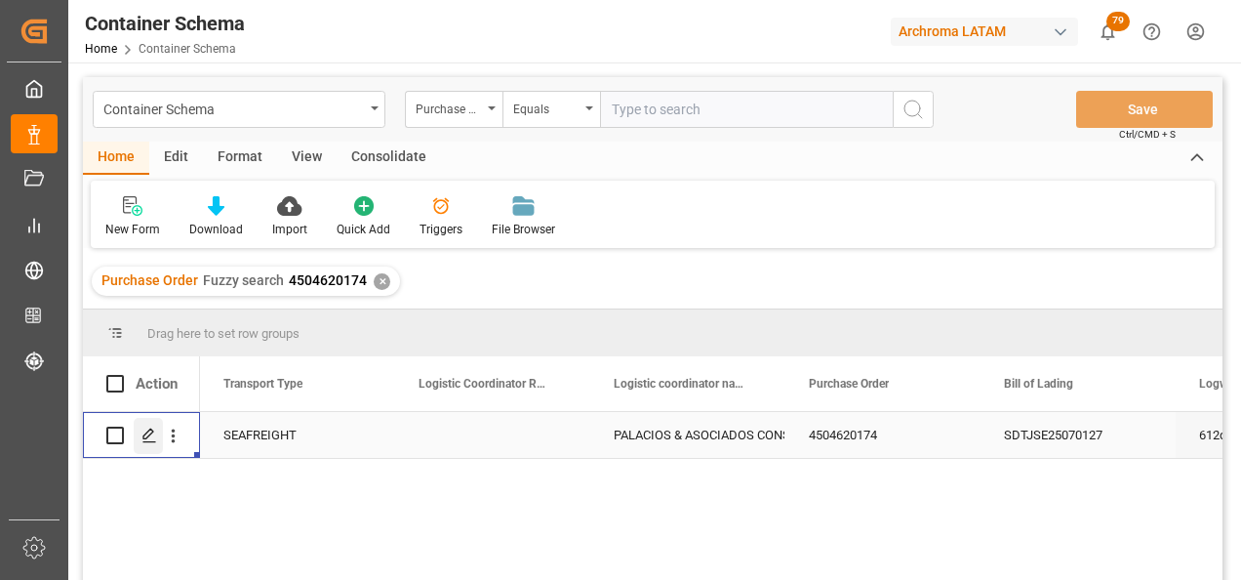
click at [148, 444] on div "Press SPACE to select this row." at bounding box center [148, 436] width 29 height 36
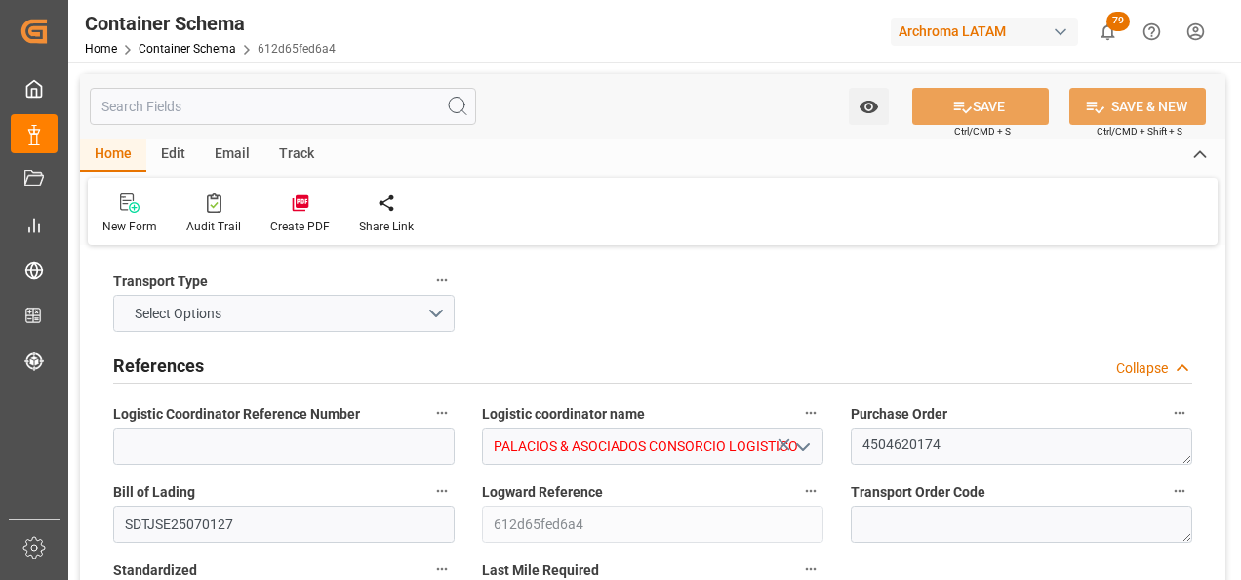
type input "0"
type input "1"
type input "80"
type input "2000"
type input "2122"
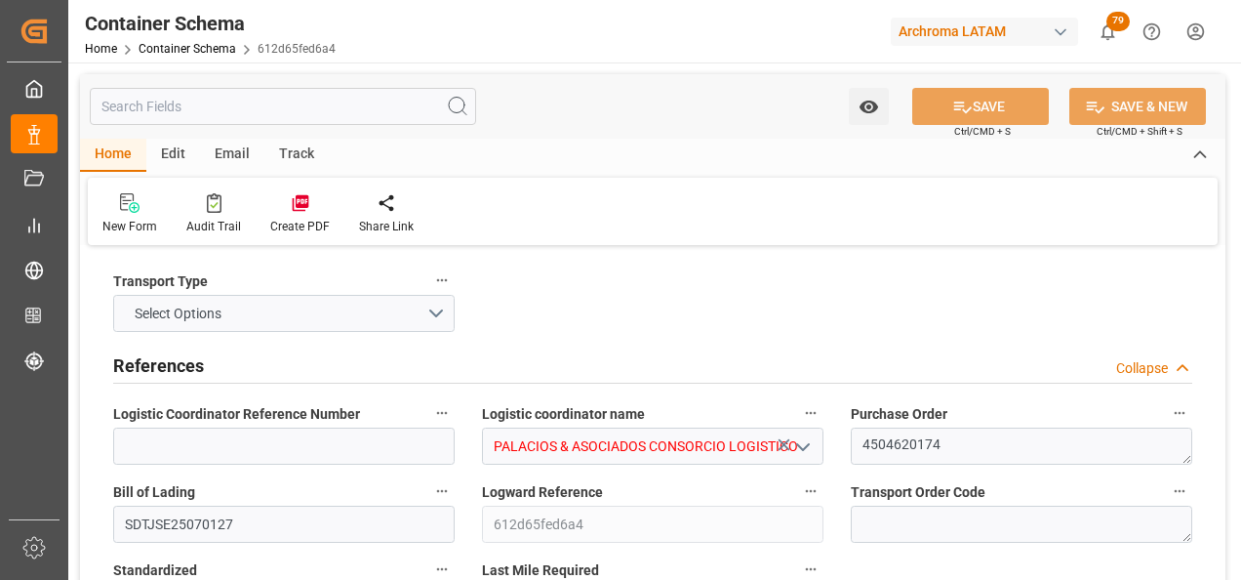
type input "Maersk"
type input "Maersk Line AS"
type input "CNTXG"
type input "CNXGA"
type input "PECLL"
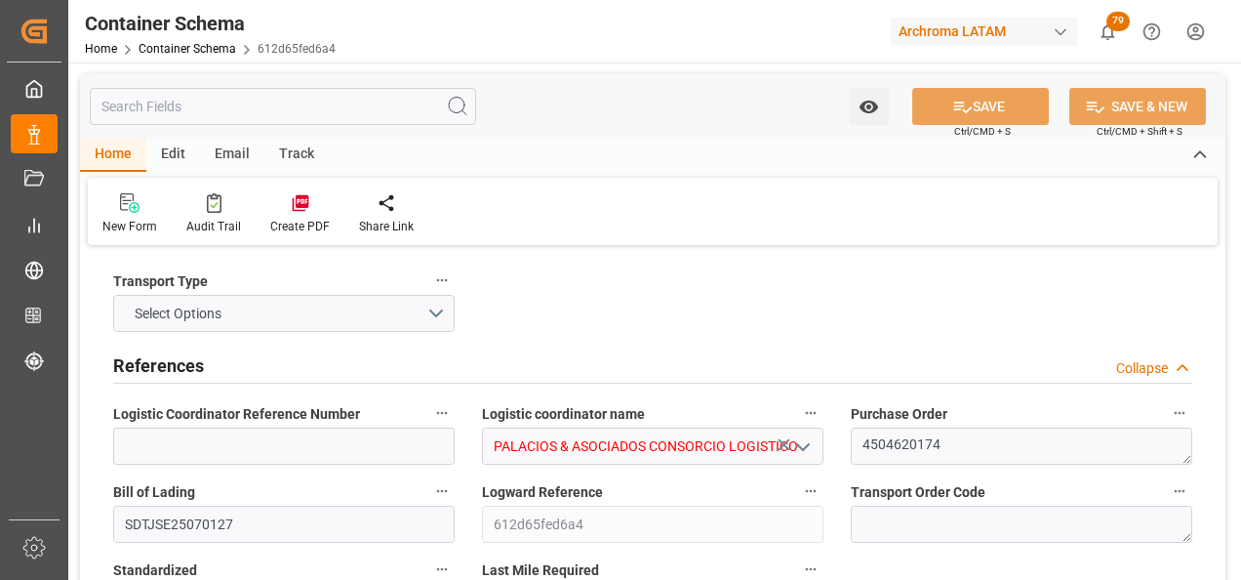
type input "PECLL"
type input "9623661"
type input "30.07.2025 08:00"
type input "30.07.2025"
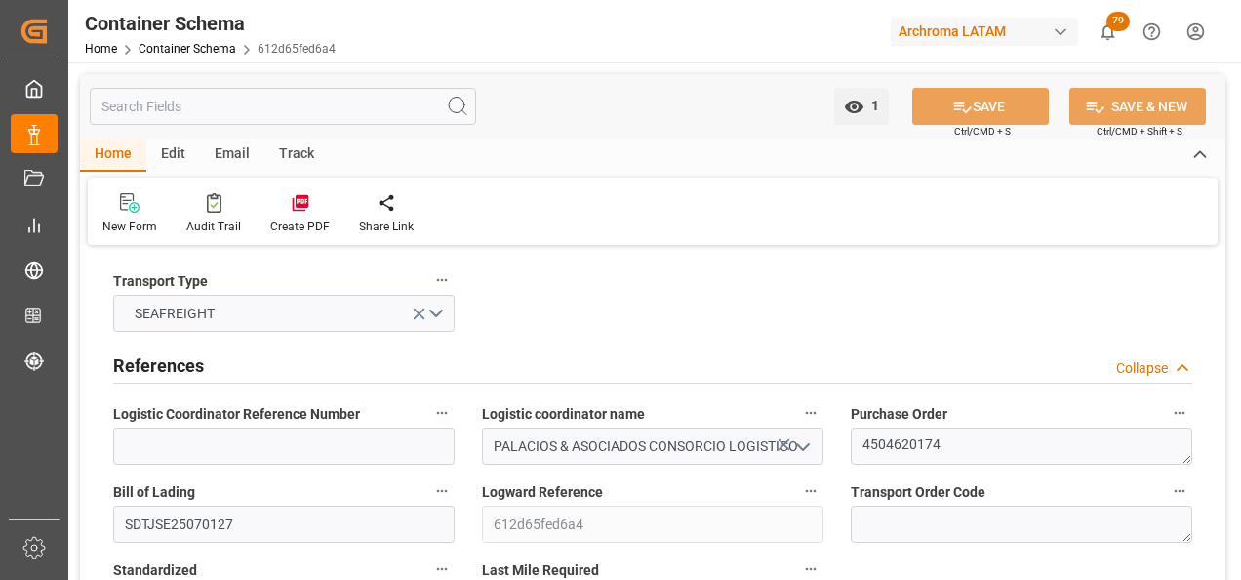
type input "30.07.2025"
type input "31.08.2025"
type input "24.07.2025 00:00"
type input "27.07.2025 04:15"
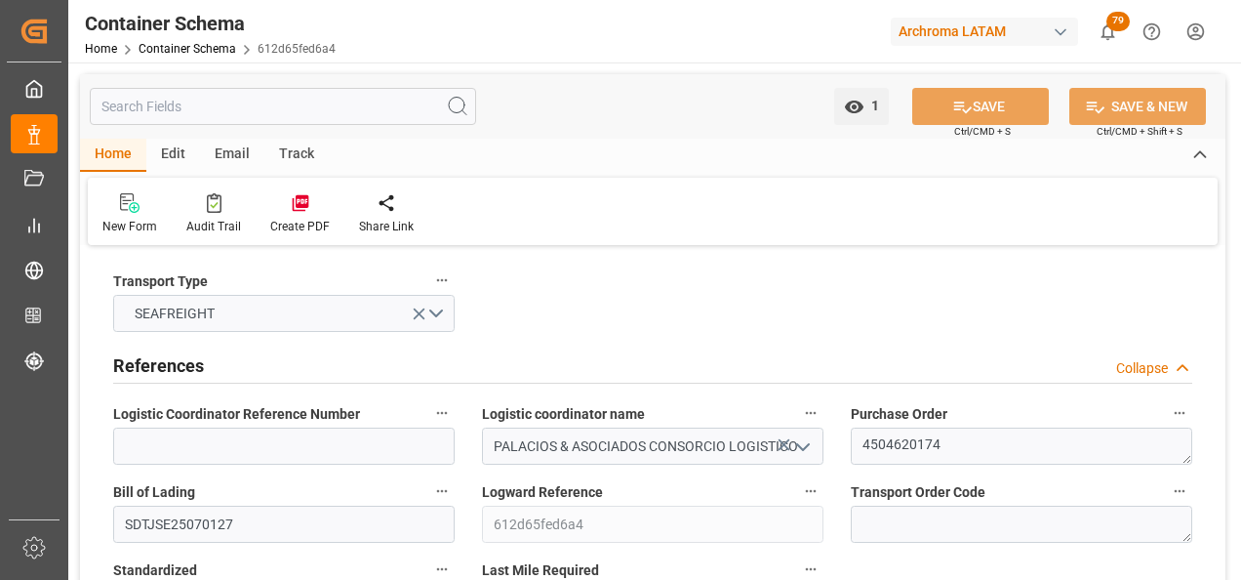
type input "27.07.2025 00:00"
type input "31.08.2025 23:00"
click at [242, 152] on div "Email" at bounding box center [232, 155] width 64 height 33
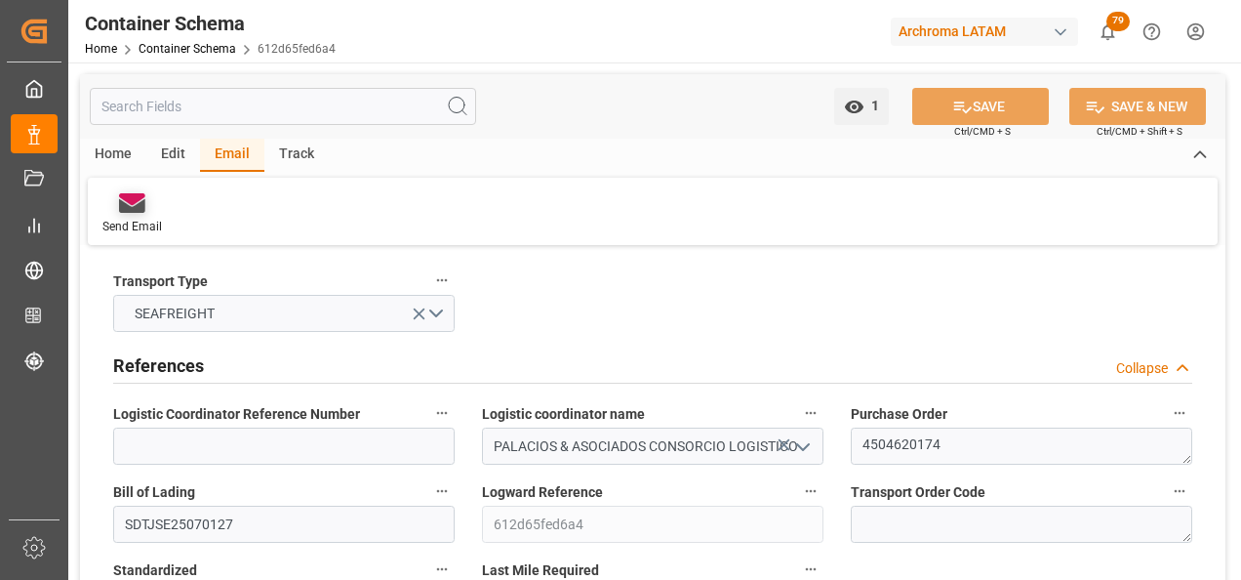
click at [139, 215] on div "Send Email" at bounding box center [132, 213] width 89 height 43
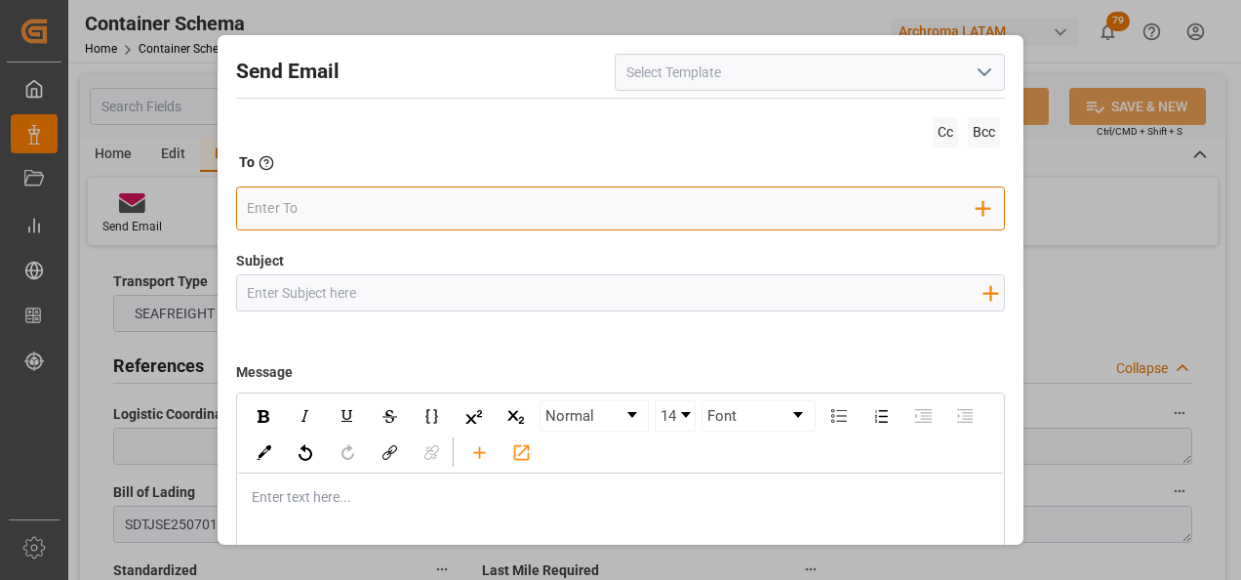
click at [328, 211] on input "email" at bounding box center [612, 207] width 730 height 29
type input "angiee"
type input "jt"
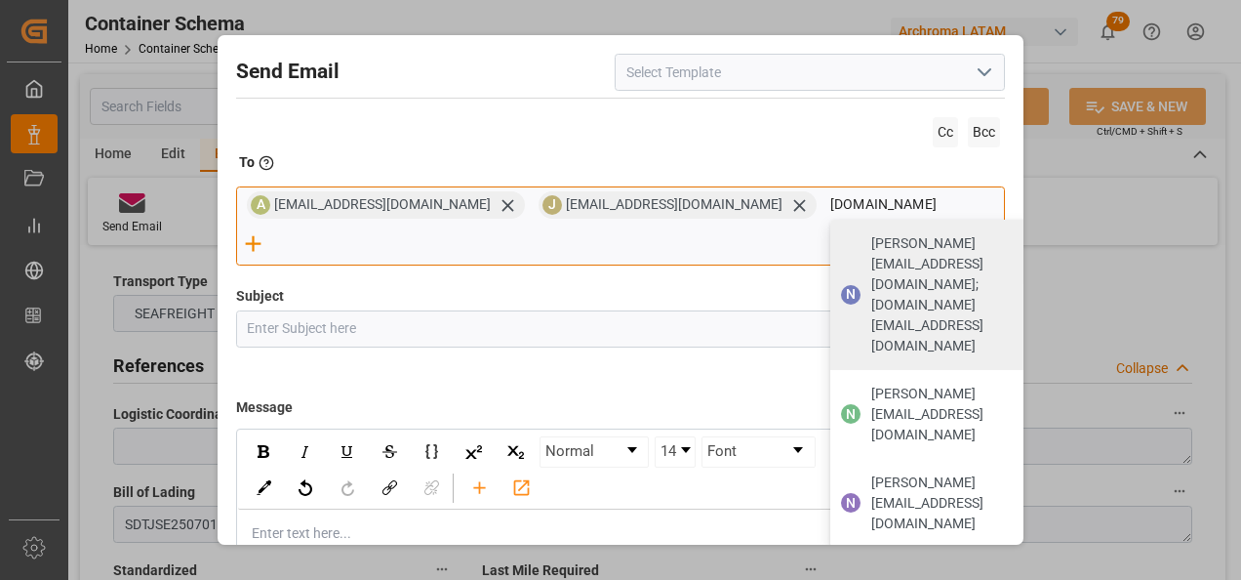
type input "nancy.cas"
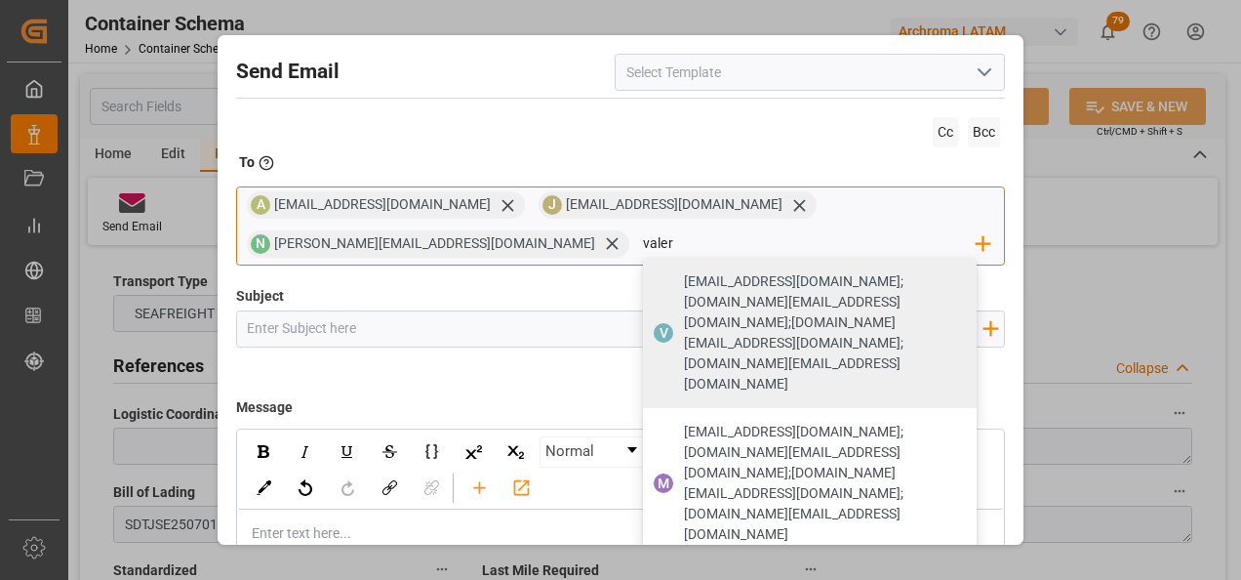
type input "valer"
click at [684, 573] on span "[PERSON_NAME][EMAIL_ADDRESS][PERSON_NAME][DOMAIN_NAME]" at bounding box center [792, 583] width 217 height 20
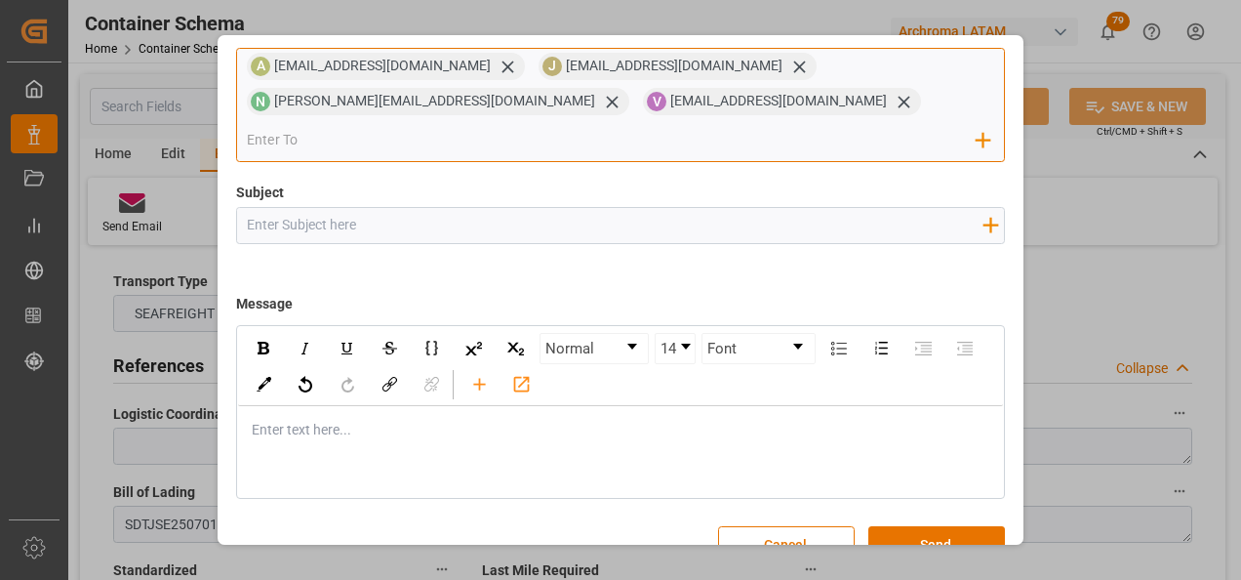
scroll to position [140, 0]
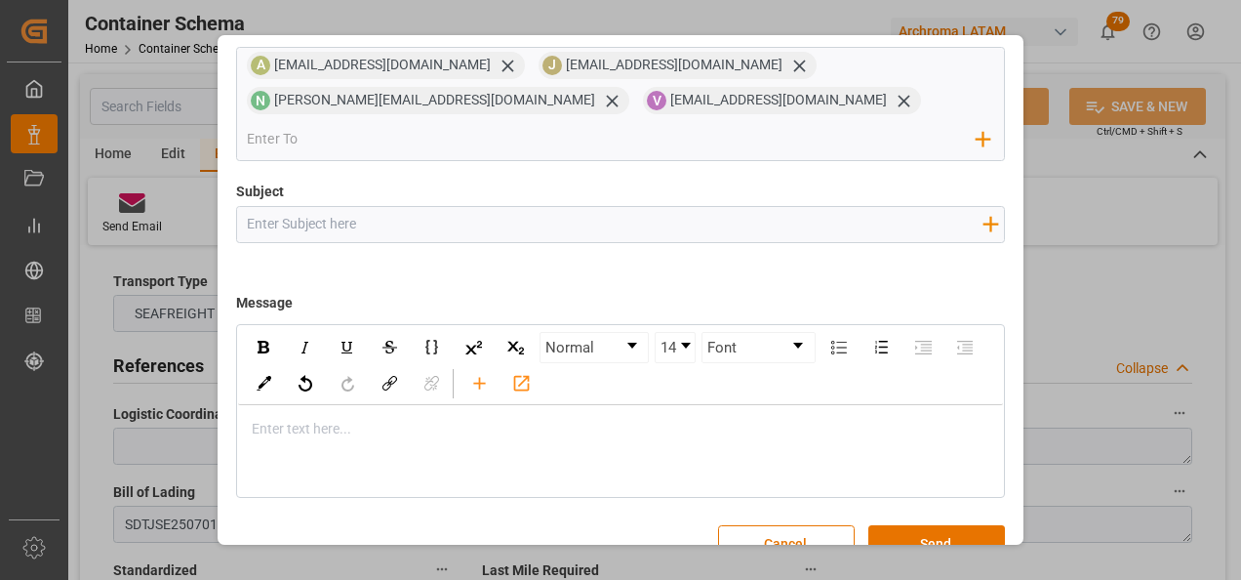
click at [304, 419] on div "rdw-editor" at bounding box center [622, 429] width 738 height 20
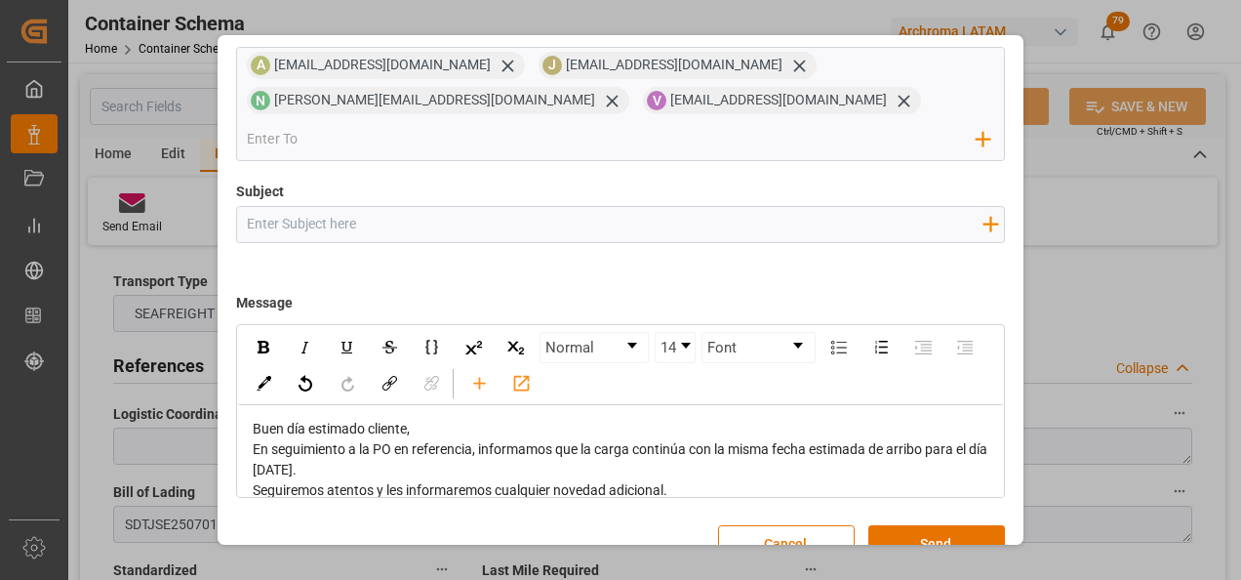
click at [421, 419] on div "Buen día estimado cliente," at bounding box center [622, 429] width 738 height 20
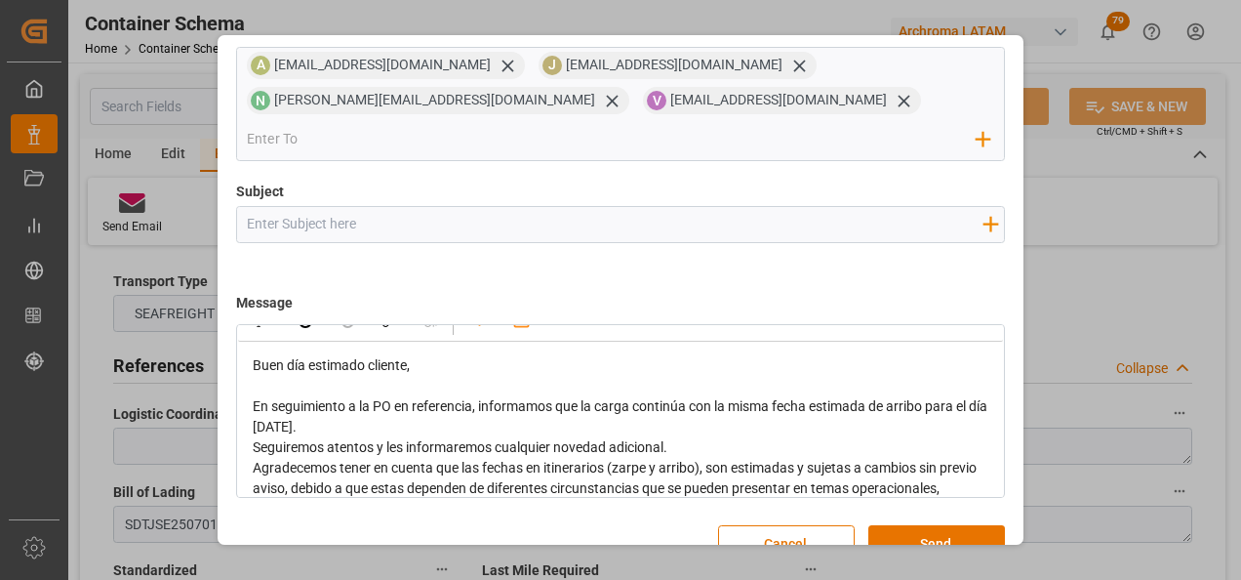
scroll to position [98, 0]
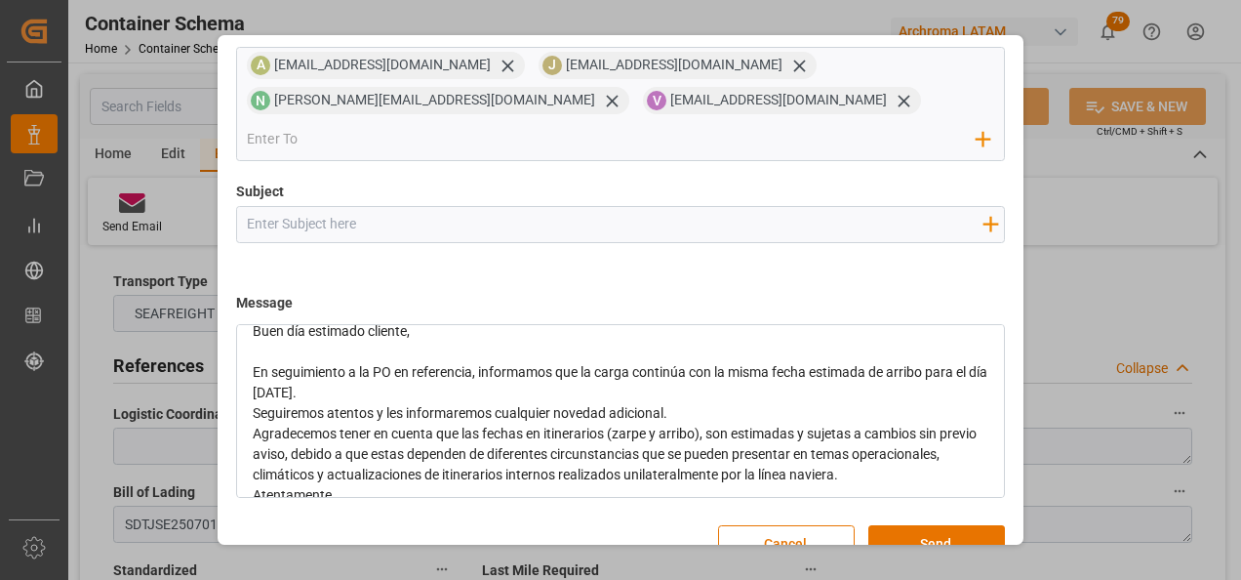
click at [382, 362] on div "En seguimiento a la PO en referencia, informamos que la carga continúa con la m…" at bounding box center [622, 382] width 738 height 41
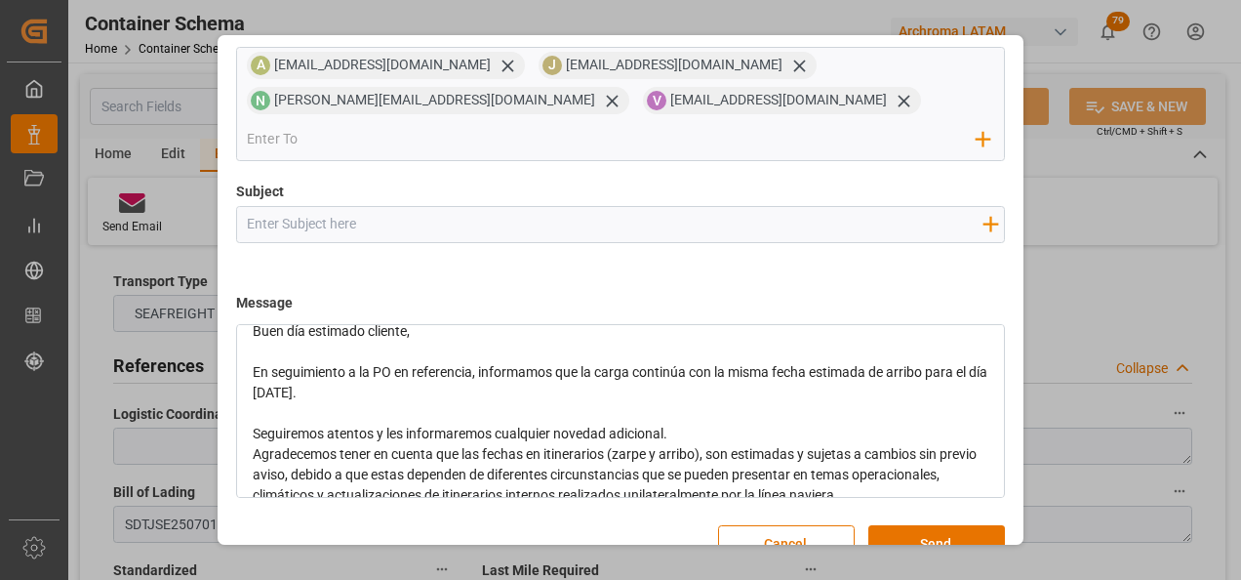
click at [711, 424] on div "Seguiremos atentos y les informaremos cualquier novedad adicional." at bounding box center [622, 434] width 738 height 20
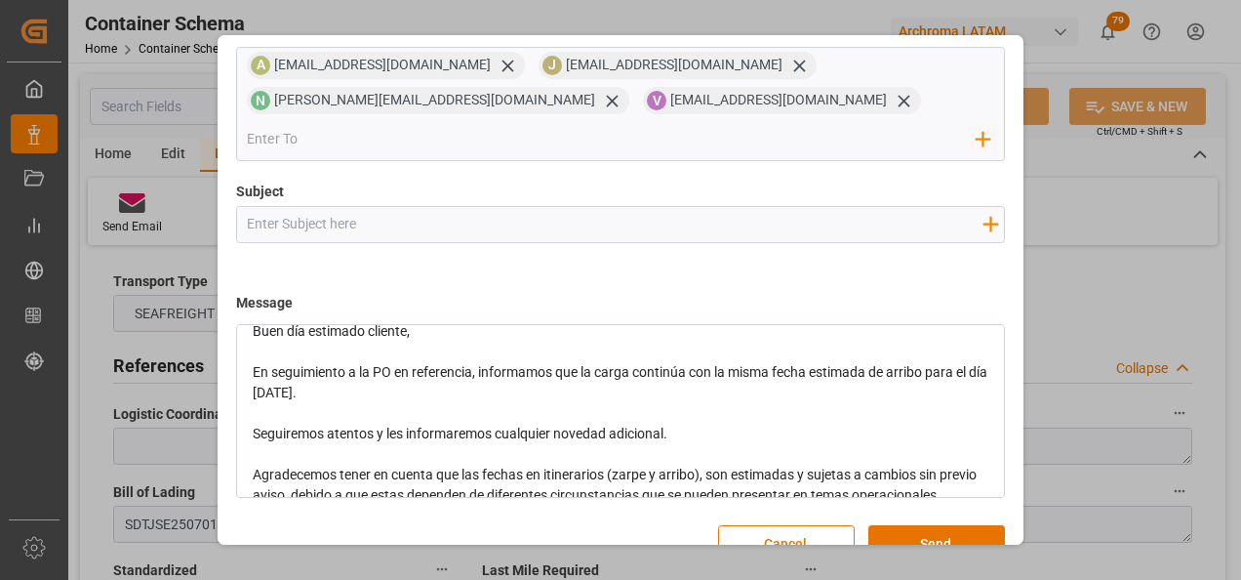
scroll to position [203, 0]
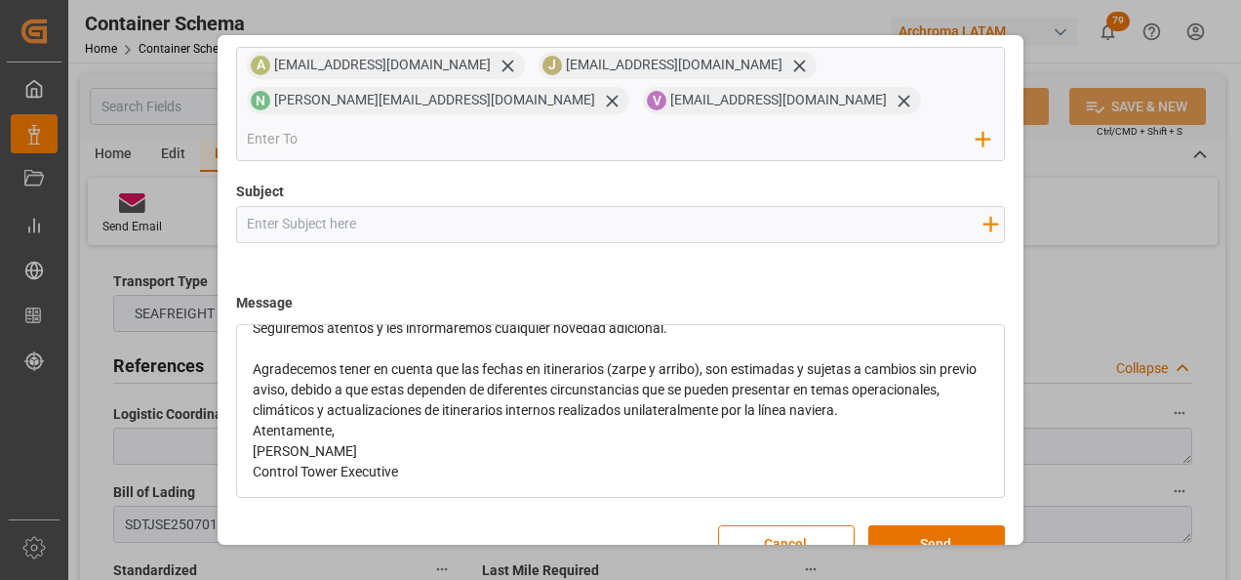
click at [952, 378] on div "Agradecemos tener en cuenta que las fechas en itinerarios (zarpe y arribo), son…" at bounding box center [622, 389] width 738 height 61
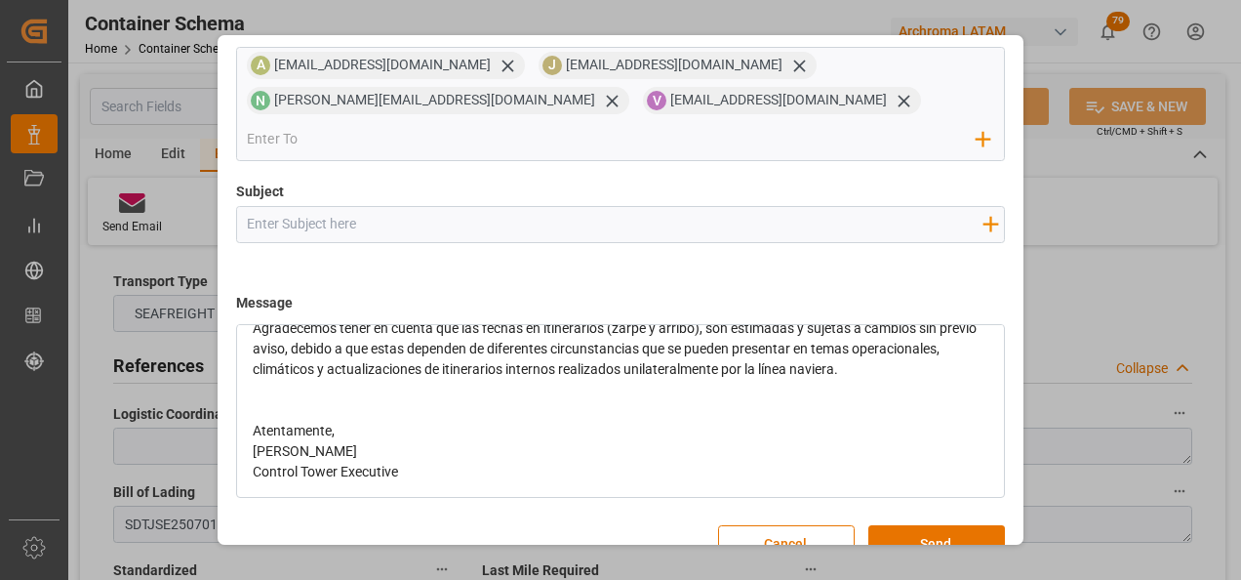
click at [430, 421] on div "Atentamente," at bounding box center [622, 431] width 738 height 20
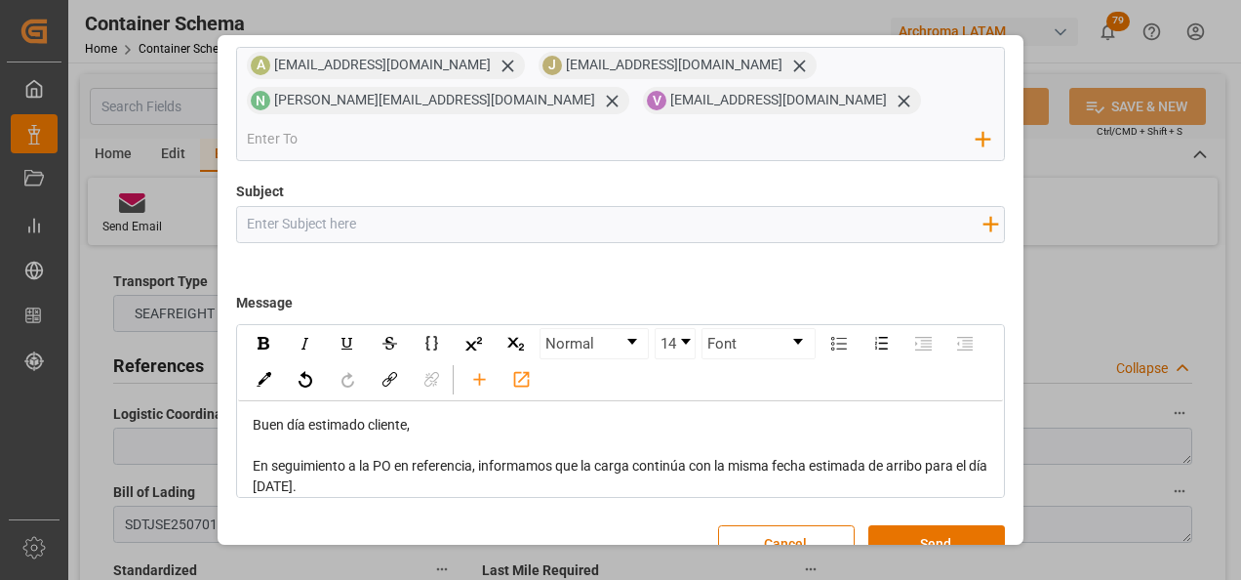
scroll to position [0, 0]
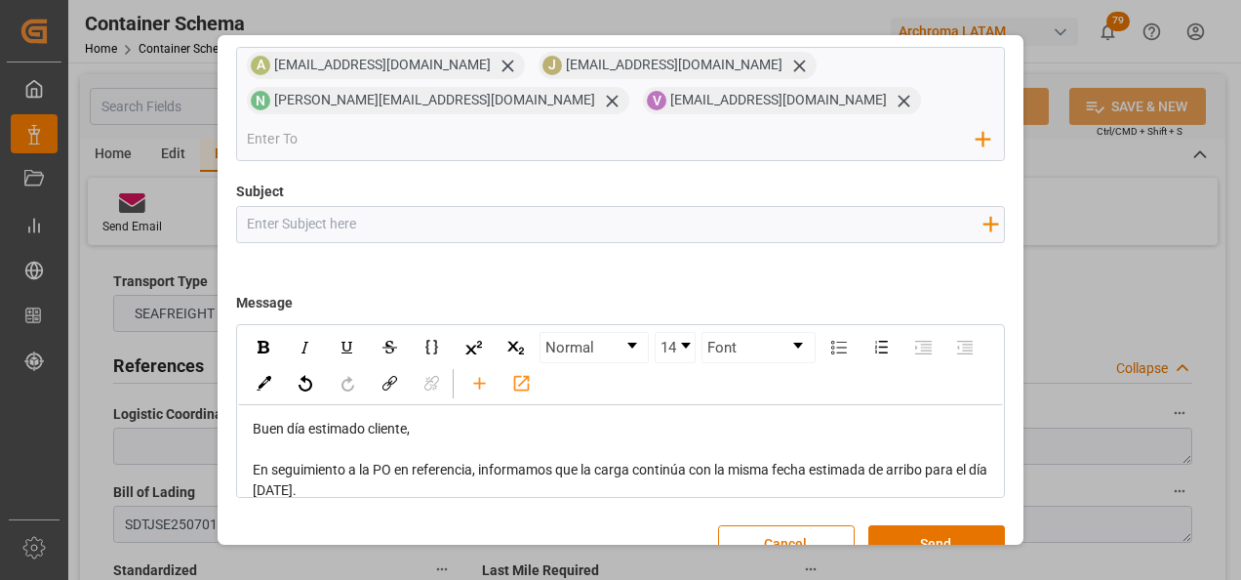
click at [304, 207] on input "Subject" at bounding box center [615, 224] width 756 height 34
paste input "PE || TRACKING | PO 4504620174 | Contenedor MNBU9099182 | TEXTIL | LCL"
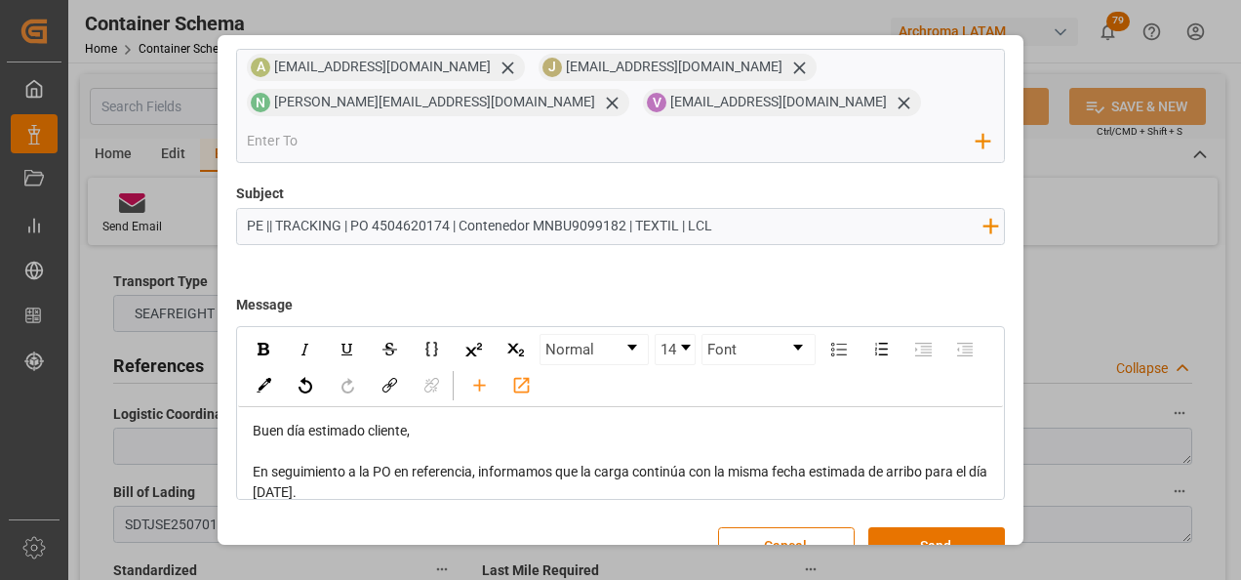
scroll to position [140, 0]
type input "PE || TRACKING | PO 4504620174 | Contenedor MNBU9099182 | TEXTIL | LCL"
click at [927, 525] on button "Send" at bounding box center [937, 543] width 137 height 37
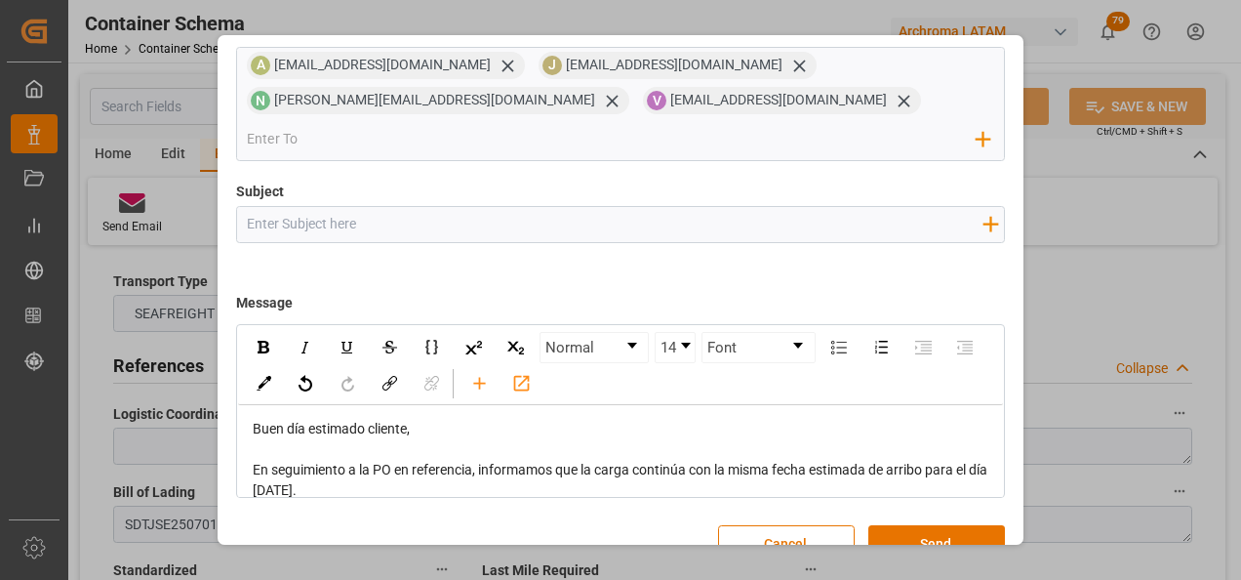
scroll to position [104, 0]
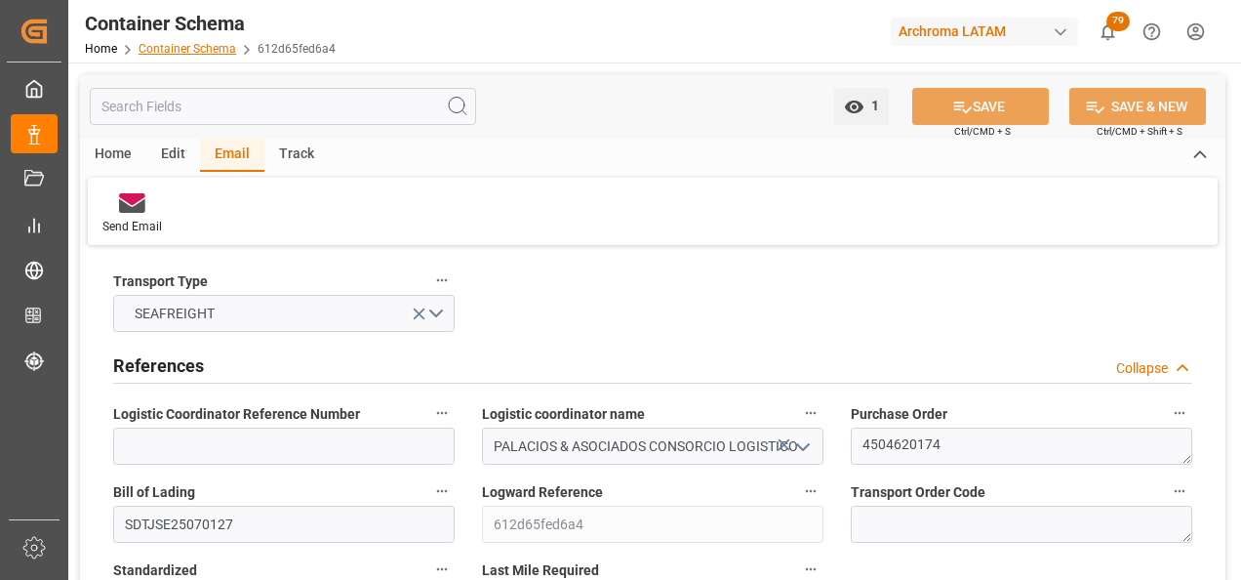
click at [209, 53] on link "Container Schema" at bounding box center [188, 49] width 98 height 14
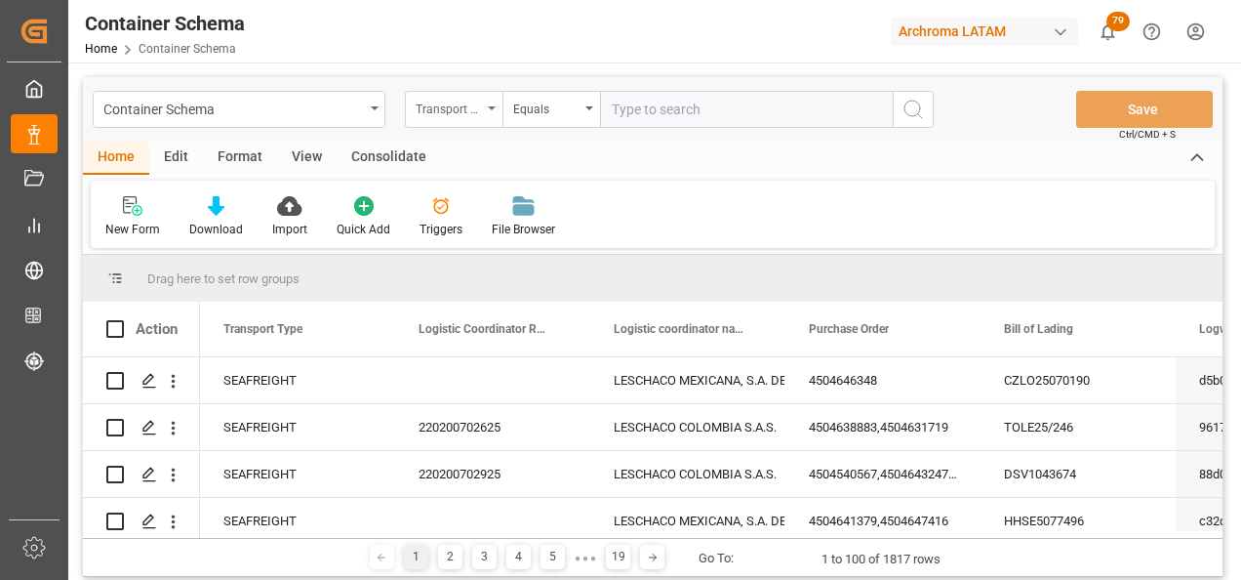
click at [484, 118] on div "Transport Type" at bounding box center [454, 109] width 98 height 37
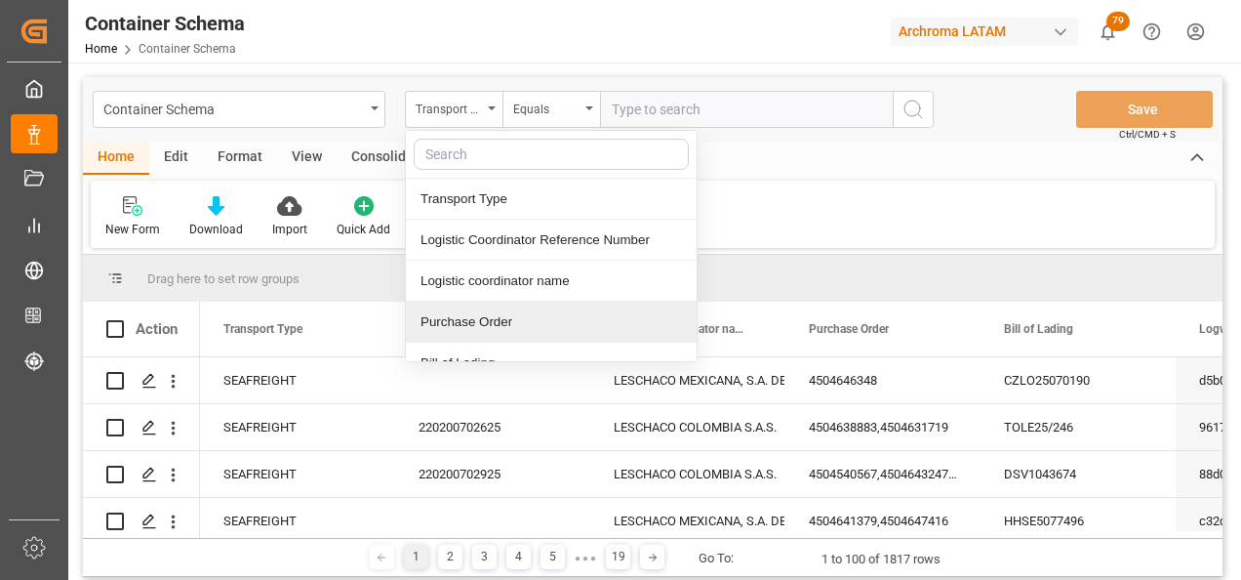
drag, startPoint x: 489, startPoint y: 313, endPoint x: 494, endPoint y: 300, distance: 14.5
click at [488, 313] on div "Purchase Order" at bounding box center [551, 322] width 291 height 41
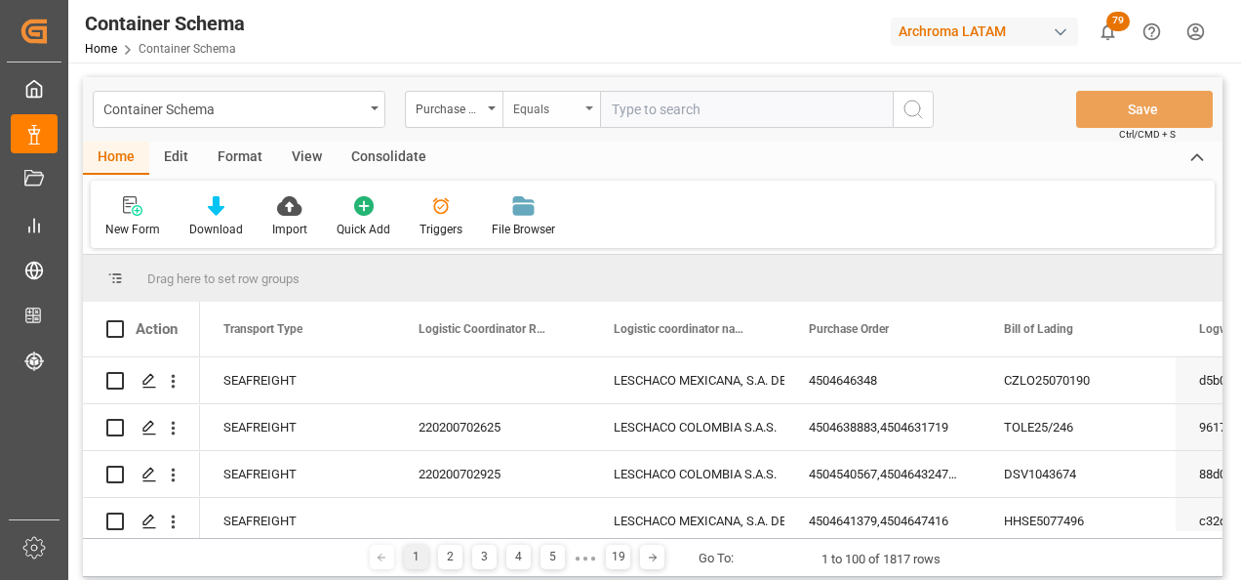
click at [541, 108] on div "Equals" at bounding box center [546, 107] width 66 height 22
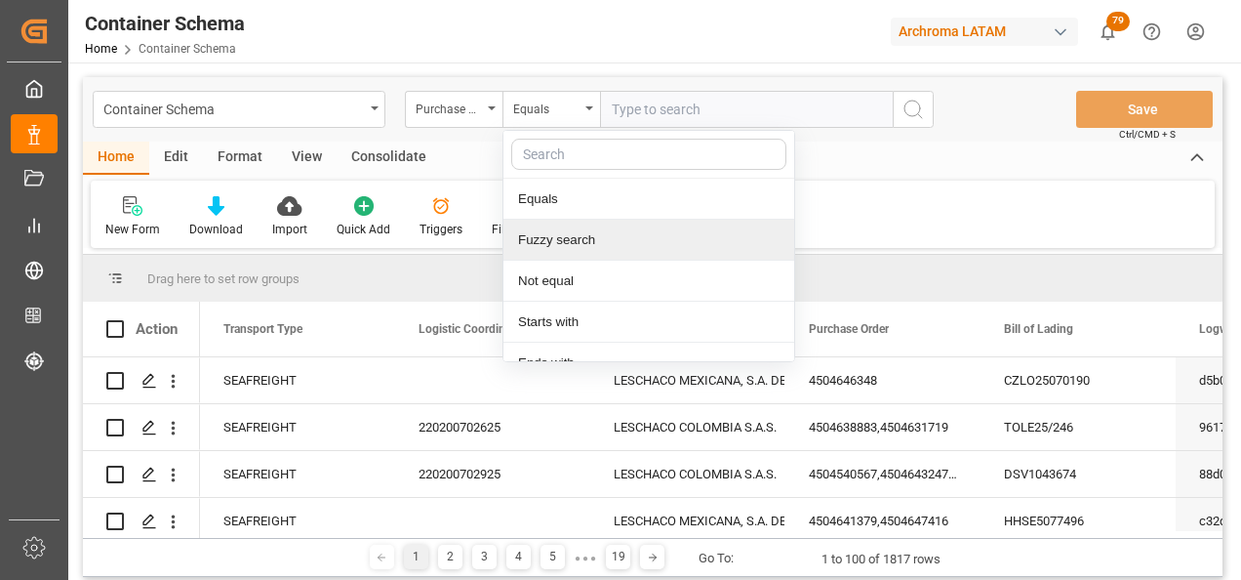
click at [563, 245] on div "Fuzzy search" at bounding box center [649, 240] width 291 height 41
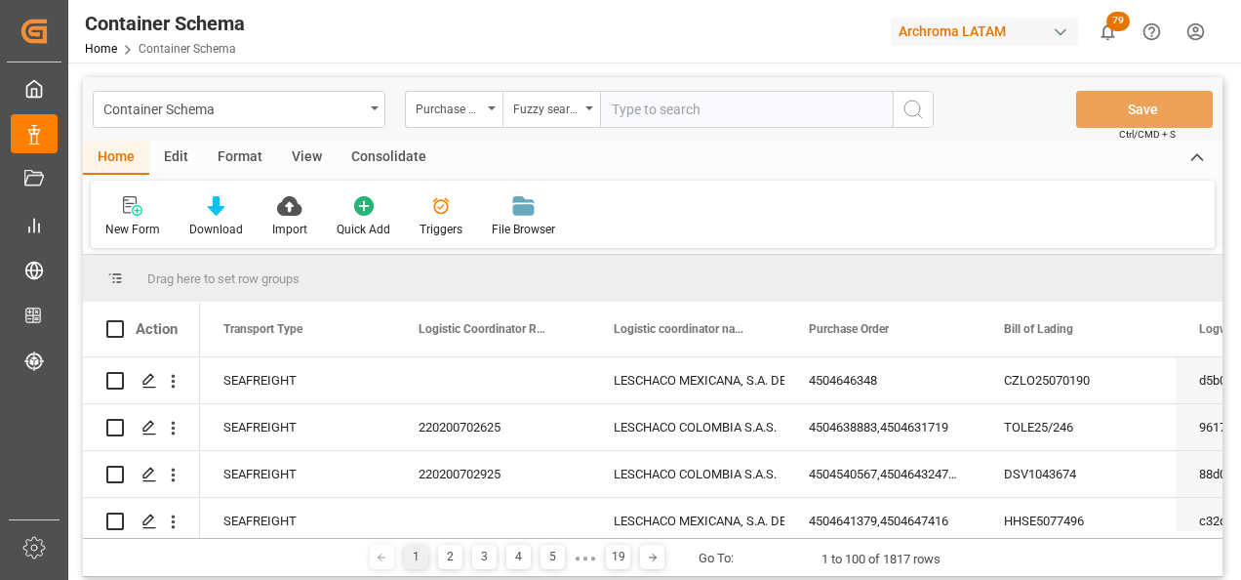
paste input "4504622456"
type input "4504622456"
click at [924, 110] on icon "search button" at bounding box center [913, 109] width 23 height 23
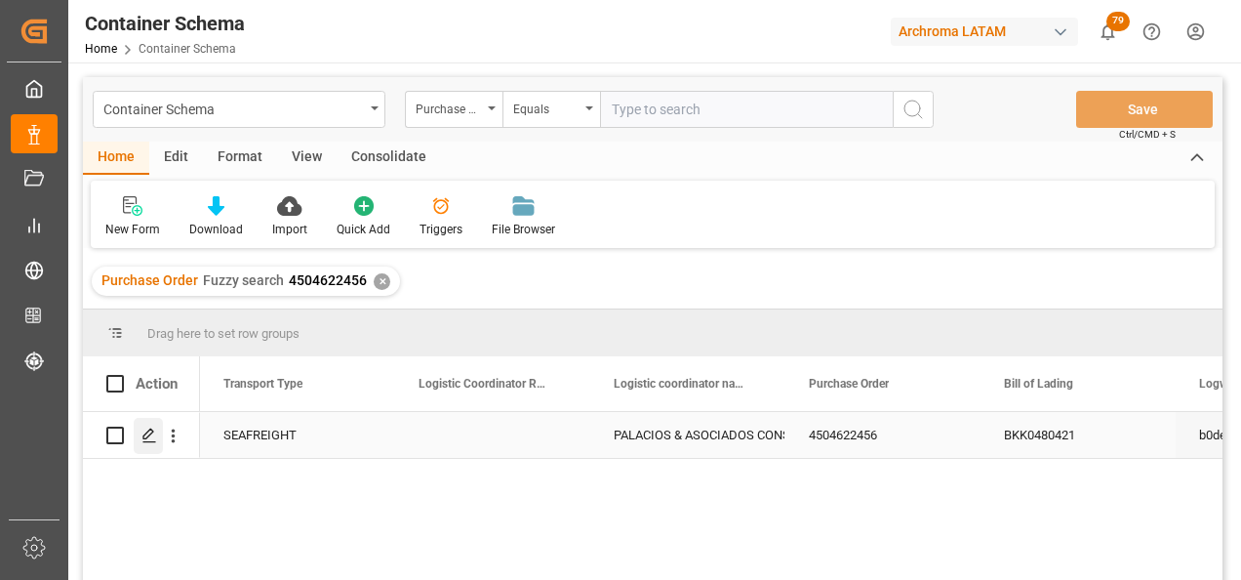
click at [156, 434] on icon "Press SPACE to select this row." at bounding box center [150, 435] width 16 height 16
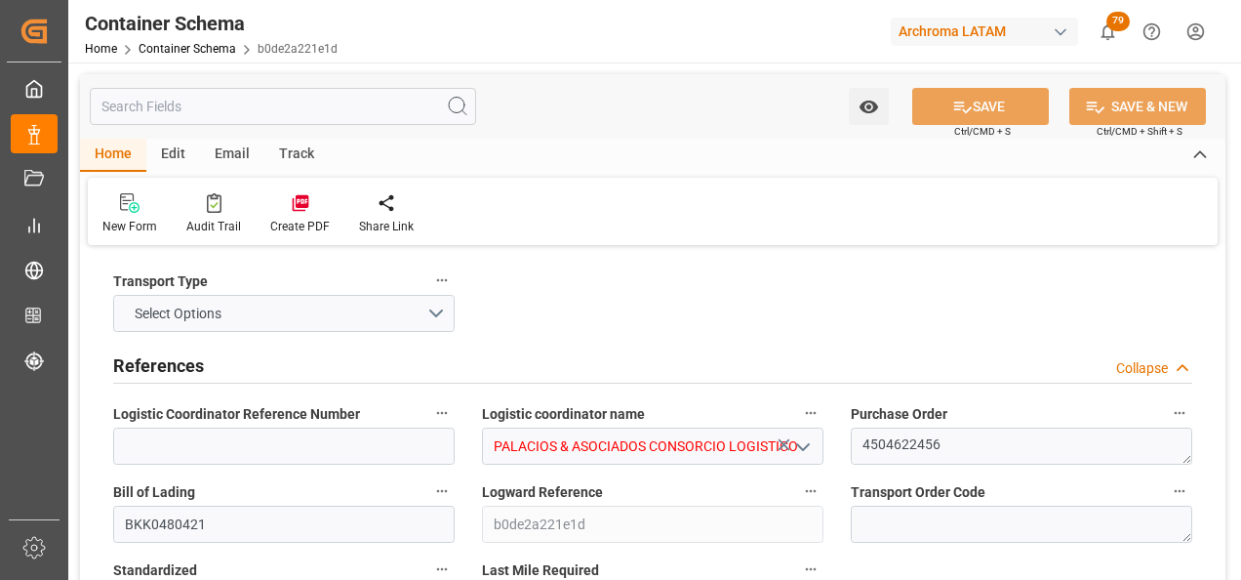
type input "0"
type input "8"
type input "247"
type input "6175"
type input "6594.9"
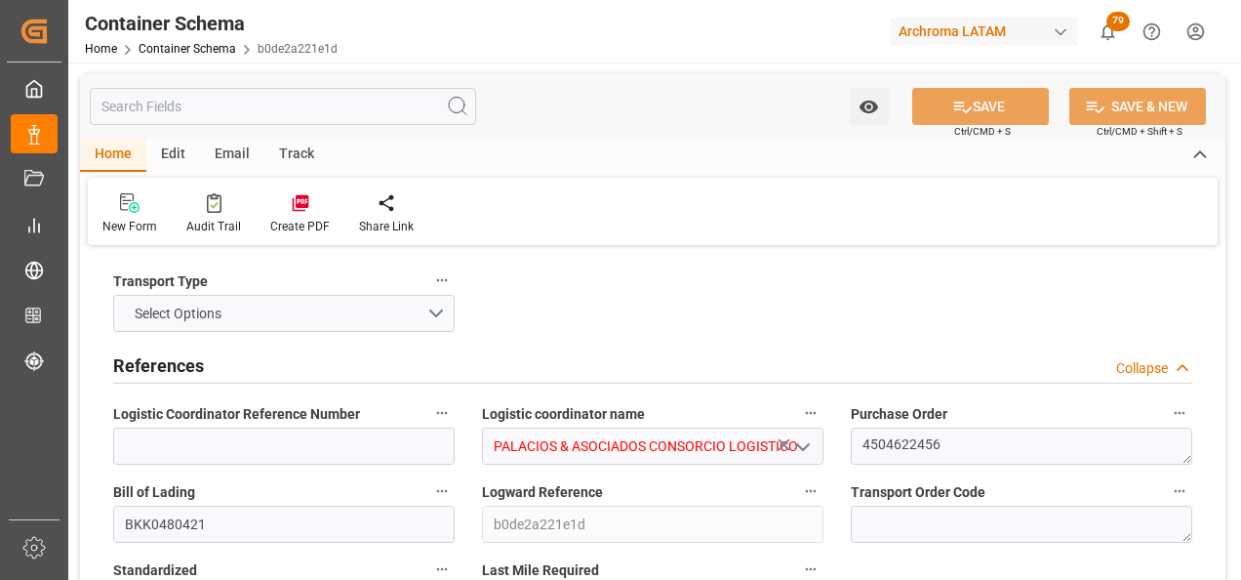
type input "MSC"
type input "Mediterranean Shipping Company"
type input "THLCH"
type input "PECLL"
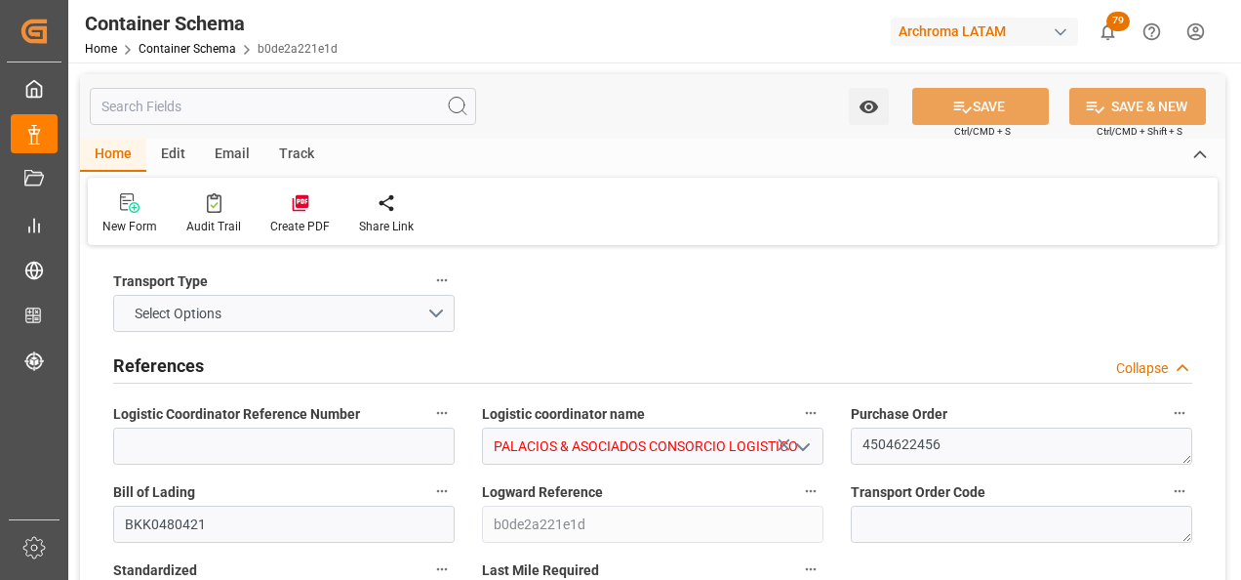
type input "9253014"
type input "04.08.2025 15:00"
type input "04.08.2025"
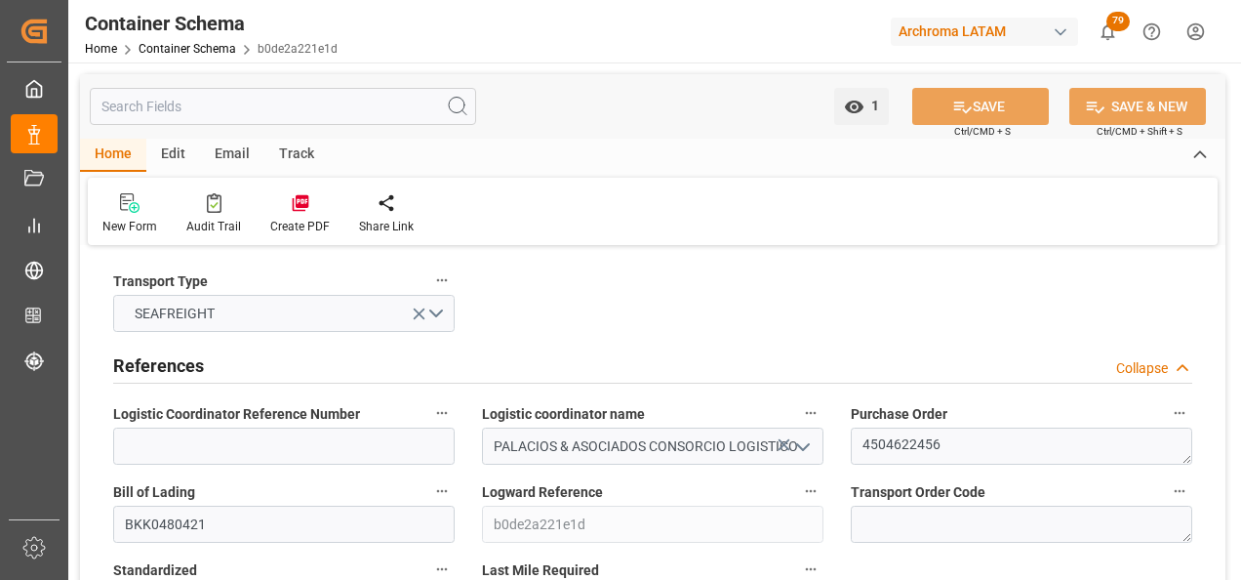
type input "04.10.2025"
type input "04.08.2025 00:00"
type input "07.08.2025 00:00"
type input "06.08.2025 00:00"
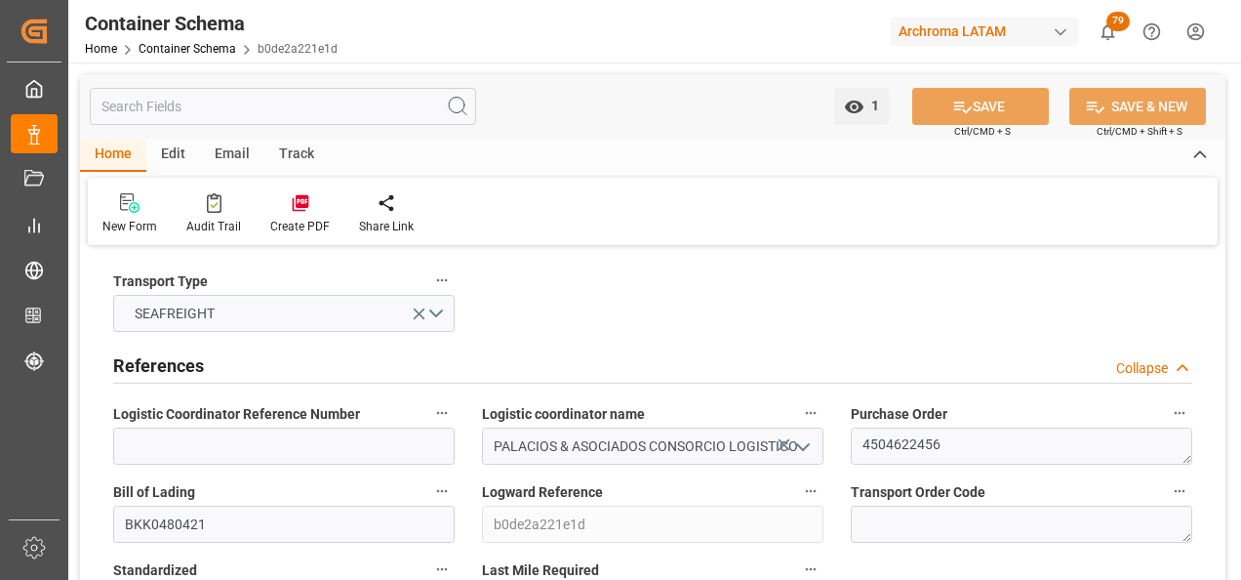
type input "28.09.2025 00:00"
type input "20.09.2025 00:00"
type input "15.09.2025 00:00"
type input "20.09.2025 00:00"
click at [233, 149] on div "Email" at bounding box center [232, 155] width 64 height 33
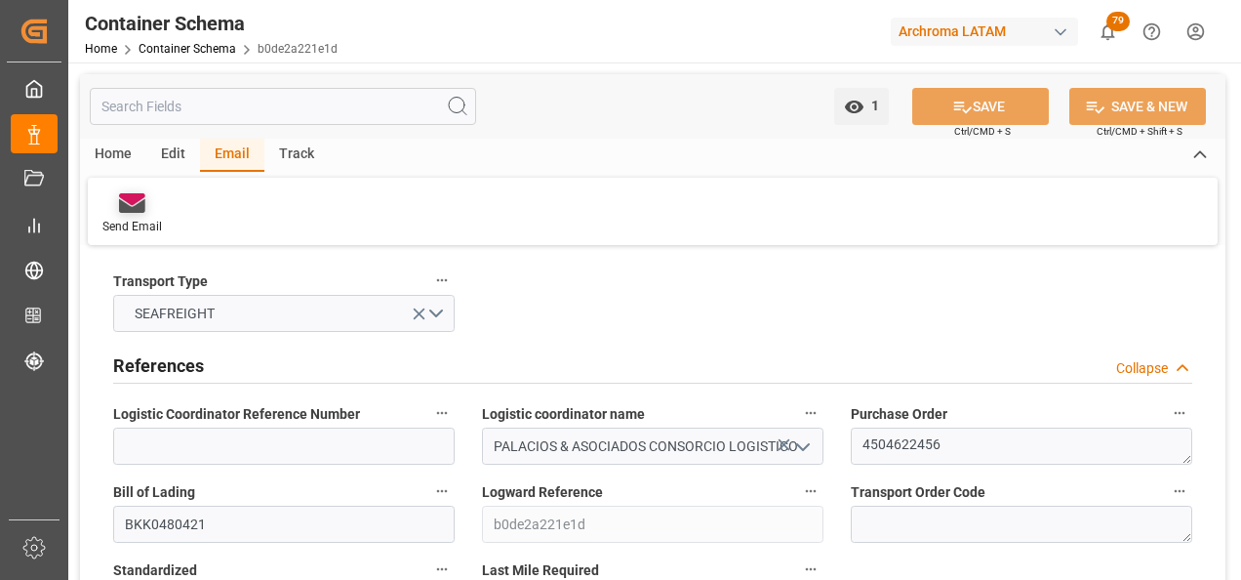
click at [133, 215] on div "Send Email" at bounding box center [132, 213] width 89 height 43
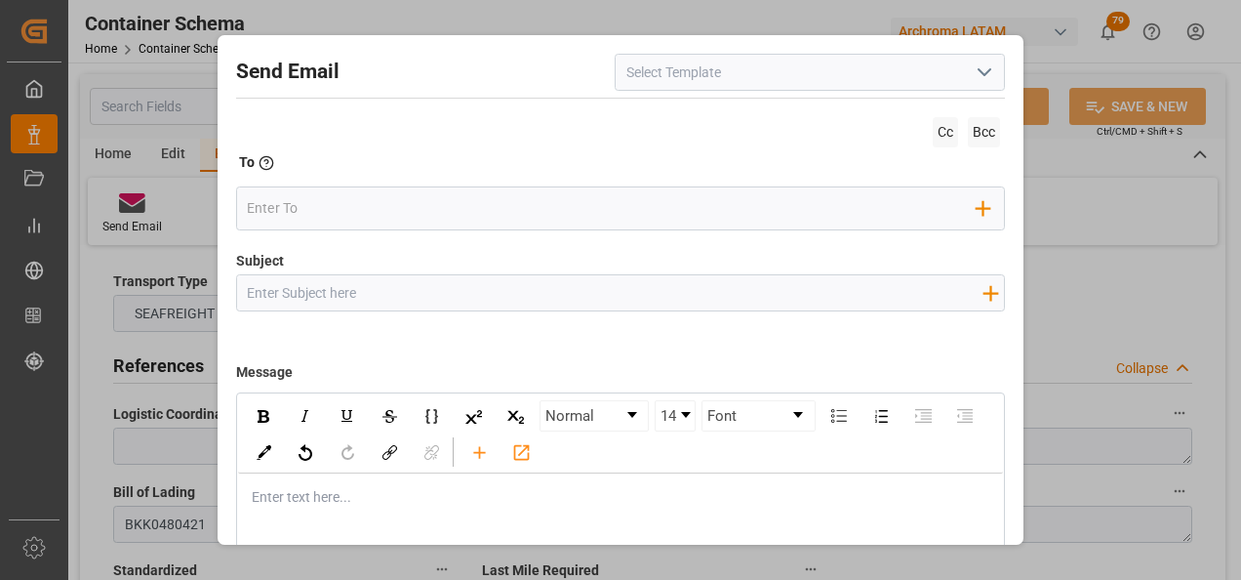
click at [410, 293] on input "Subject" at bounding box center [615, 292] width 756 height 34
paste input "PE || TRACKING | PO 4504622456 | Contenedor MSNU3232524 | TEXTIL | Prioridad | …"
type input "PE || TRACKING | PO 4504622456 | Contenedor MSNU3232524 | TEXTIL | Prioridad | …"
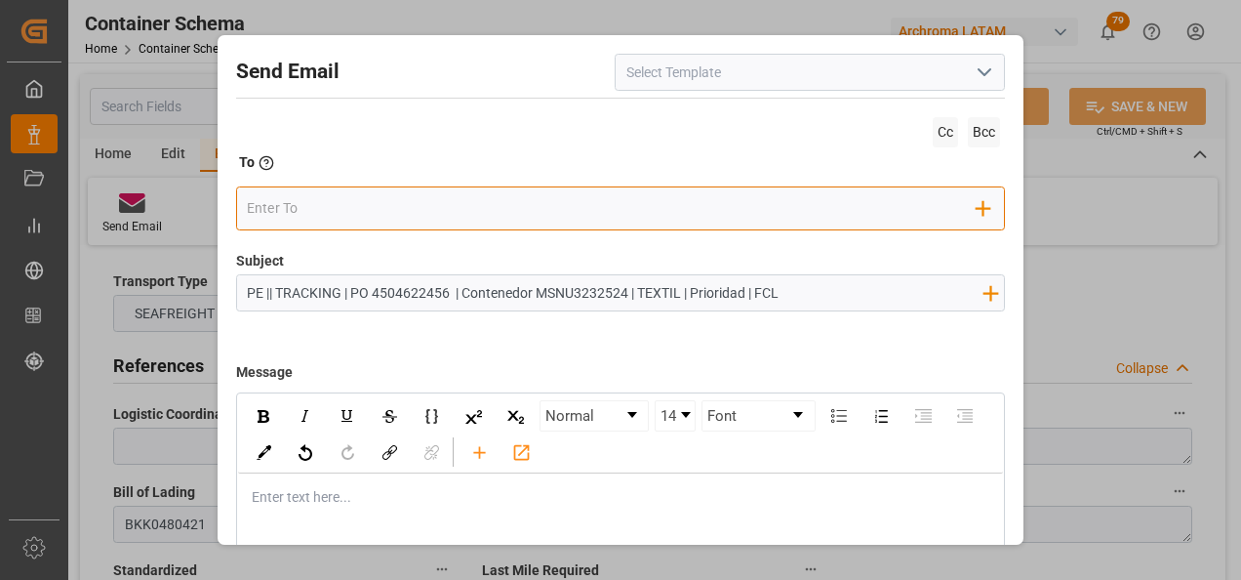
click at [364, 203] on input "email" at bounding box center [612, 207] width 730 height 29
type input "angiee"
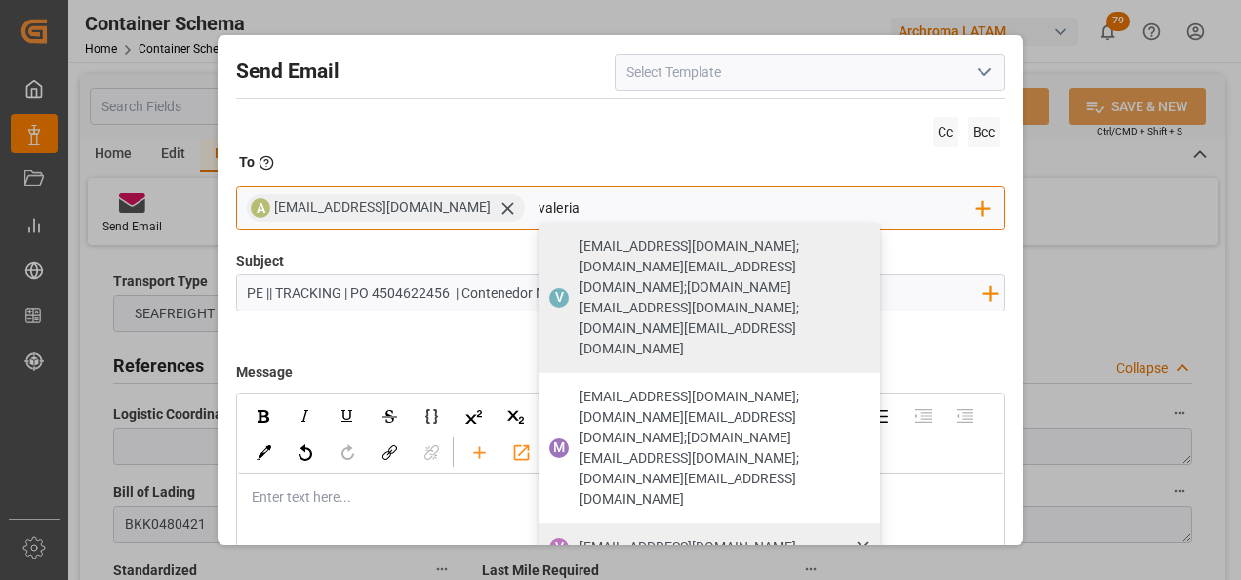
type input "valeria"
click at [584, 537] on span "[PERSON_NAME][EMAIL_ADDRESS][PERSON_NAME][DOMAIN_NAME]" at bounding box center [688, 547] width 217 height 20
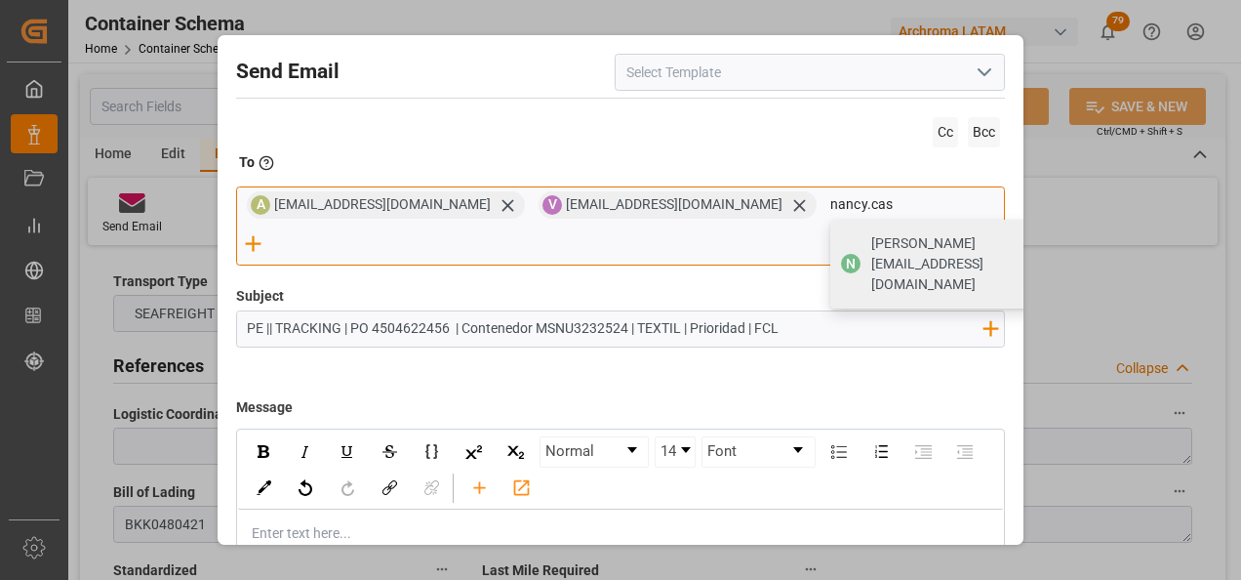
type input "nancy.cas"
click at [831, 259] on div "N nancy.castellanos@archroma.com" at bounding box center [953, 264] width 244 height 89
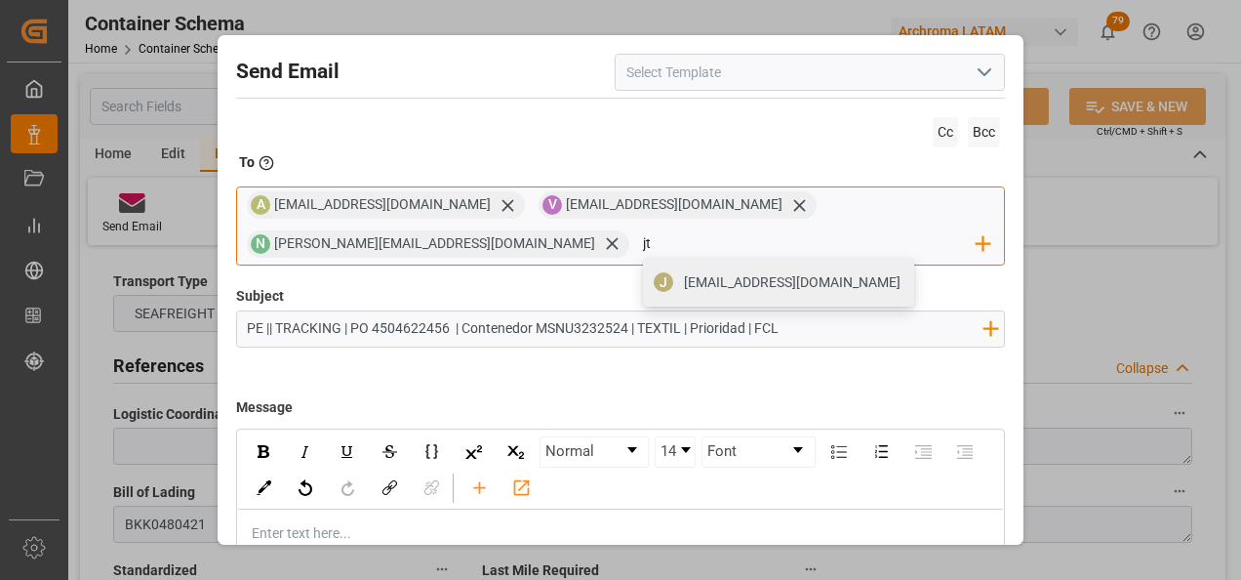
type input "jtoribio@pasoc.pe"
click at [684, 285] on span "jtoribio@pasoc.pe" at bounding box center [792, 282] width 217 height 20
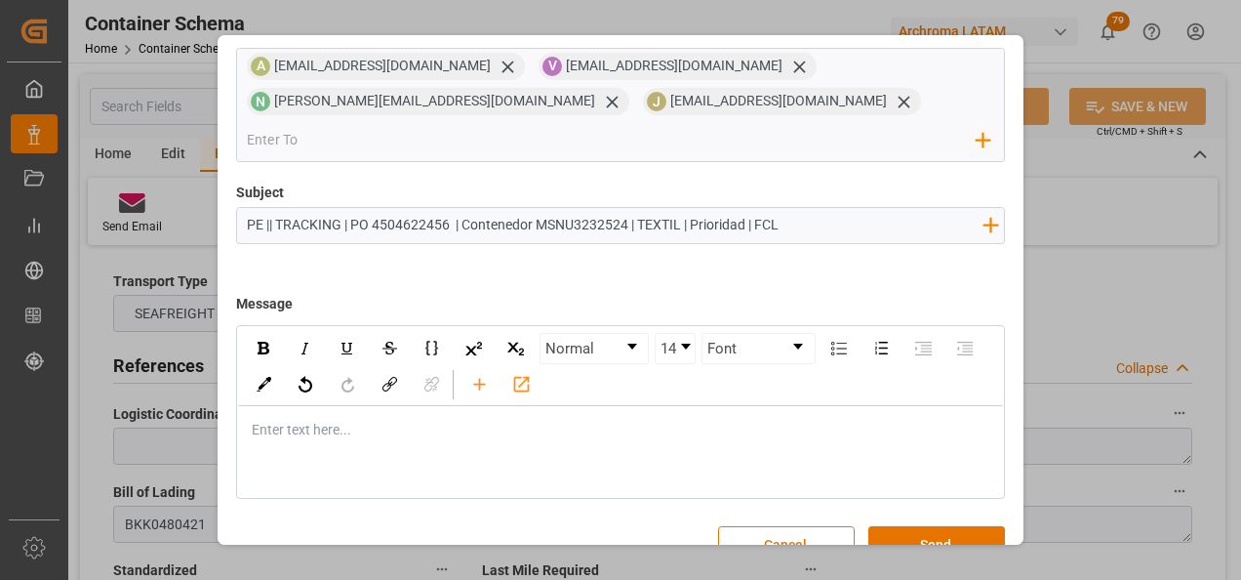
scroll to position [140, 0]
click at [297, 412] on div "Enter text here..." at bounding box center [621, 429] width 766 height 48
click at [301, 419] on div "rdw-editor" at bounding box center [622, 429] width 738 height 20
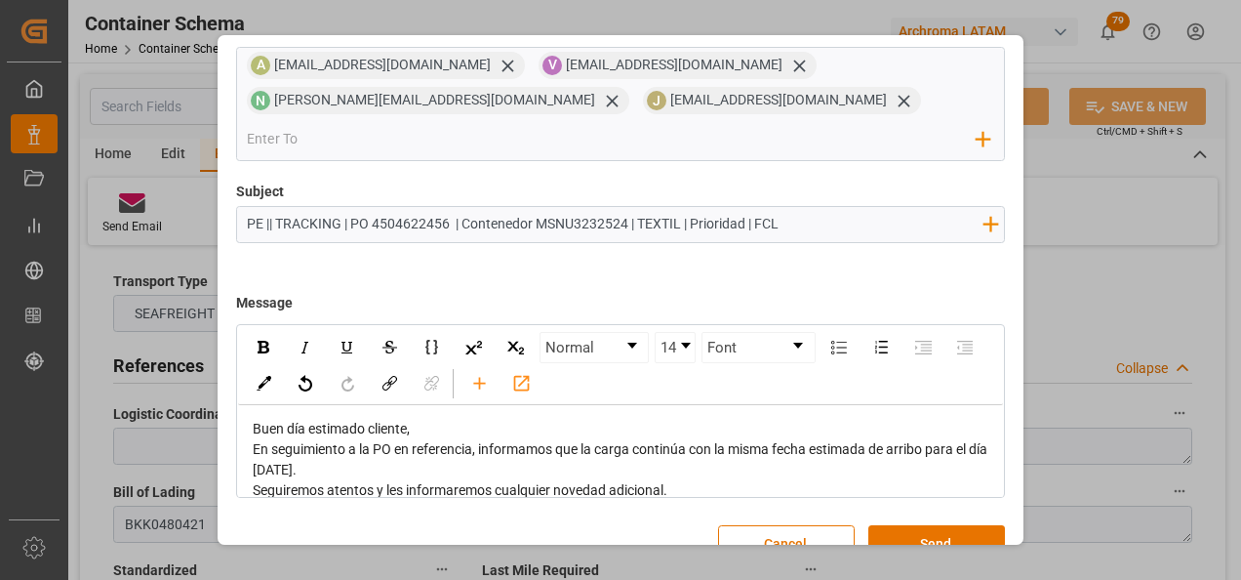
click at [487, 419] on div "Buen día estimado cliente," at bounding box center [622, 429] width 738 height 20
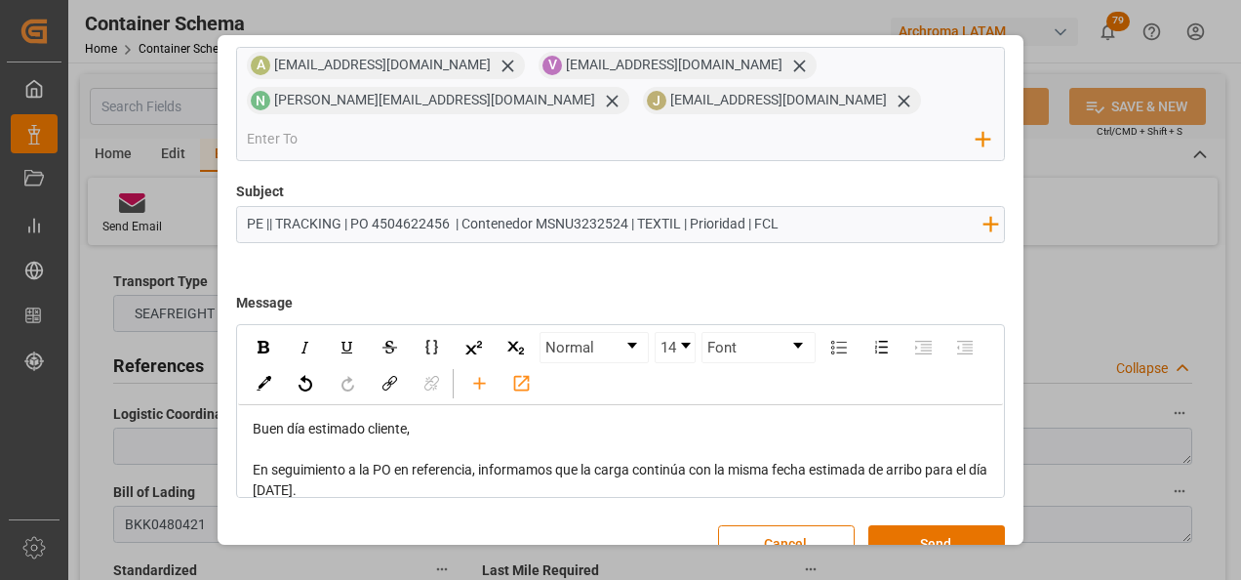
click at [415, 460] on div "En seguimiento a la PO en referencia, informamos que la carga continúa con la m…" at bounding box center [622, 480] width 738 height 41
click at [423, 460] on div "En seguimiento a la PO en referencia, informamos que la carga continúa con la m…" at bounding box center [622, 480] width 738 height 41
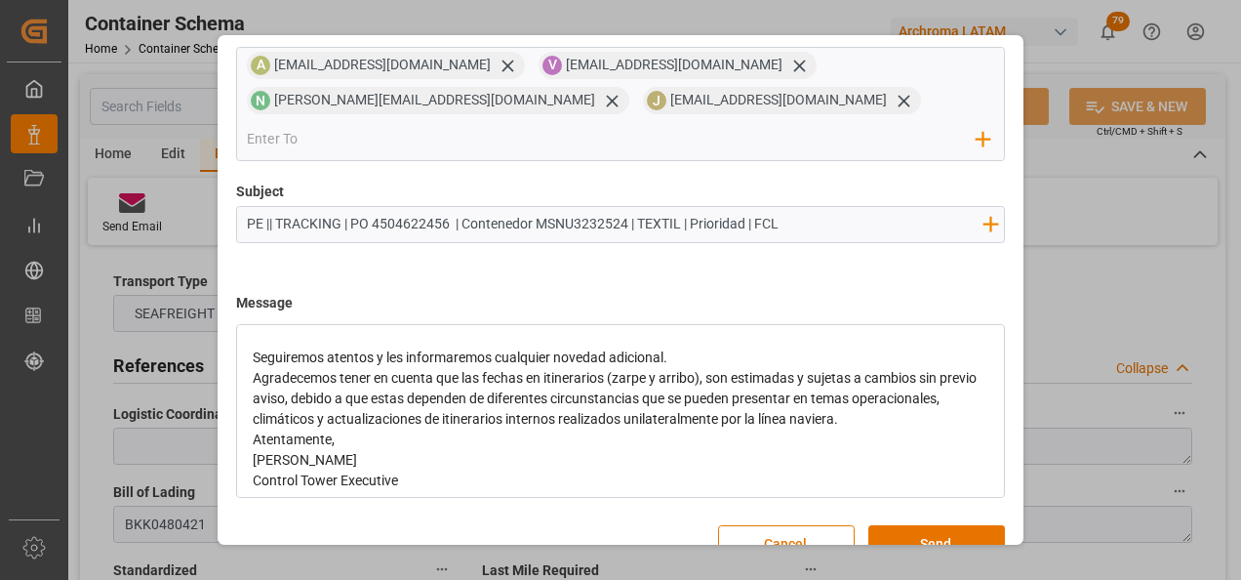
scroll to position [182, 0]
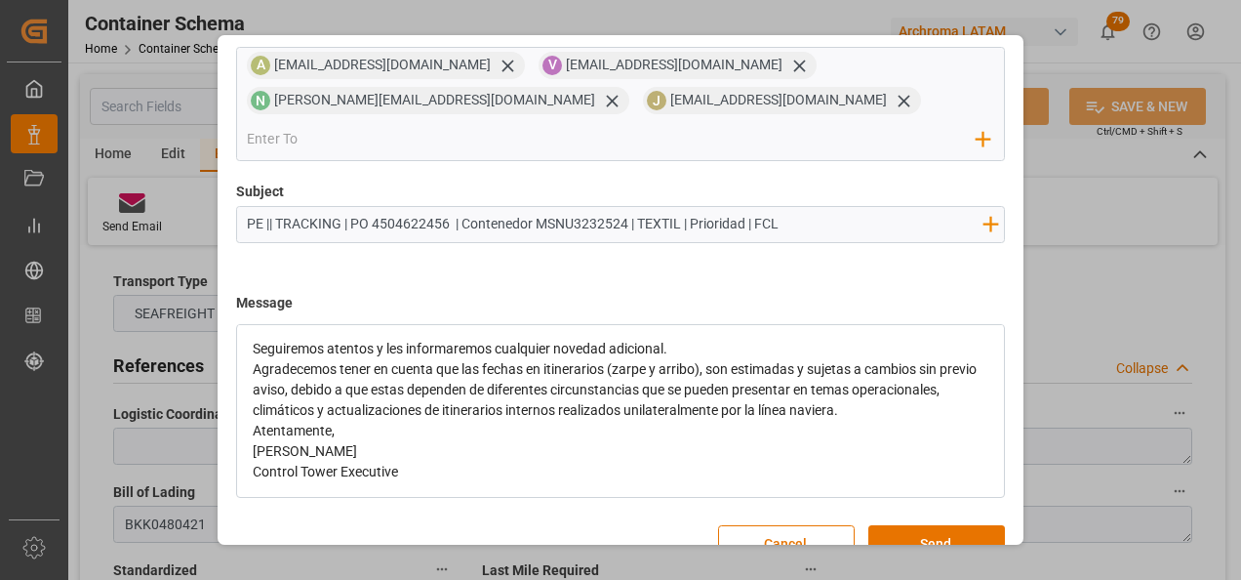
click at [681, 339] on div "Seguiremos atentos y les informaremos cualquier novedad adicional." at bounding box center [622, 349] width 738 height 20
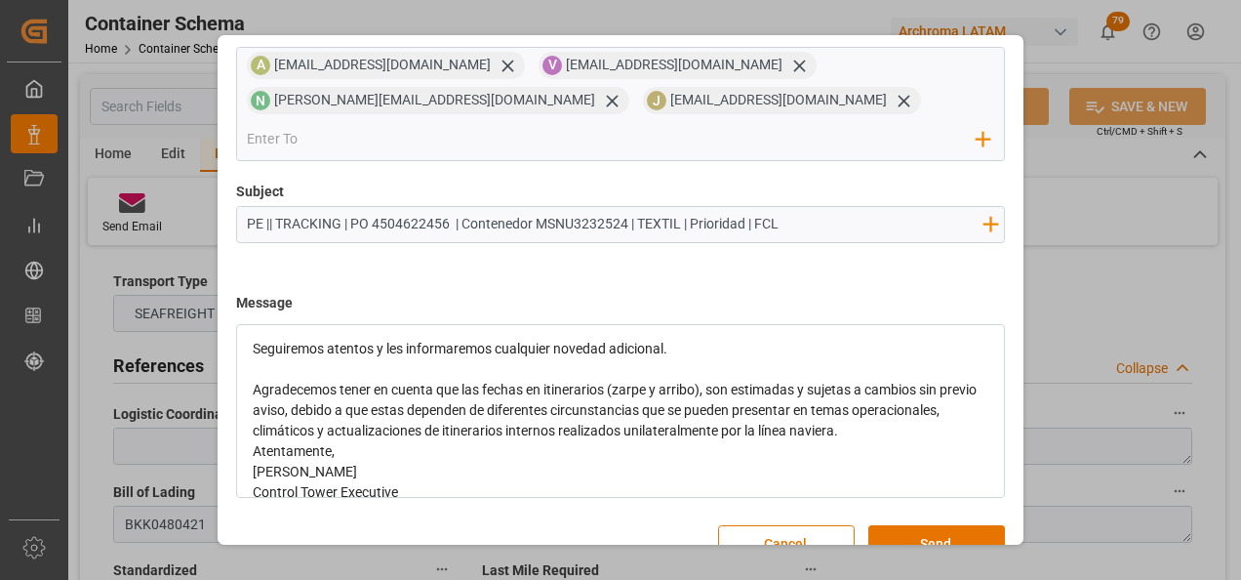
click at [936, 394] on div "Agradecemos tener en cuenta que las fechas en itinerarios (zarpe y arribo), son…" at bounding box center [622, 410] width 738 height 61
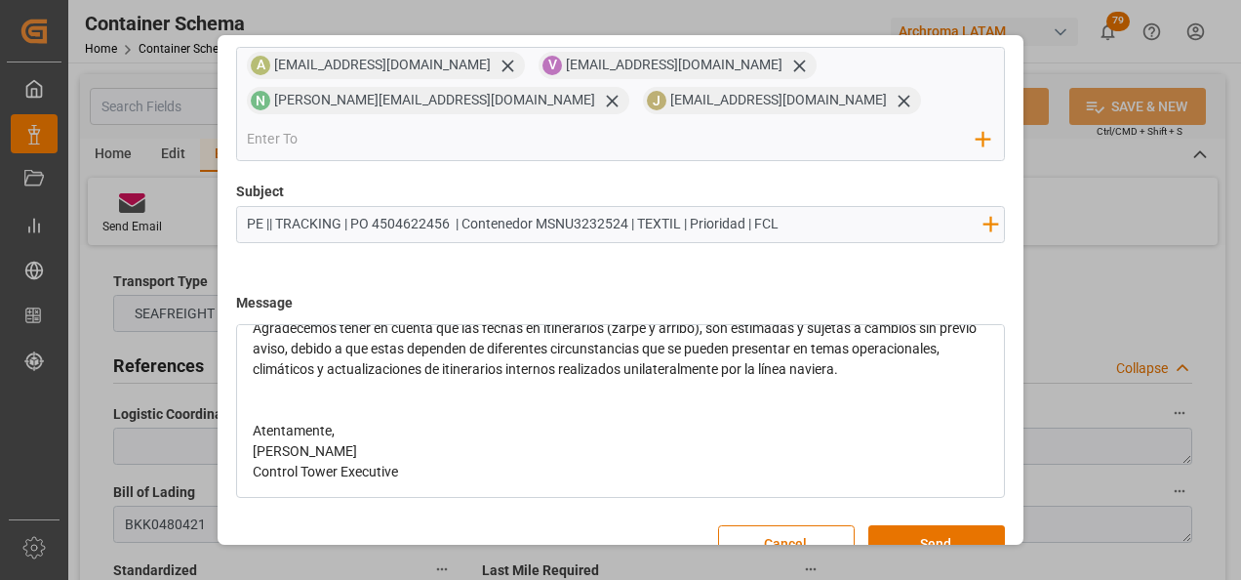
click at [410, 421] on div "Atentamente," at bounding box center [622, 431] width 738 height 20
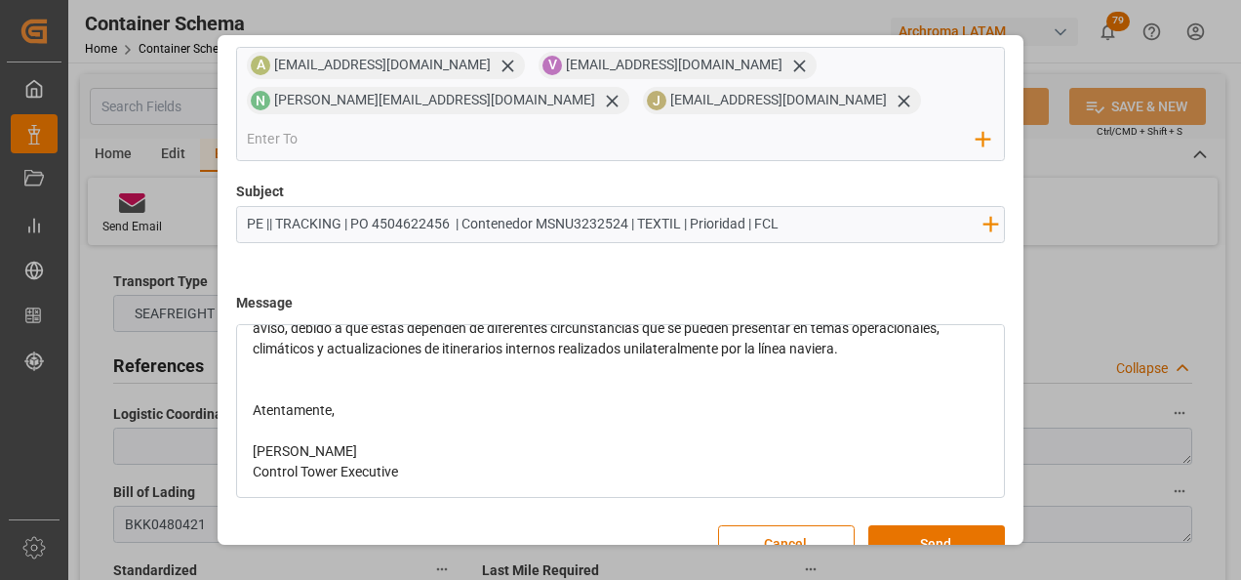
scroll to position [69, 0]
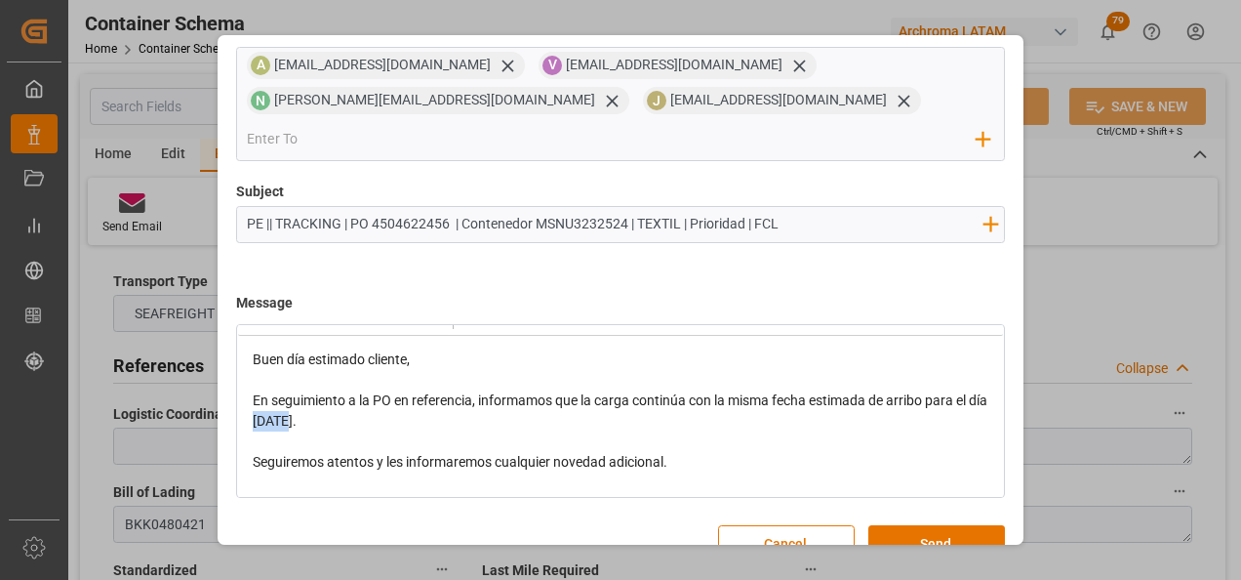
drag, startPoint x: 311, startPoint y: 385, endPoint x: 275, endPoint y: 388, distance: 36.2
click at [275, 392] on span "En seguimiento a la PO en referencia, informamos que la carga continúa con la m…" at bounding box center [622, 410] width 738 height 36
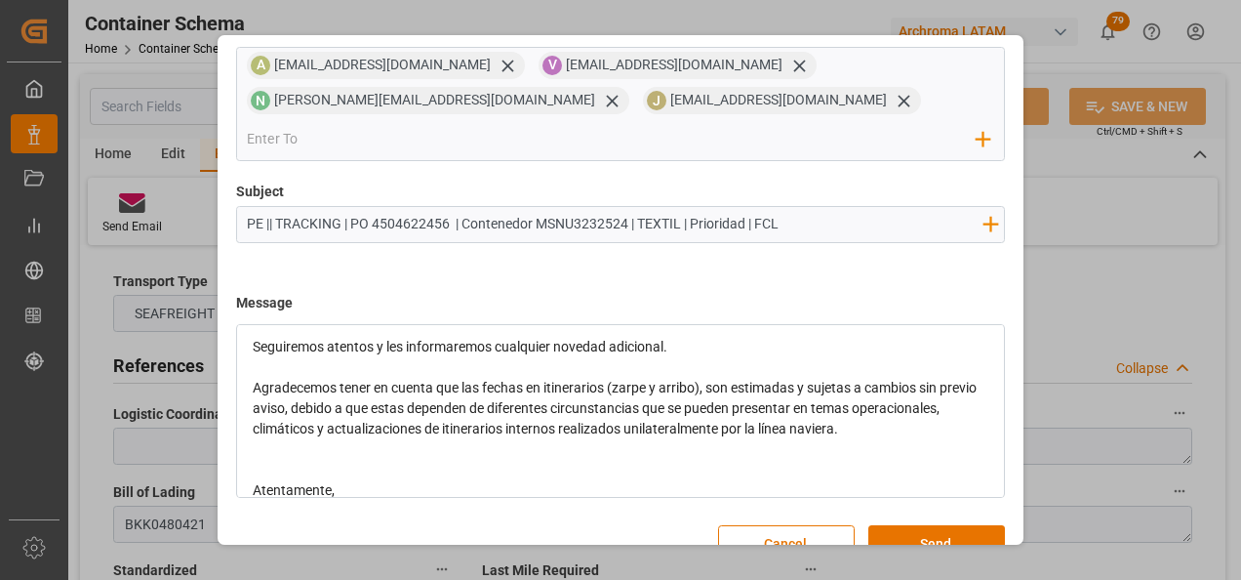
scroll to position [0, 0]
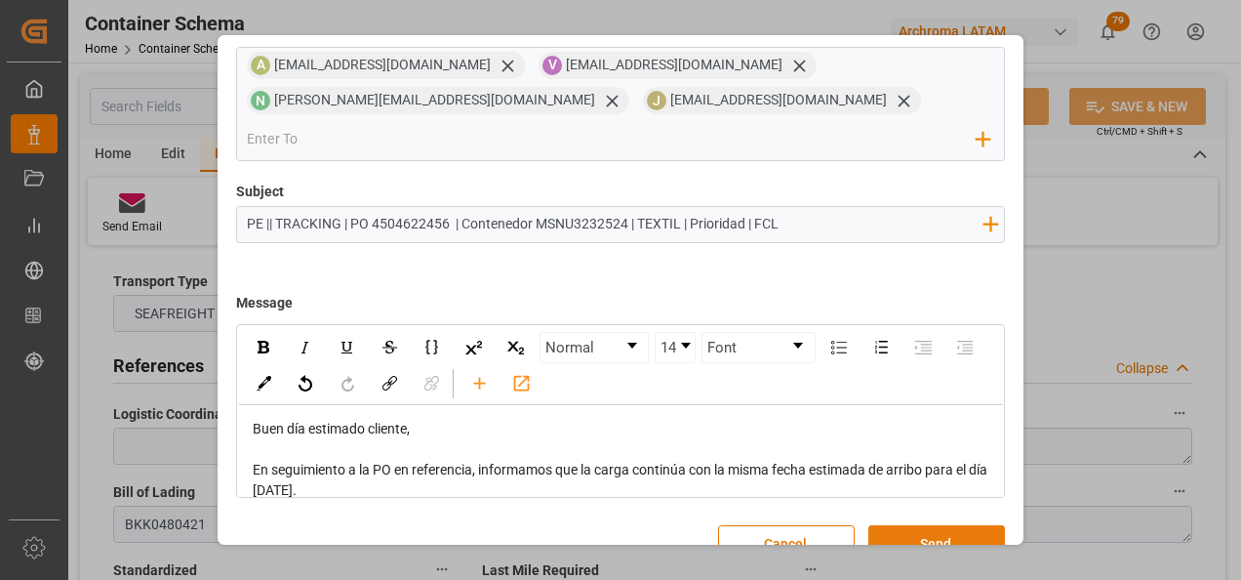
click at [907, 525] on button "Send" at bounding box center [937, 543] width 137 height 37
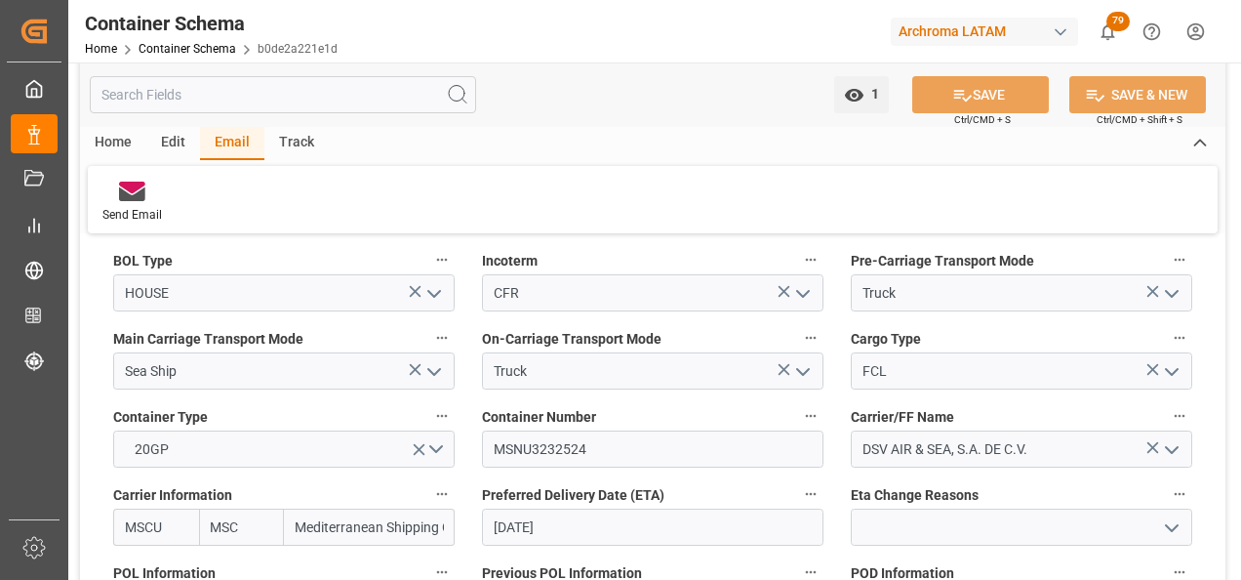
scroll to position [1952, 0]
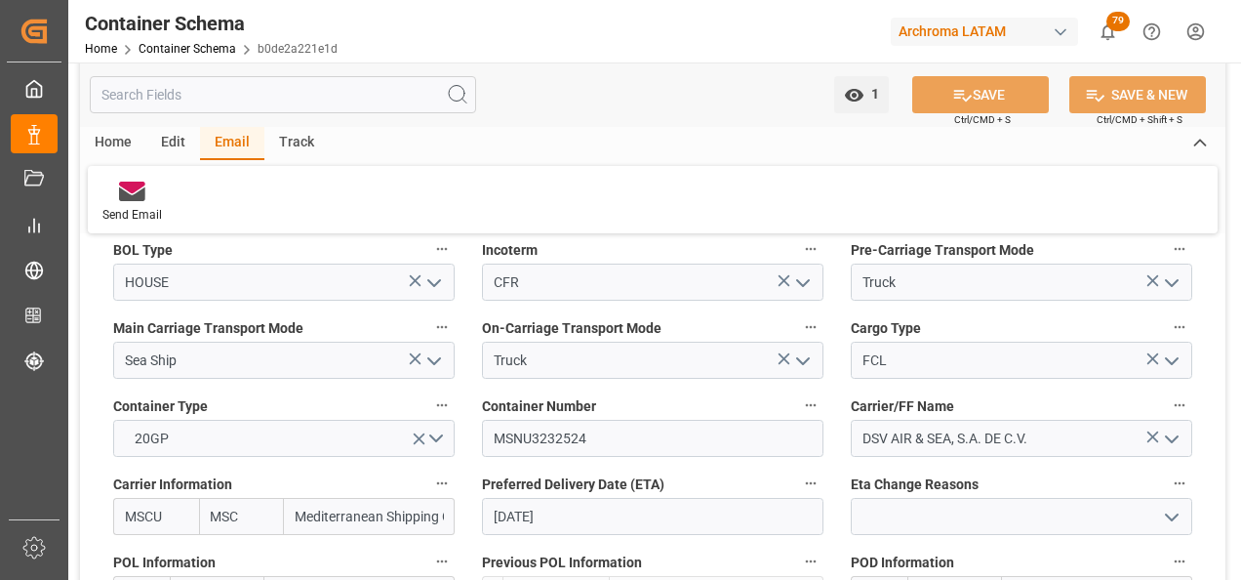
click at [212, 57] on div "Home Container Schema b0de2a221e1d" at bounding box center [211, 48] width 253 height 20
click at [212, 47] on link "Container Schema" at bounding box center [188, 49] width 98 height 14
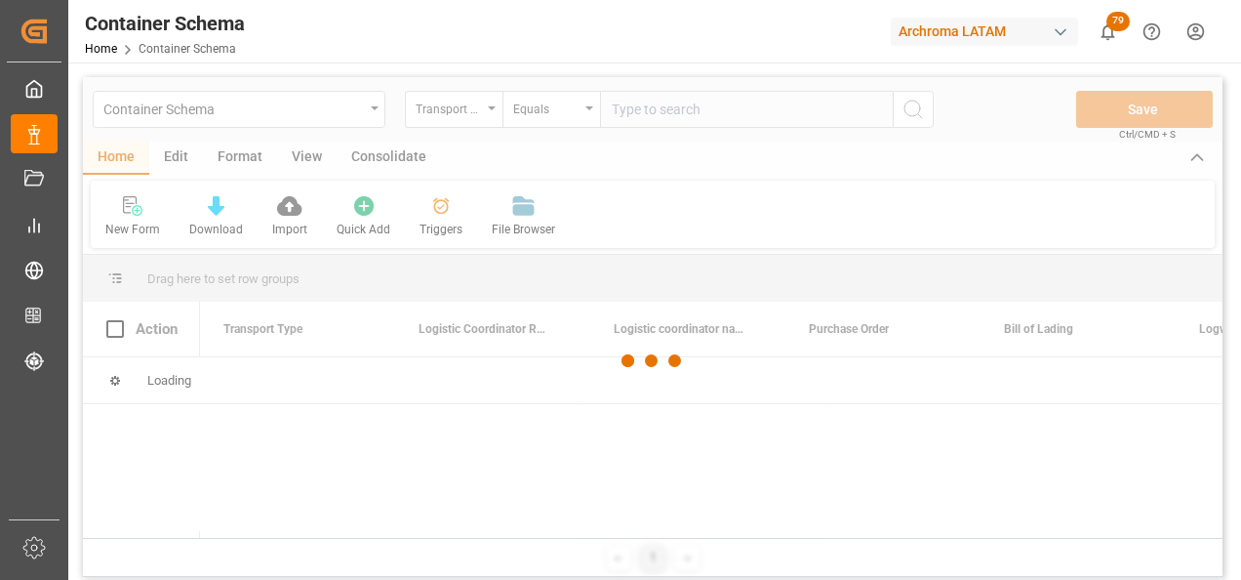
click at [487, 120] on div at bounding box center [653, 361] width 1140 height 568
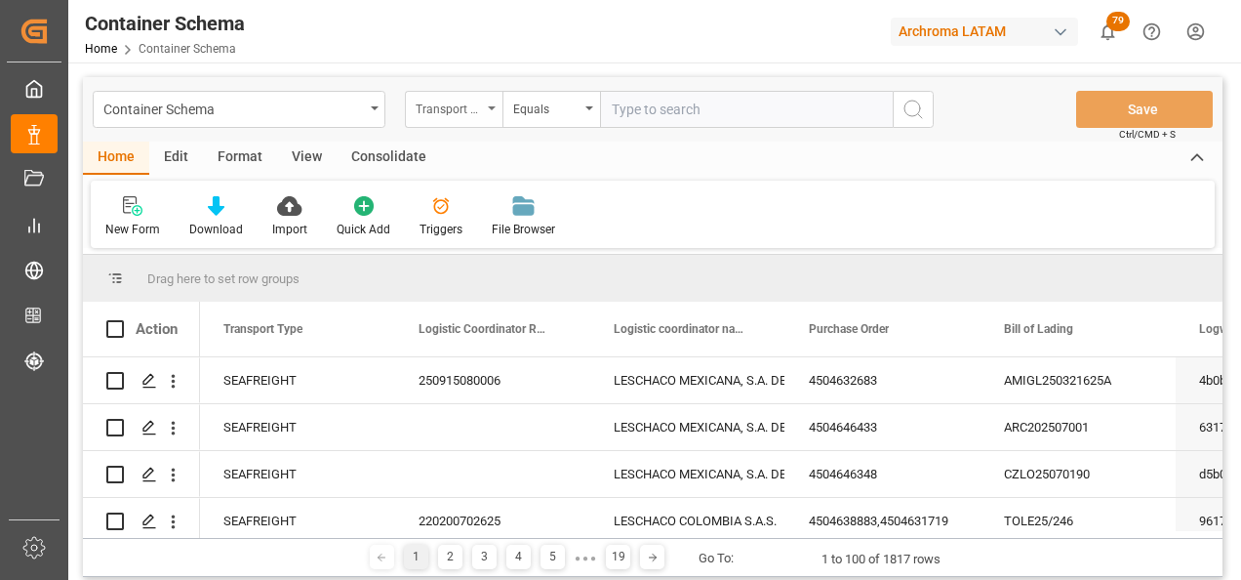
click at [488, 112] on div "Transport Type" at bounding box center [454, 109] width 98 height 37
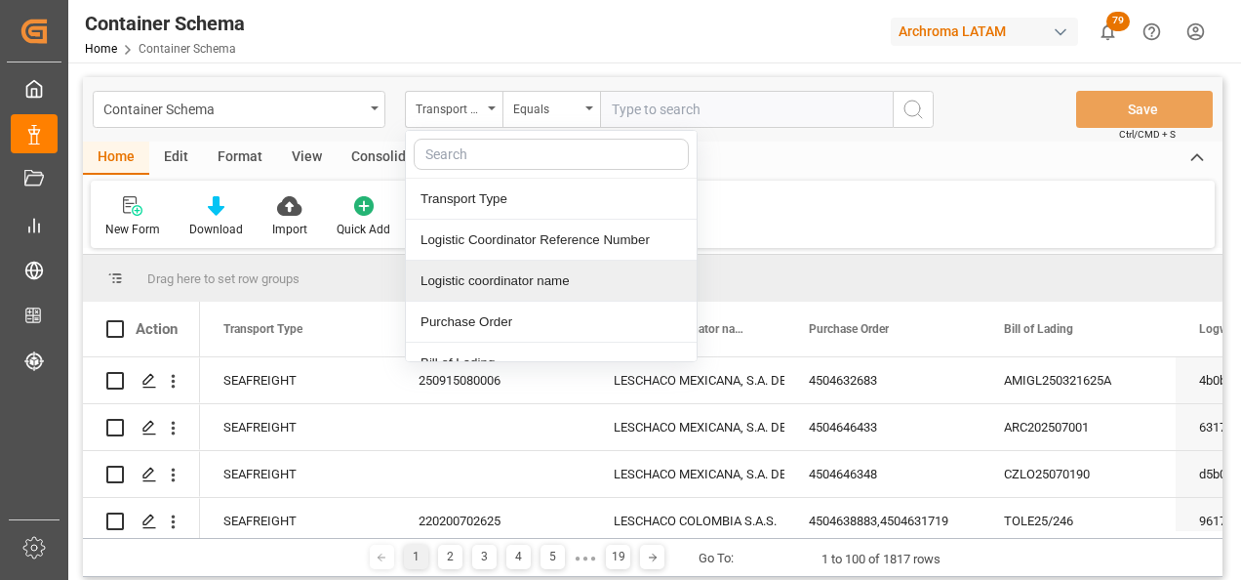
click at [487, 319] on div "Purchase Order" at bounding box center [551, 322] width 291 height 41
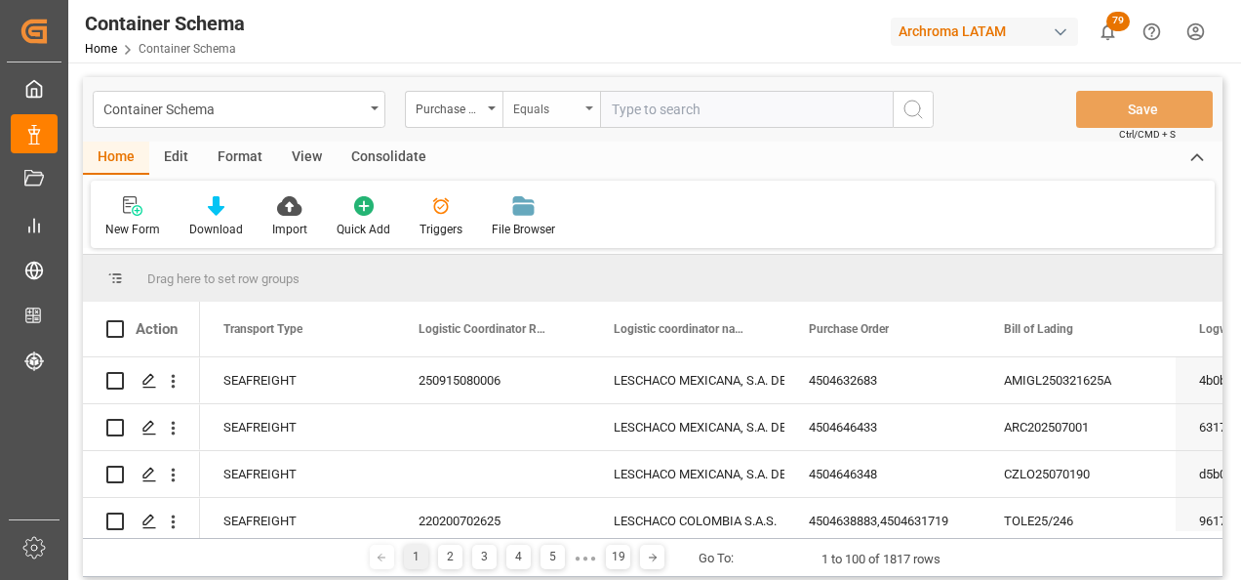
click at [529, 111] on div "Equals" at bounding box center [546, 107] width 66 height 22
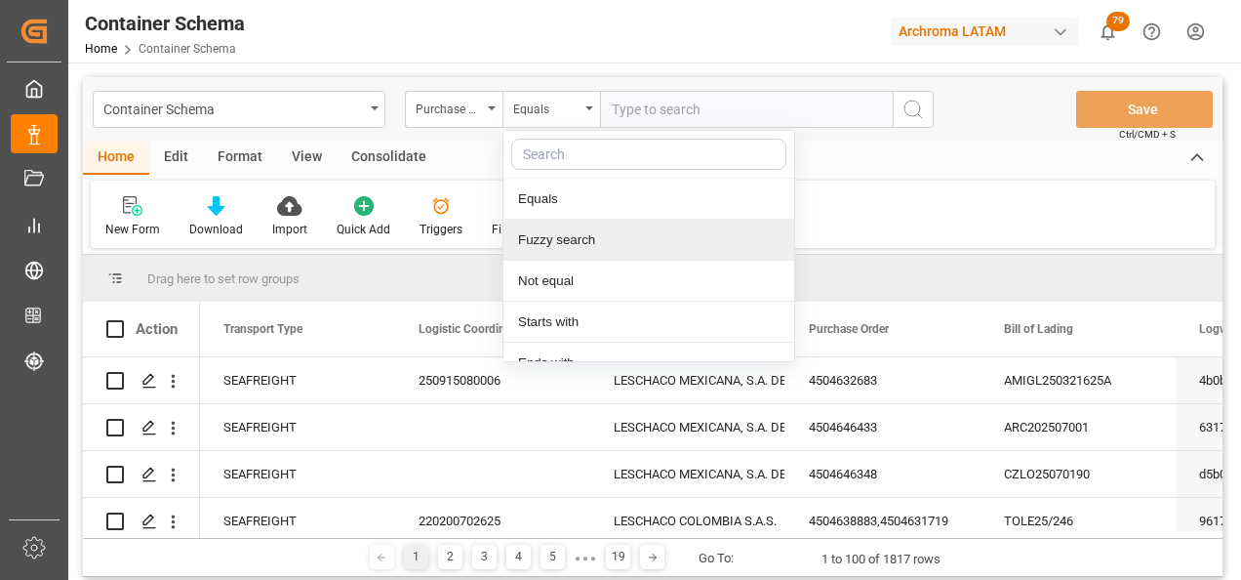
click at [550, 253] on div "Fuzzy search" at bounding box center [649, 240] width 291 height 41
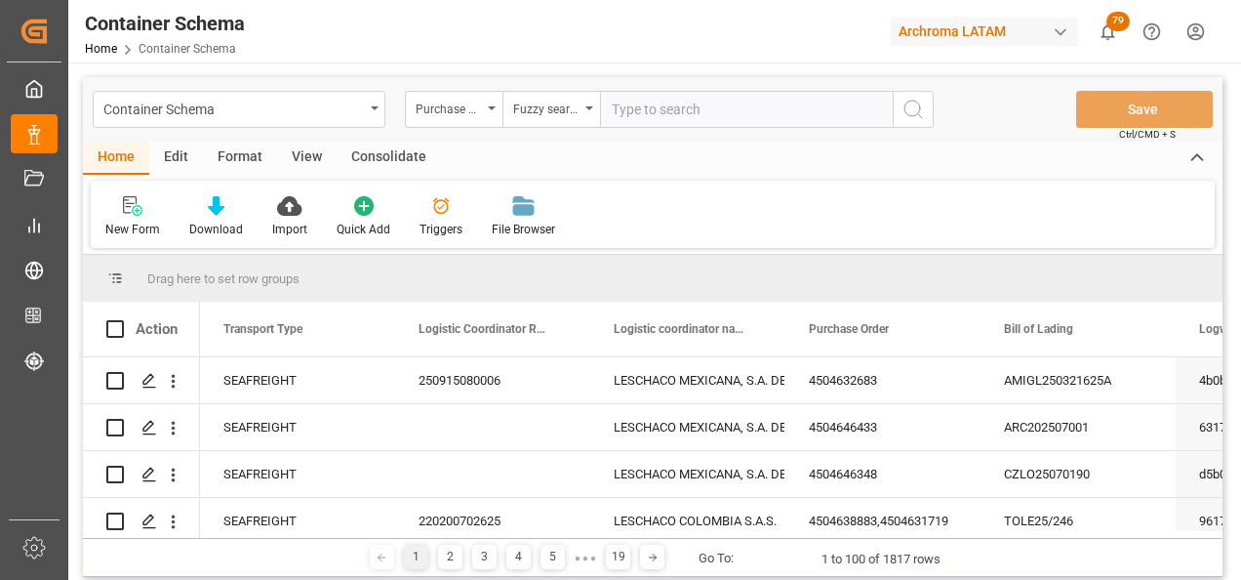
paste input "4504626128"
click at [893, 105] on div "Purchase Order Fuzzy search 4504626128" at bounding box center [669, 109] width 529 height 37
type input "4504626128"
click at [917, 110] on icon "search button" at bounding box center [913, 109] width 23 height 23
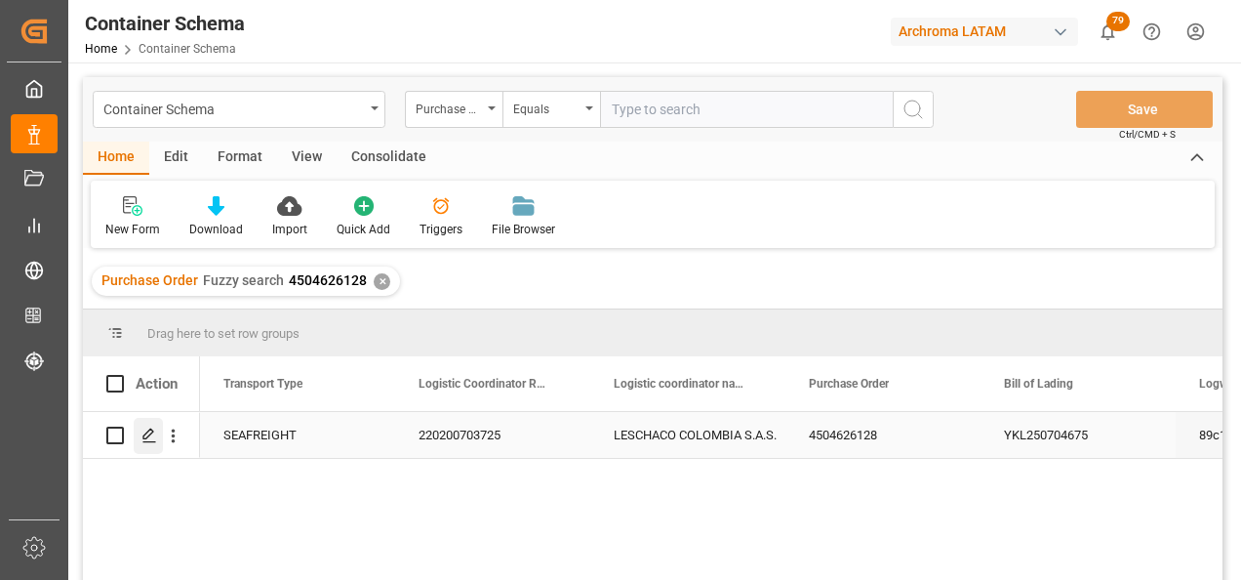
click at [147, 443] on icon "Press SPACE to select this row." at bounding box center [150, 435] width 16 height 16
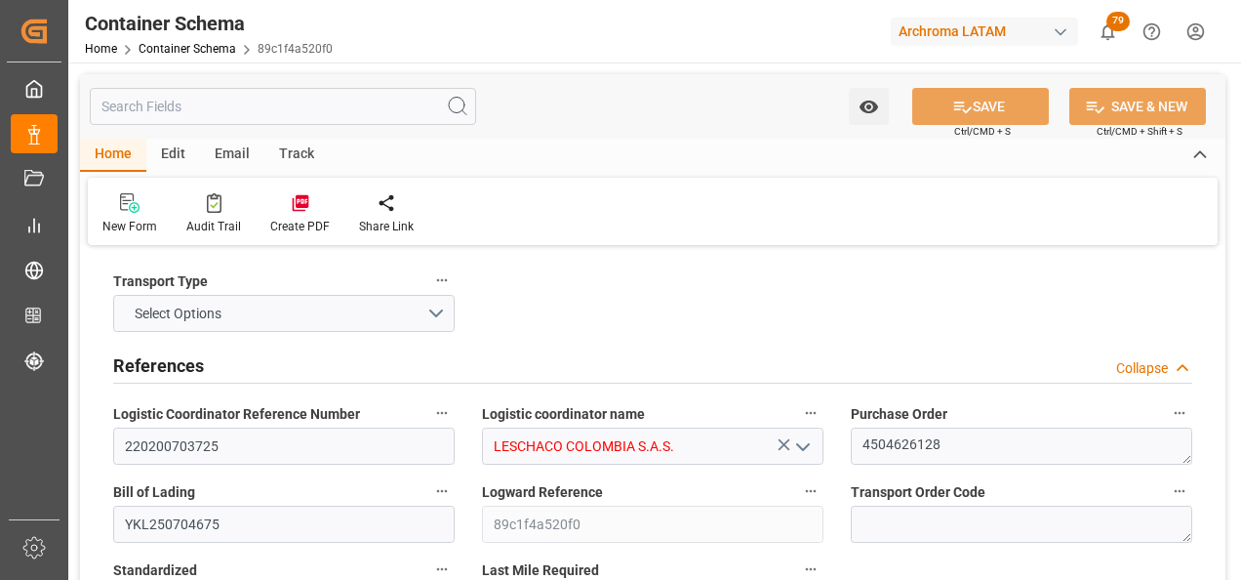
type input "0"
type input "3"
type input "1"
type input "3"
type input "3000"
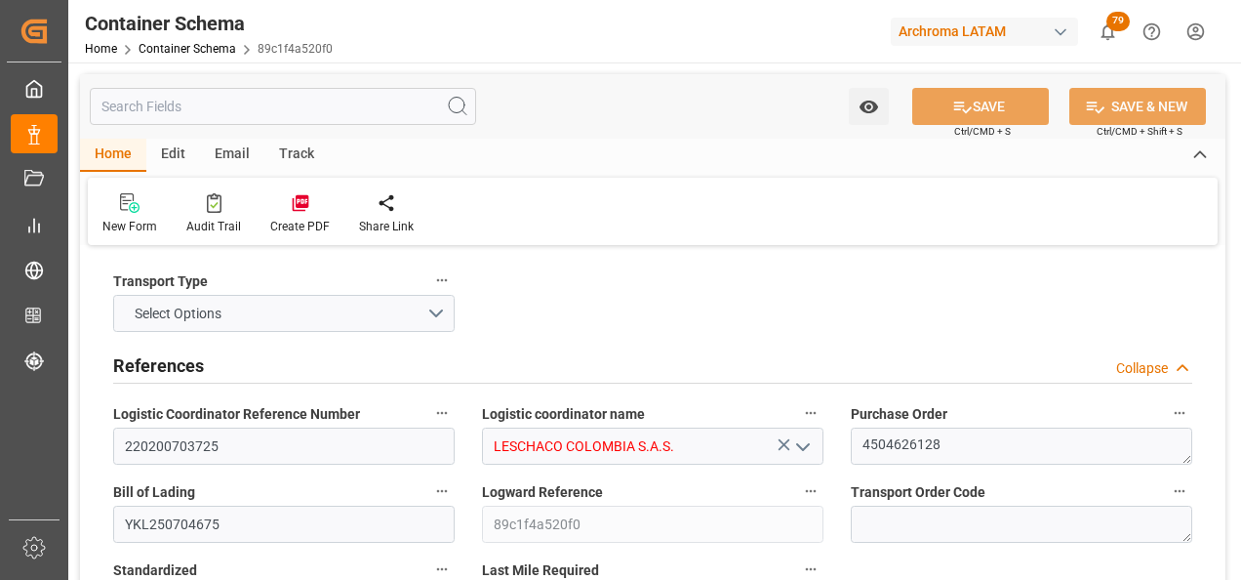
type input "3120"
type input "Maersk"
type input "Maersk Line AS"
type input "CNSGH"
type input "CNSHA"
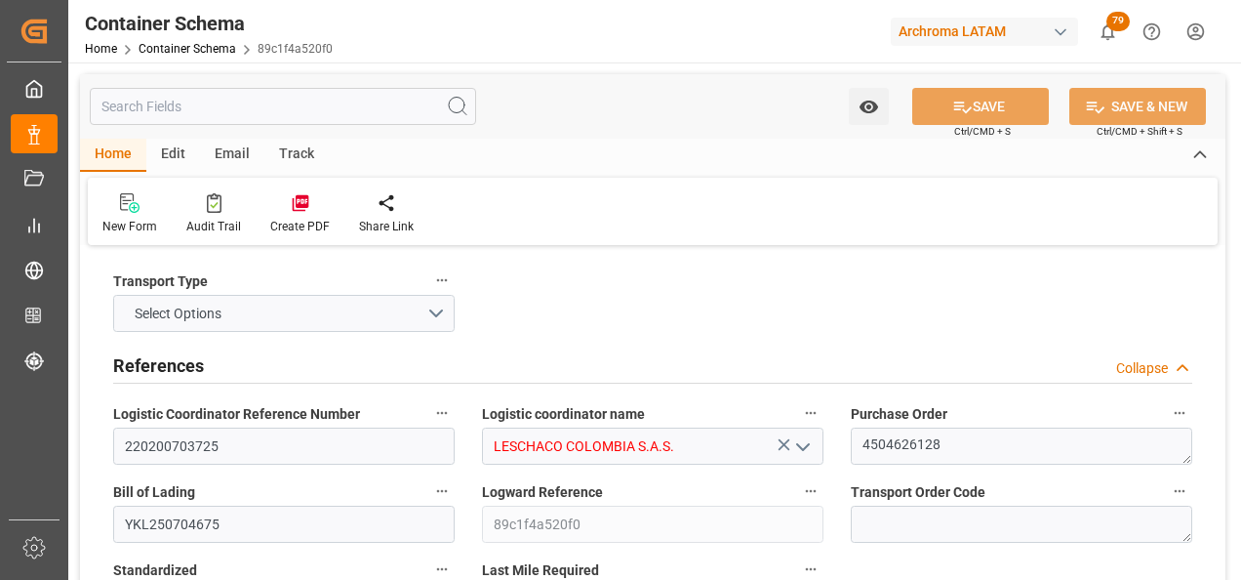
type input "COBUN"
type input "9120865"
type input "29.07.2025 19:30"
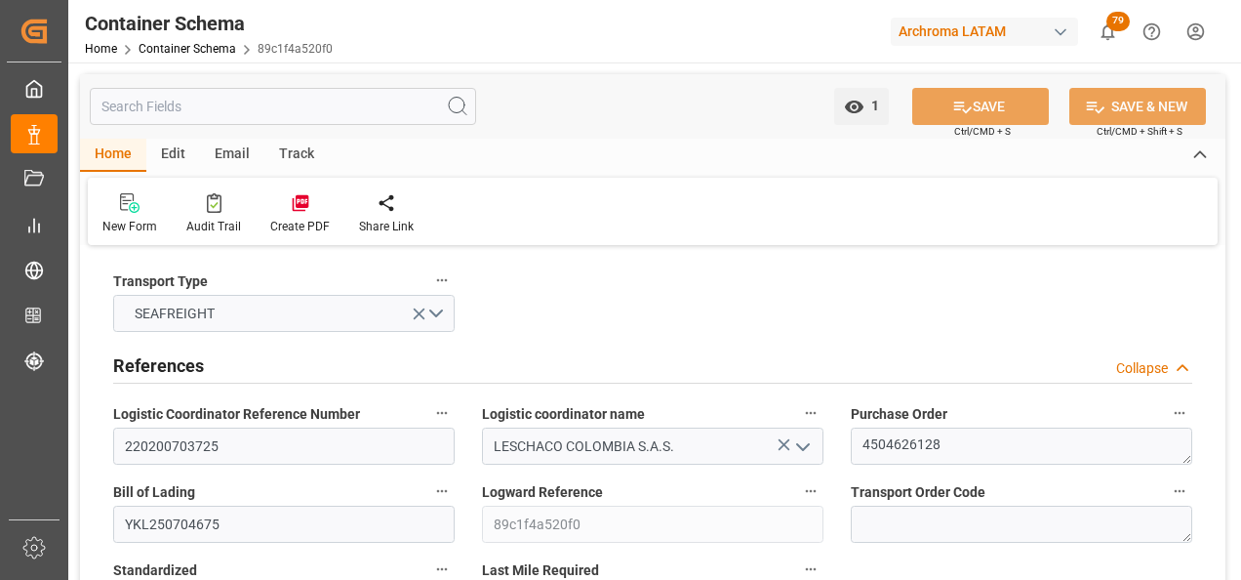
type input "[DATE]"
type input "23.08.2025"
type input "24.07.2025 00:00"
type input "23.07.2025 00:00"
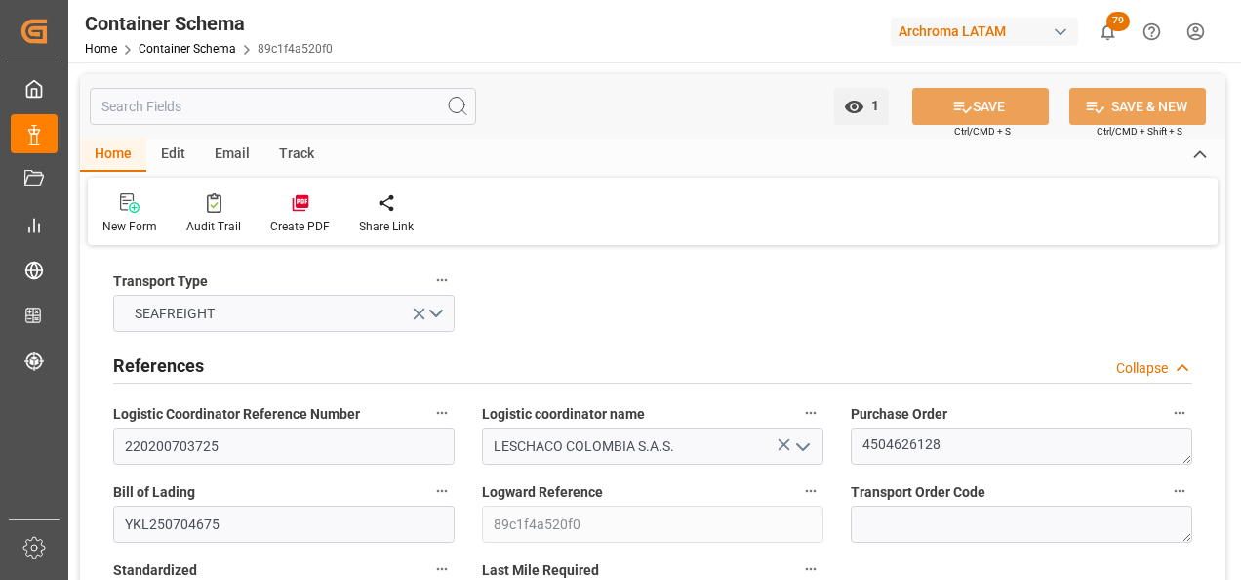
type input "23.07.2025 00:00"
type input "24.07.2025 00:00"
type input "20.08.2025 00:00"
type input "[DATE] 00:00"
type input "21.08.2025 00:00"
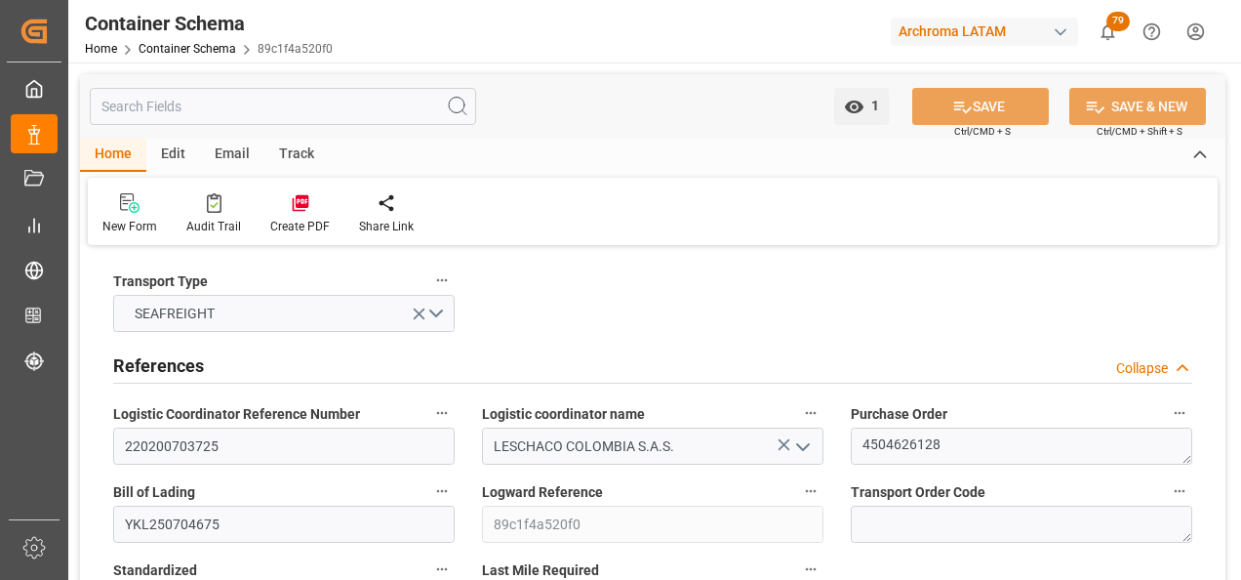
type input "[DATE] 00:00"
type input "20.08.2025 00:00"
type input "[DATE] 00:00"
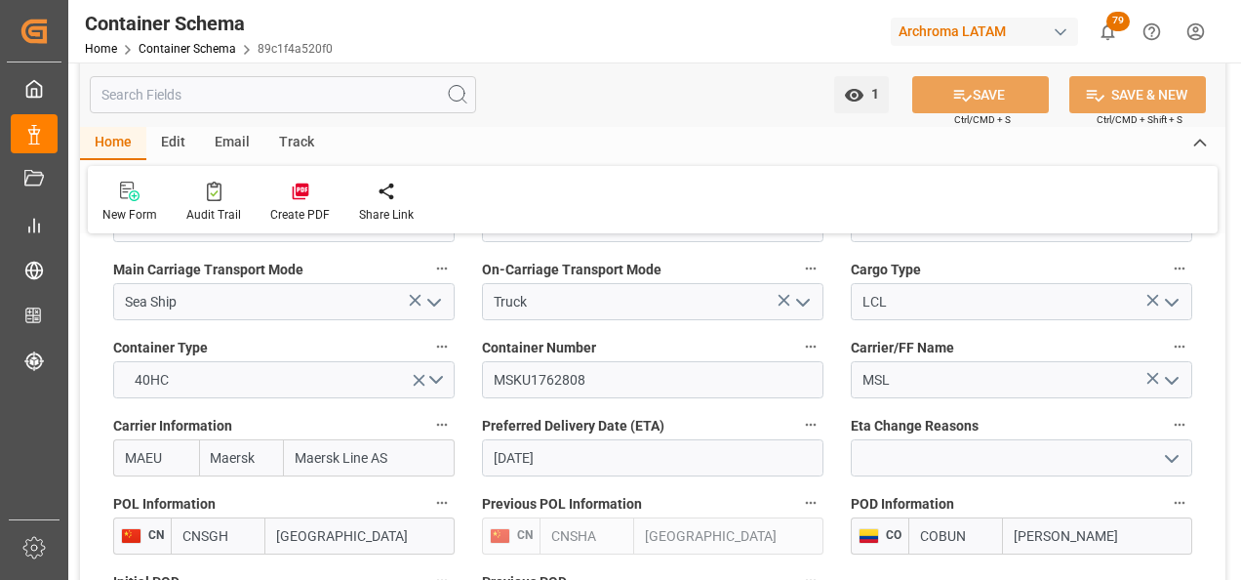
scroll to position [1854, 0]
